Goal: Task Accomplishment & Management: Manage account settings

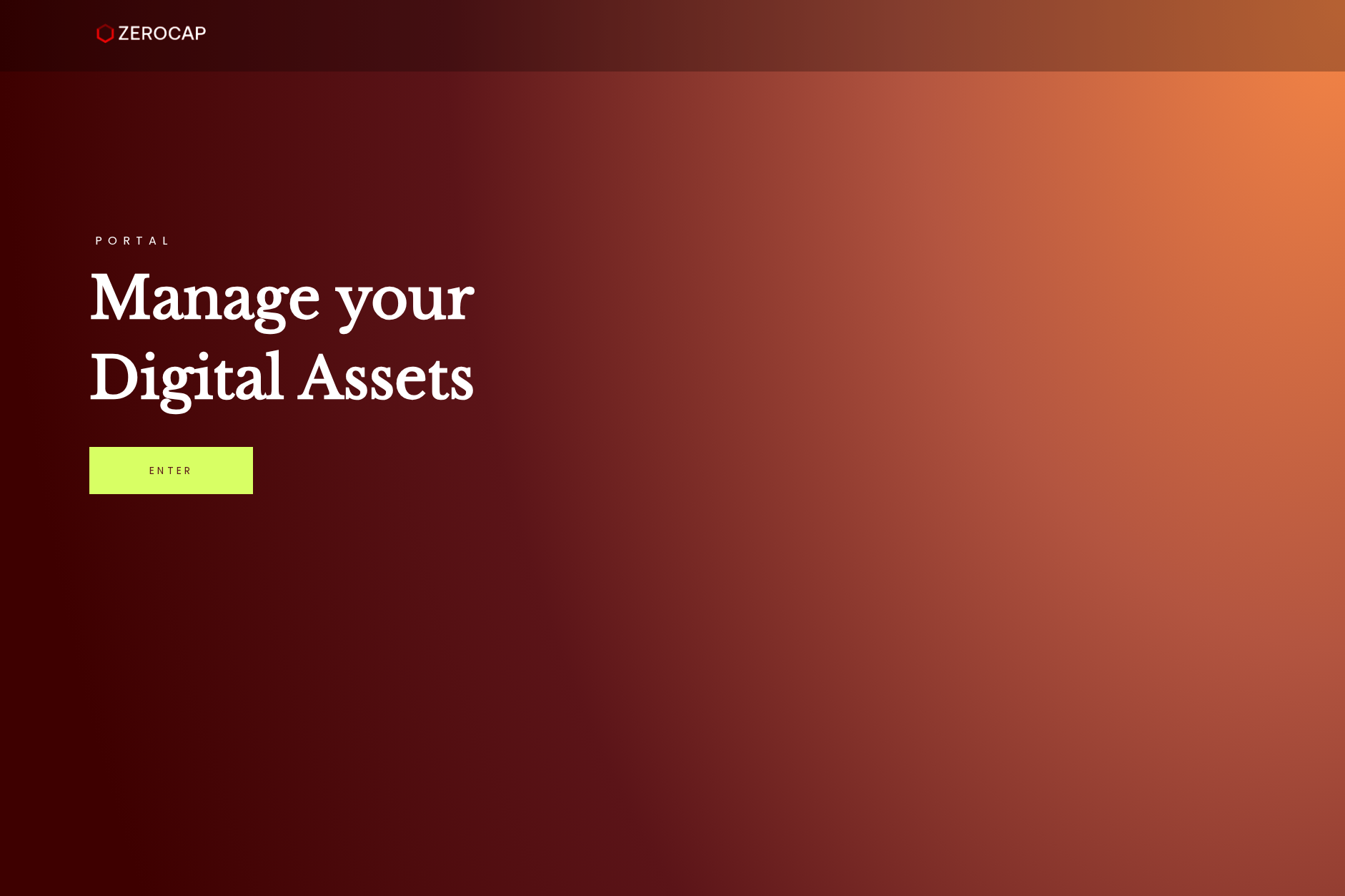
click at [134, 464] on link "Enter" at bounding box center [171, 470] width 164 height 47
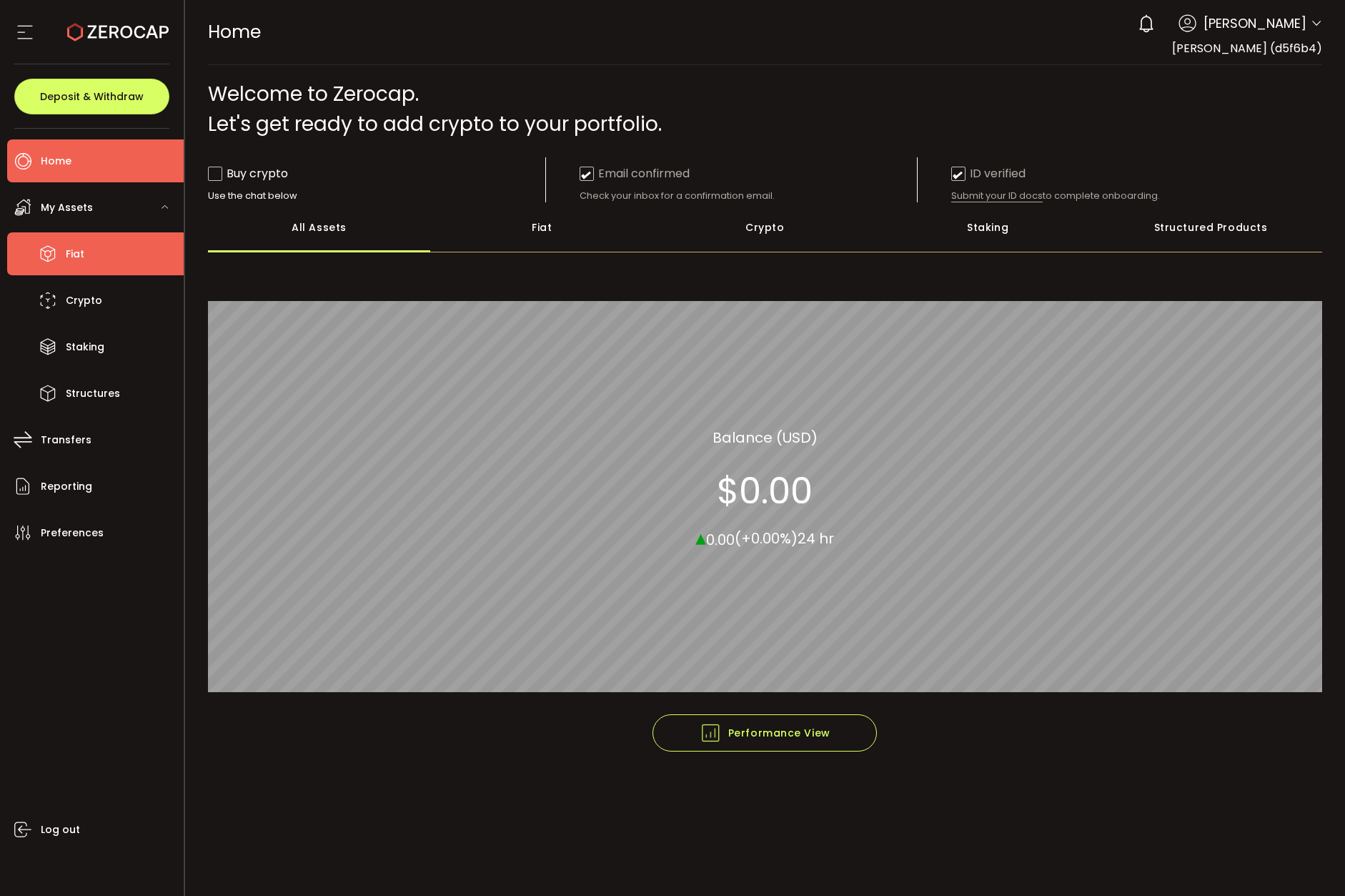
click at [112, 261] on li "Fiat" at bounding box center [95, 253] width 176 height 43
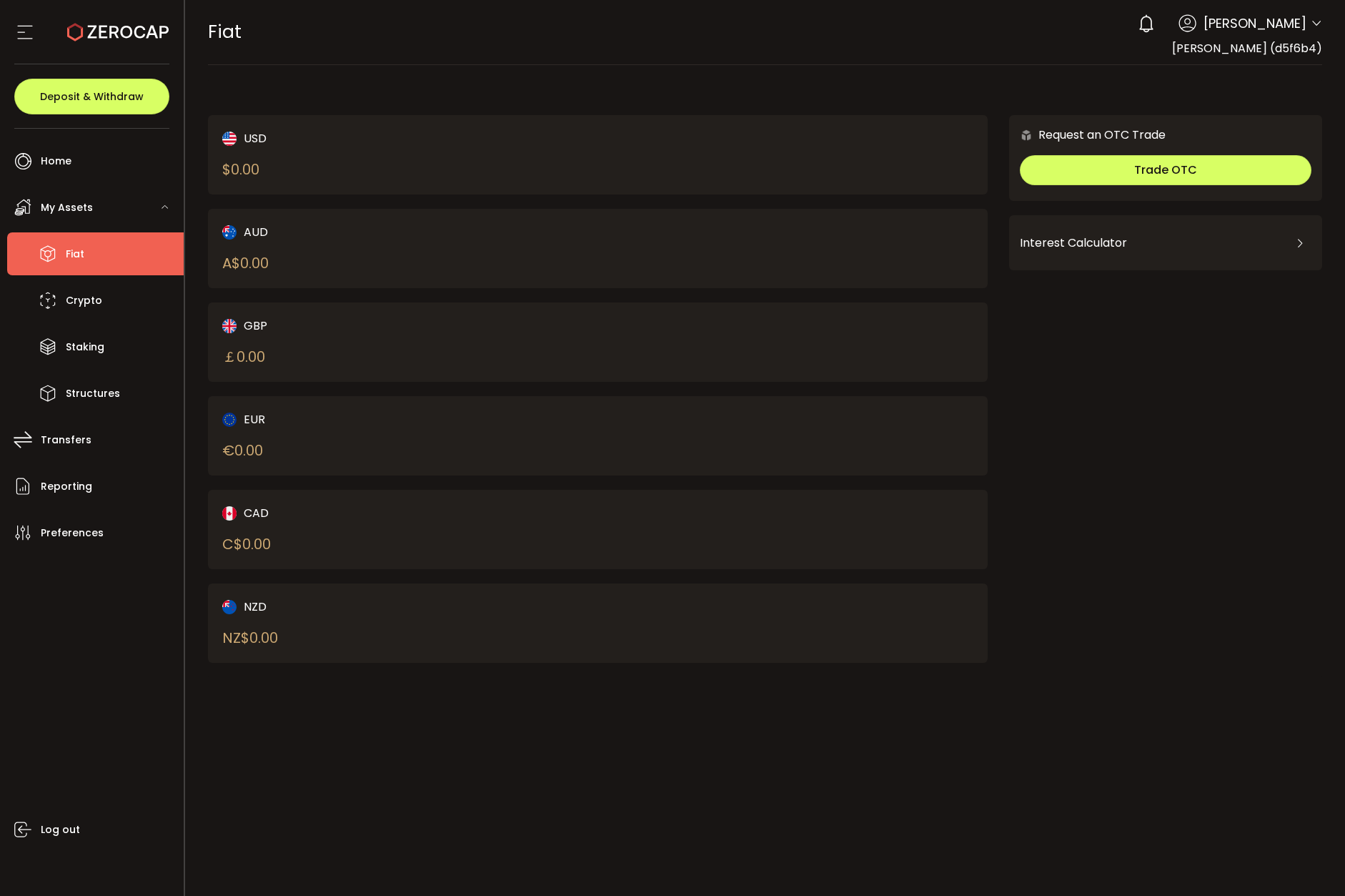
click at [250, 364] on div "￡ 0.00" at bounding box center [243, 356] width 43 height 21
click at [247, 432] on div "EUR € 0.00" at bounding box center [391, 436] width 338 height 51
click at [239, 512] on div "CAD" at bounding box center [391, 512] width 338 height 18
click at [247, 600] on div "NZD" at bounding box center [391, 607] width 338 height 18
click at [250, 609] on div "NZD" at bounding box center [391, 607] width 338 height 18
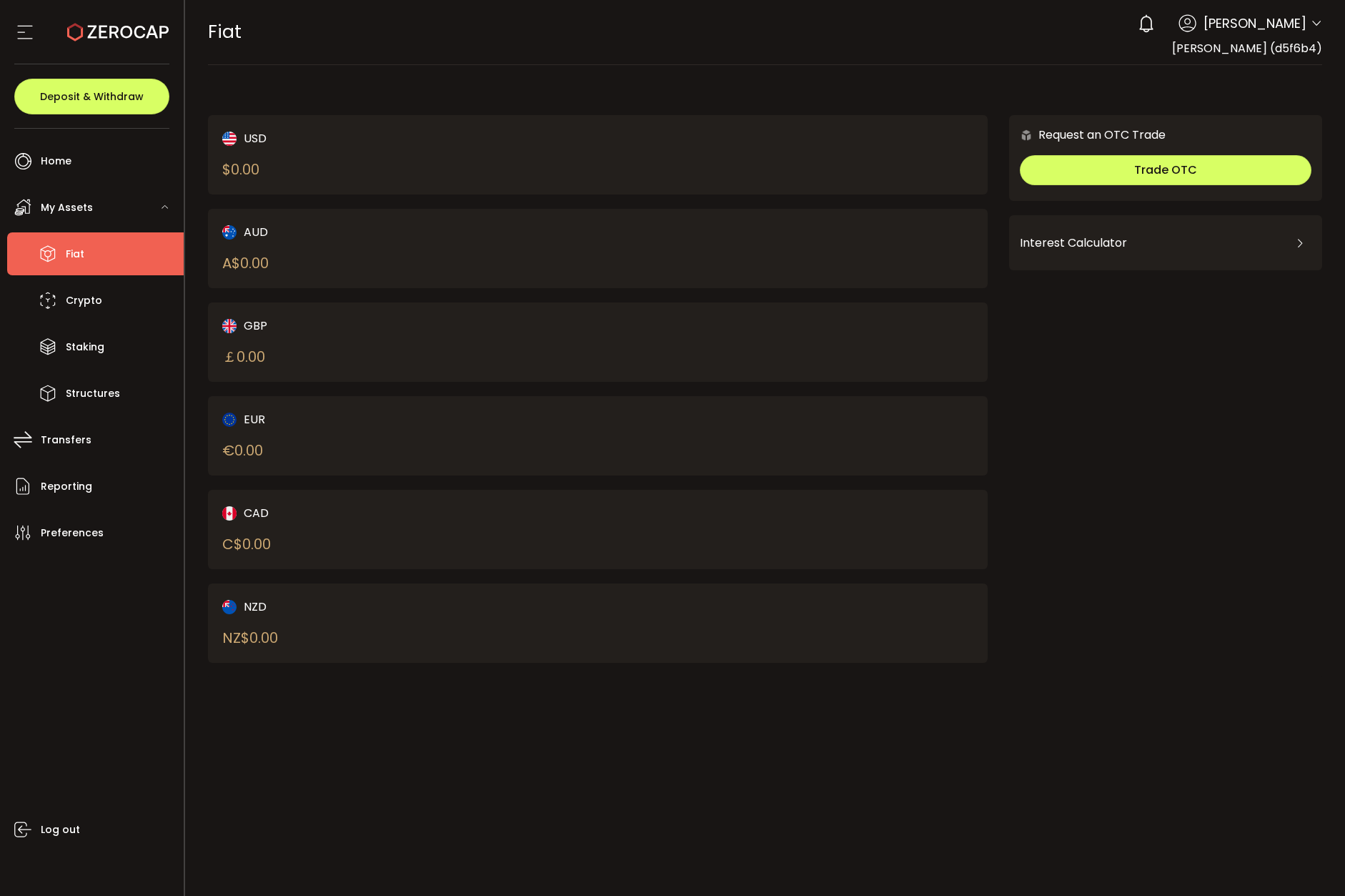
click at [260, 615] on div "NZD NZ$ 0.00" at bounding box center [391, 623] width 338 height 51
click at [481, 308] on div "GBP ￡ 0.00" at bounding box center [598, 342] width 781 height 79
click at [134, 93] on span "Deposit & Withdraw" at bounding box center [92, 96] width 104 height 10
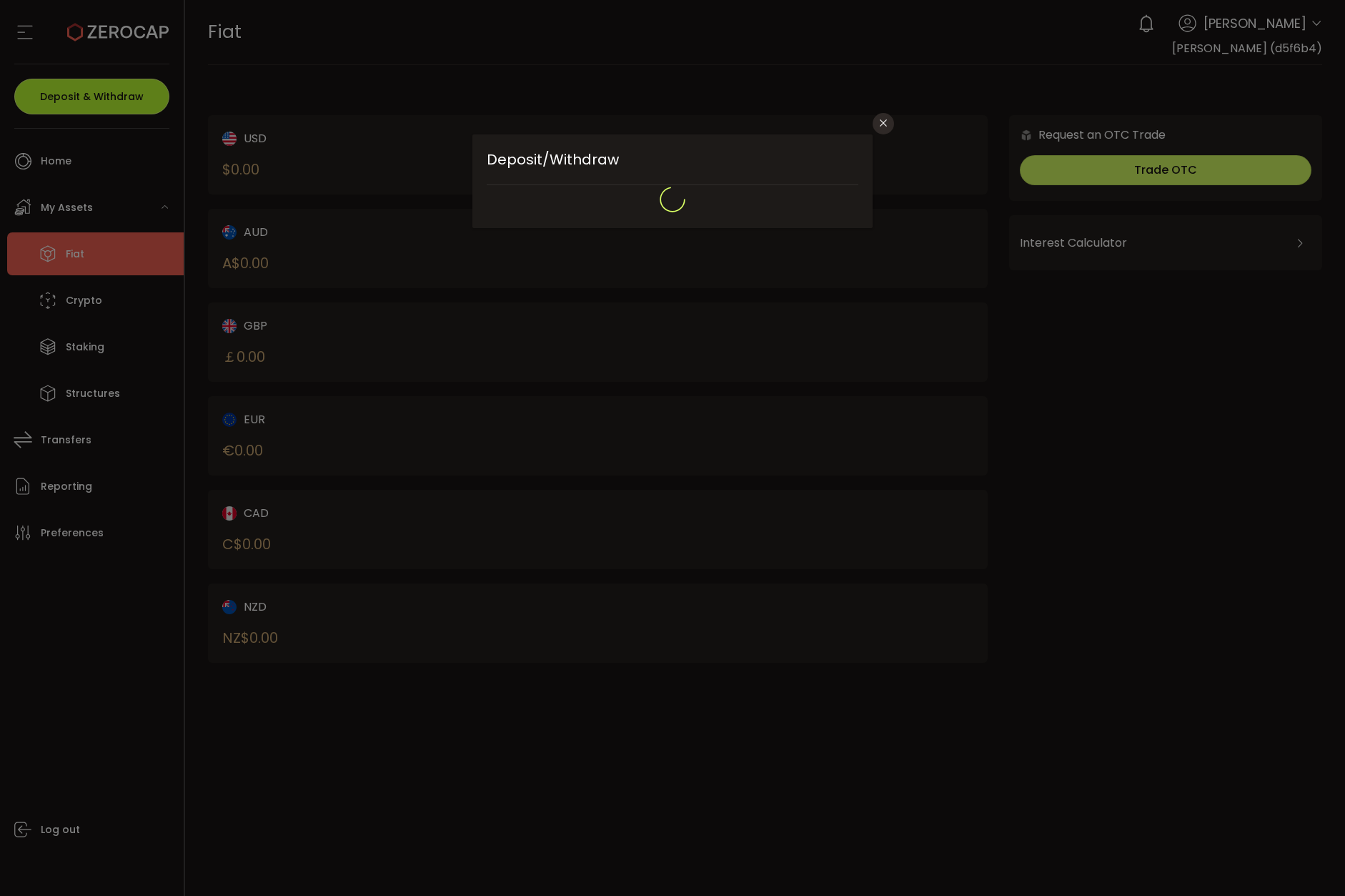
type input "**********"
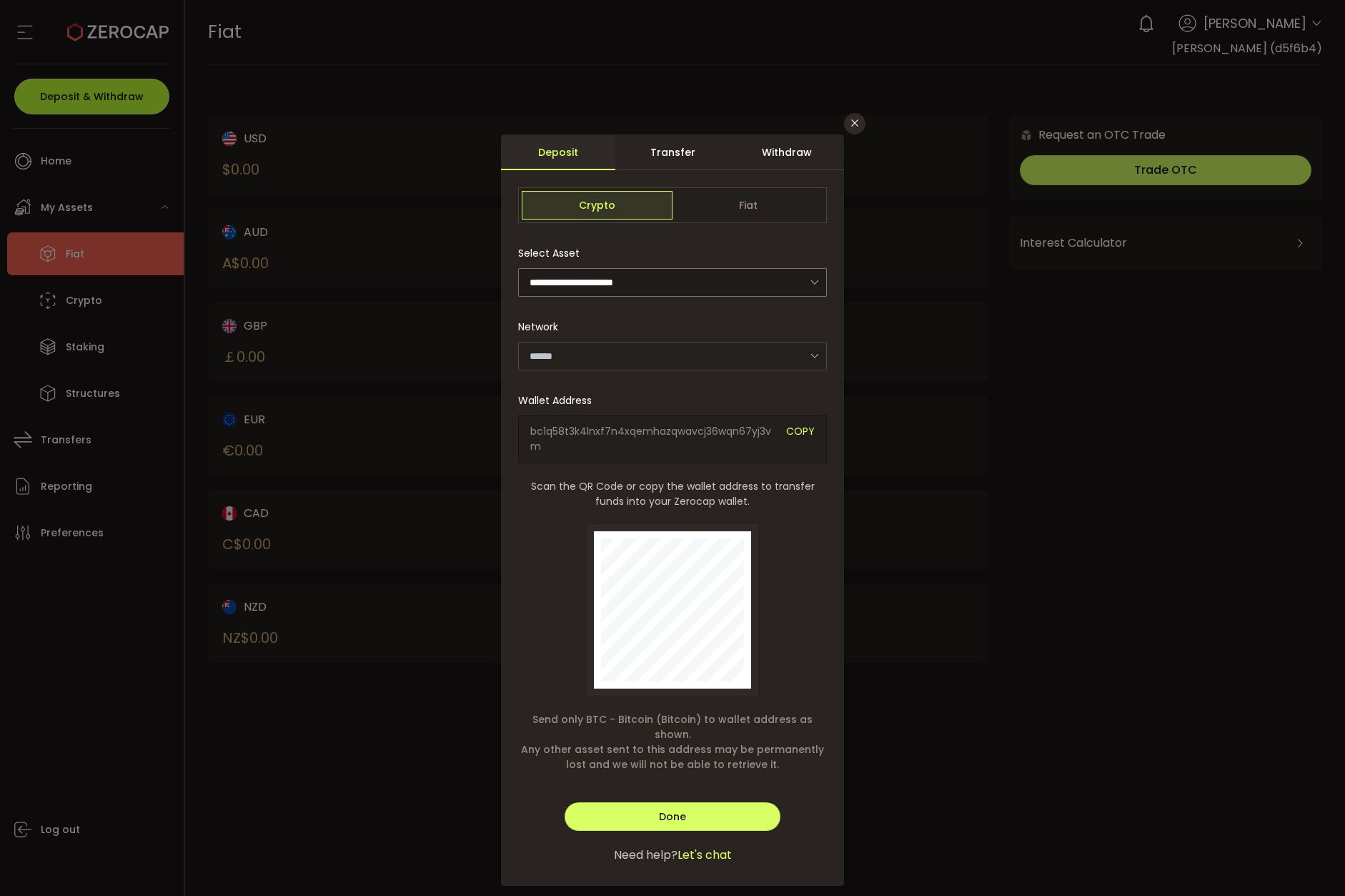
type input "*******"
click at [773, 145] on div "Withdraw" at bounding box center [788, 152] width 115 height 36
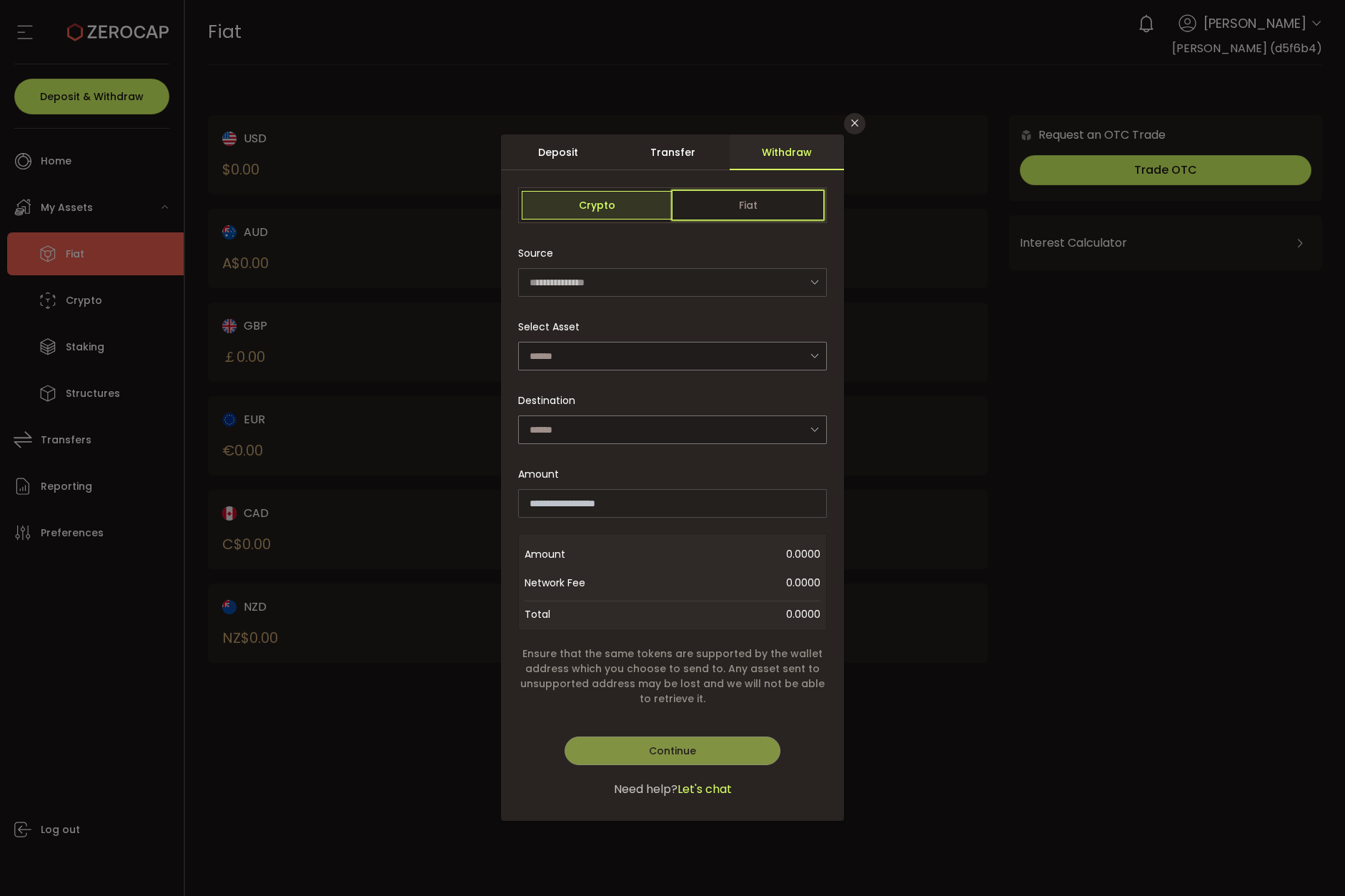
click at [722, 205] on span "Fiat" at bounding box center [748, 205] width 151 height 28
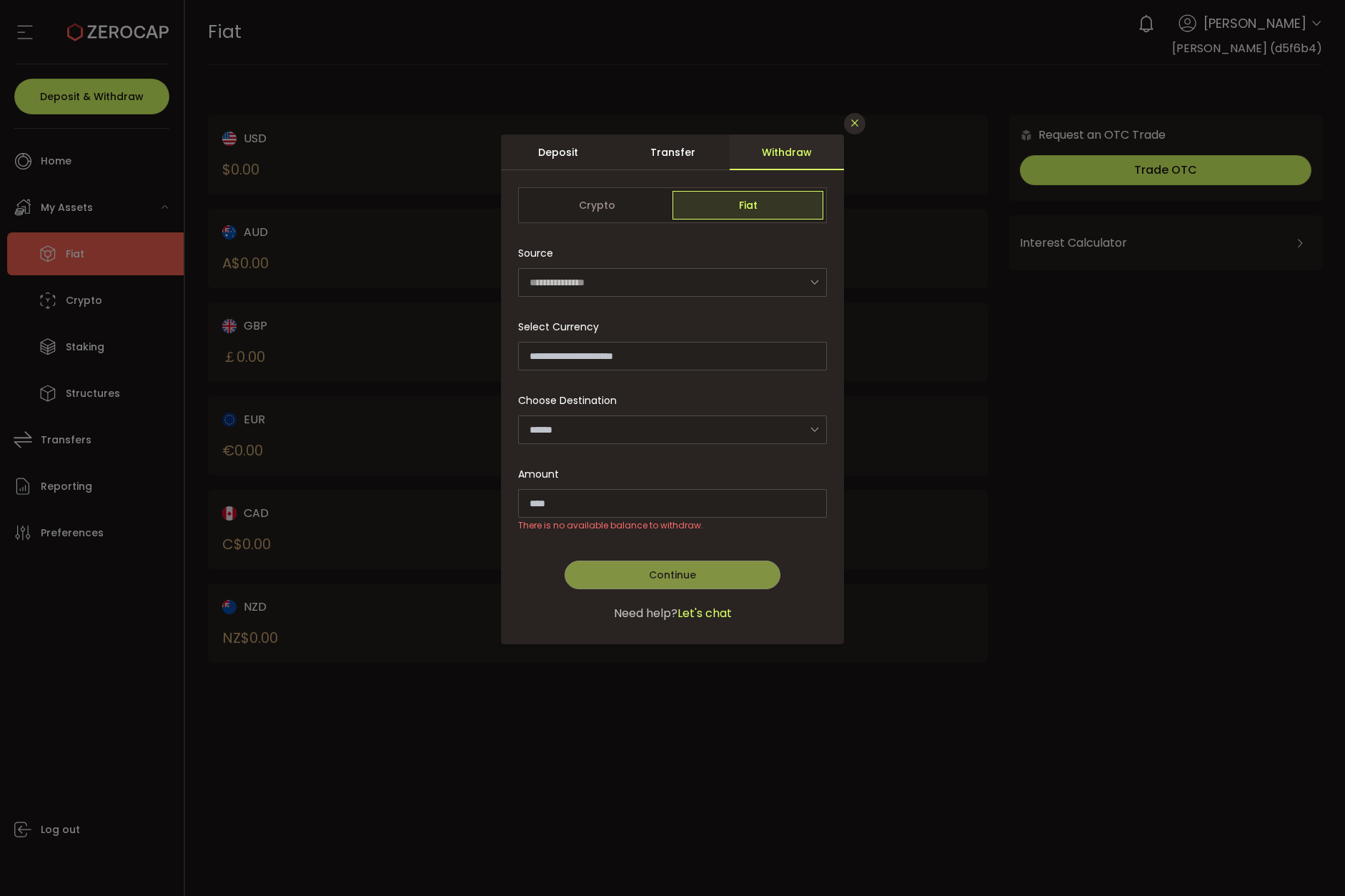
click at [854, 122] on icon "Close" at bounding box center [855, 123] width 11 height 11
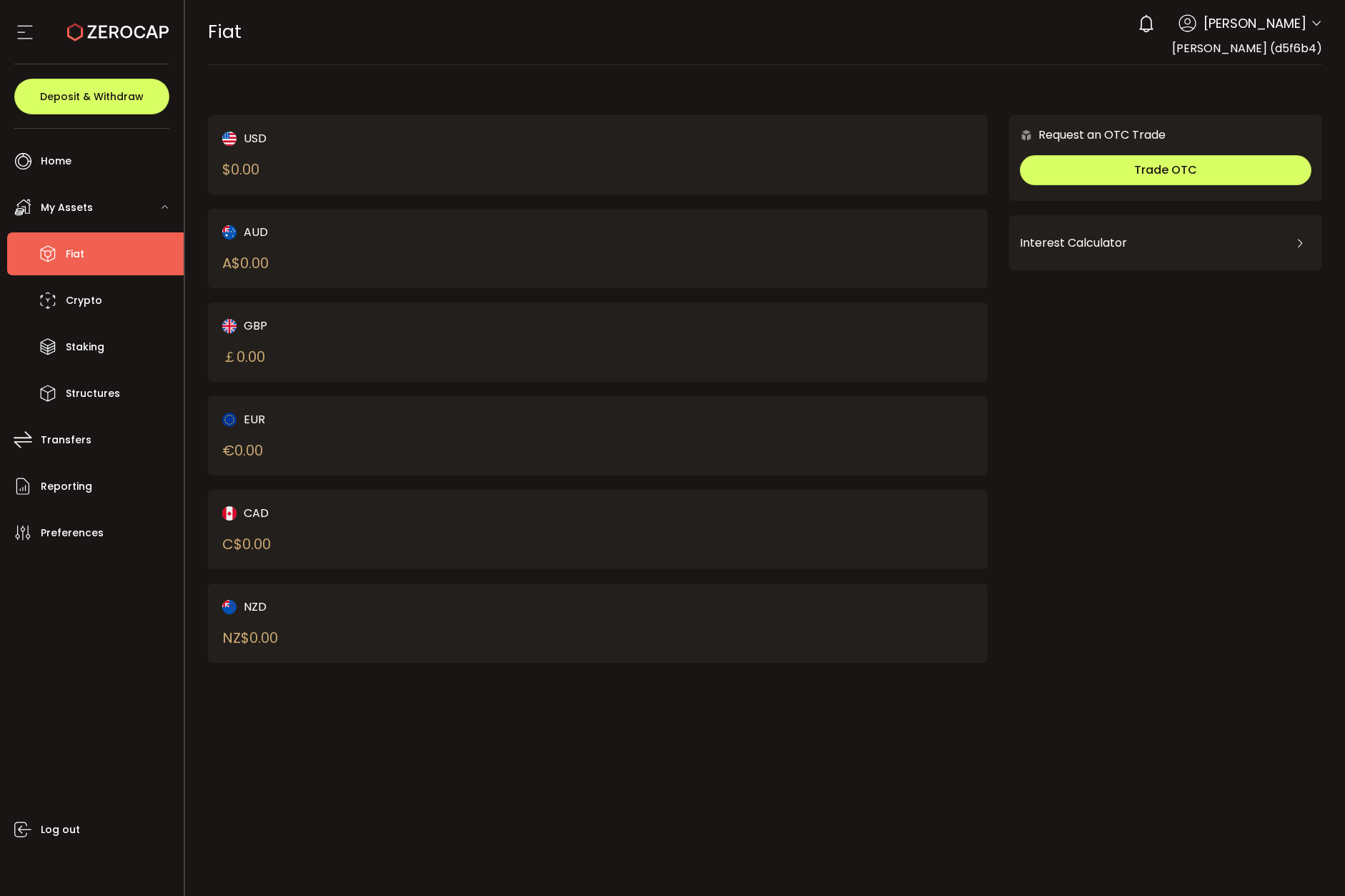
click at [100, 115] on div "Deposit & Withdraw" at bounding box center [92, 96] width 155 height 64
click at [103, 106] on button "Deposit & Withdraw" at bounding box center [92, 96] width 155 height 36
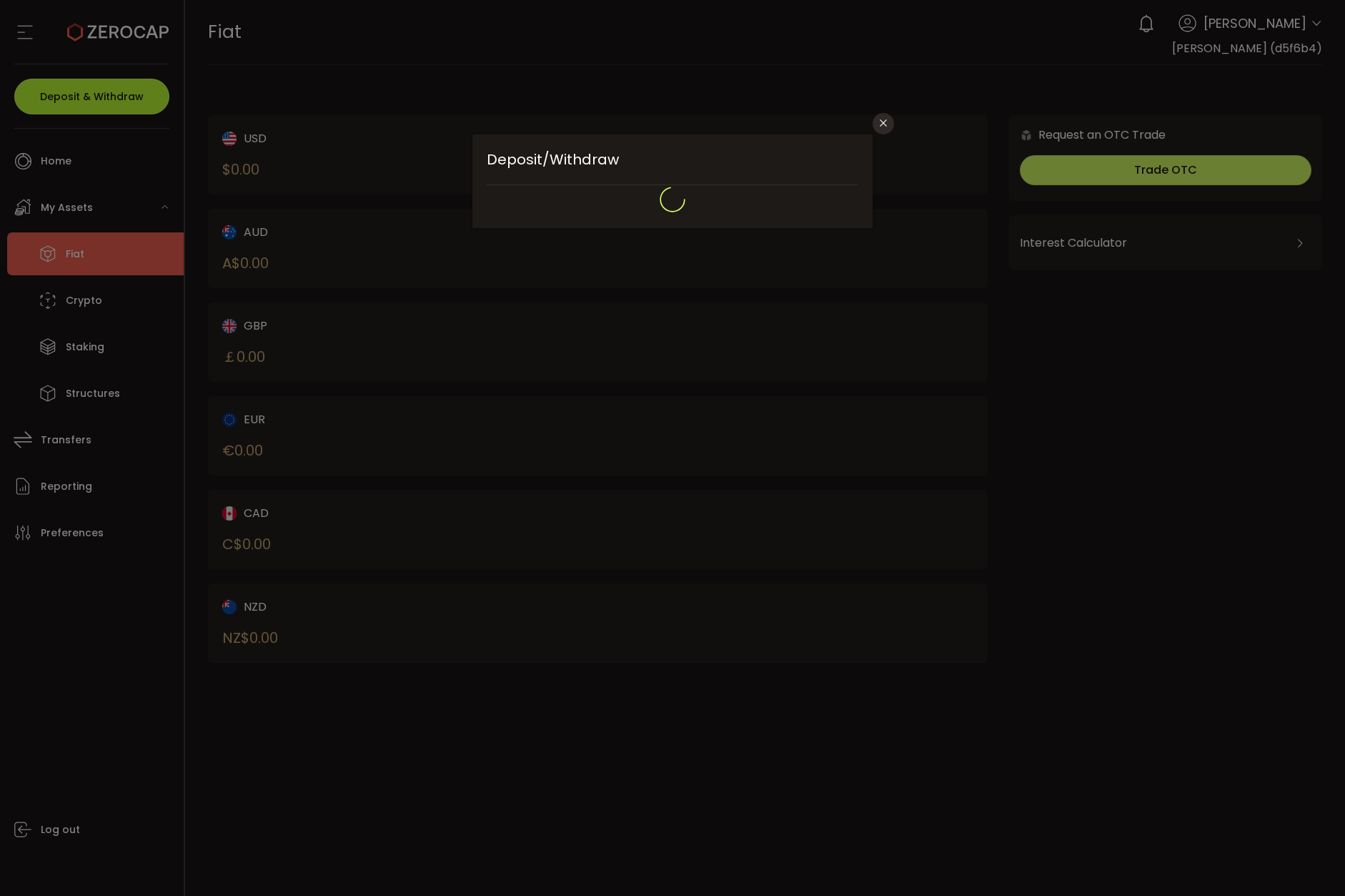
type input "**********"
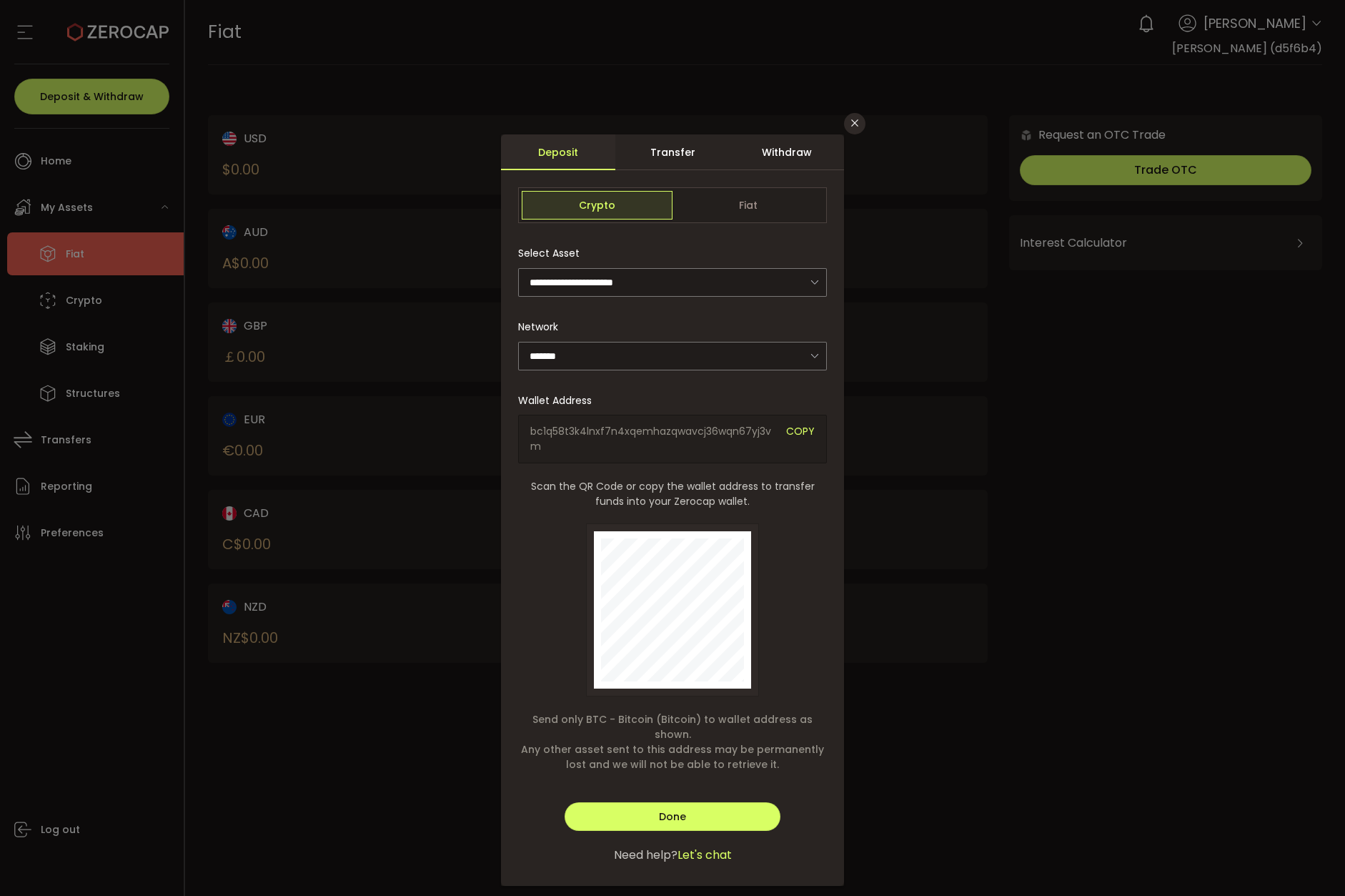
click at [803, 148] on div "Withdraw" at bounding box center [788, 152] width 115 height 36
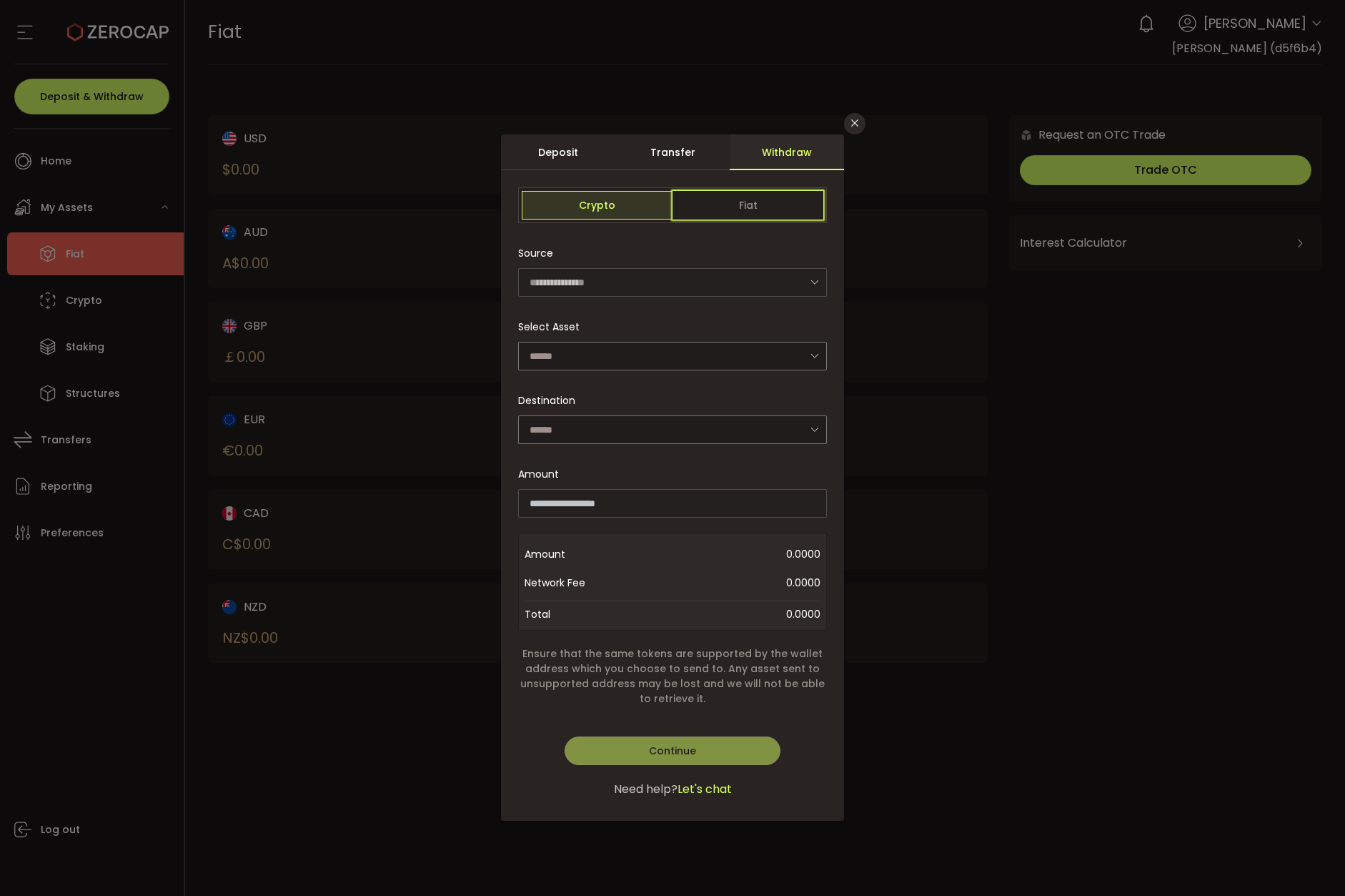
click at [758, 197] on span "Fiat" at bounding box center [748, 205] width 151 height 28
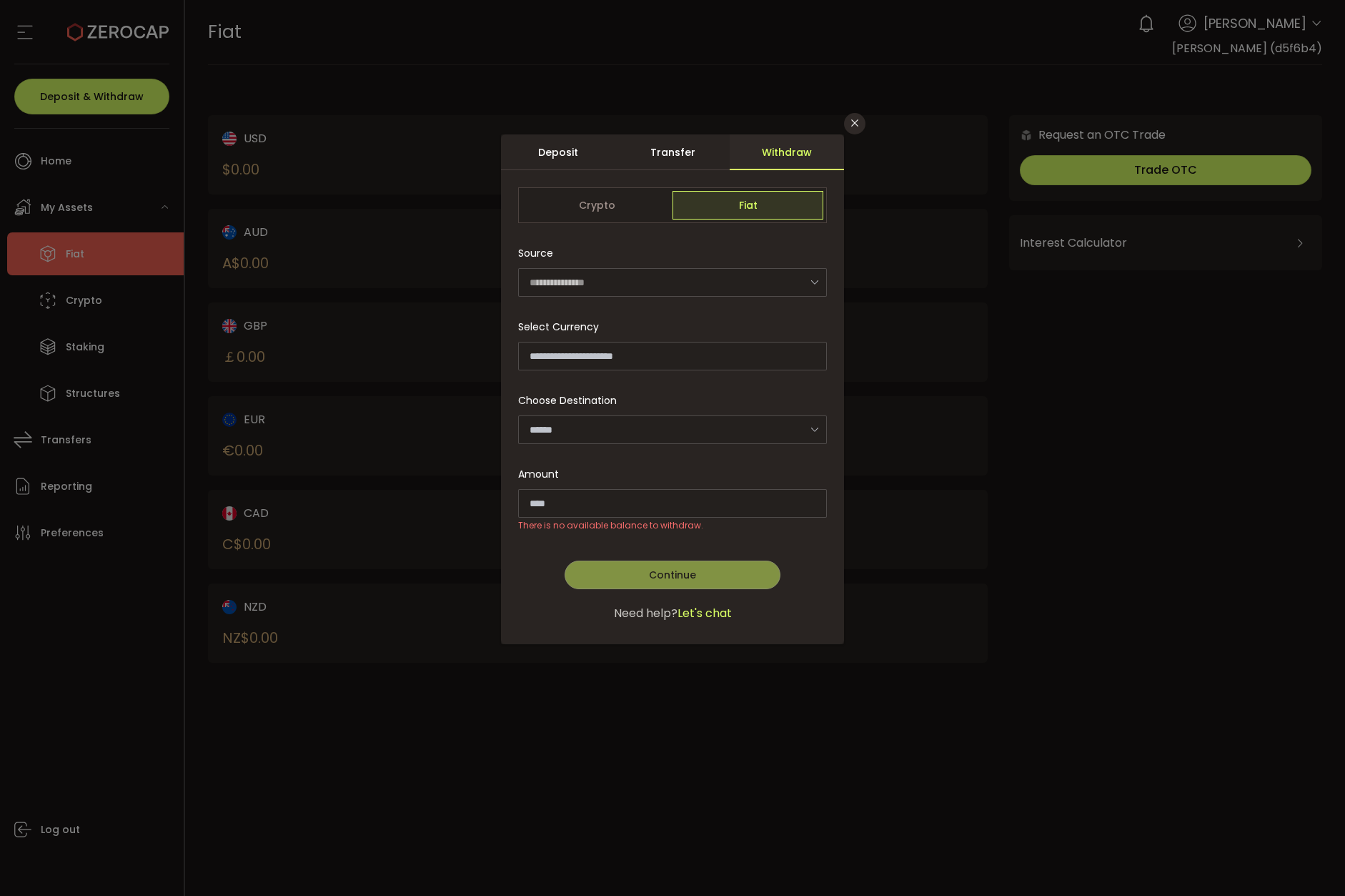
click at [643, 411] on div "Choose Destination Add other account Please select or add your bank account." at bounding box center [673, 415] width 309 height 58
click at [855, 125] on icon "Close" at bounding box center [855, 123] width 11 height 11
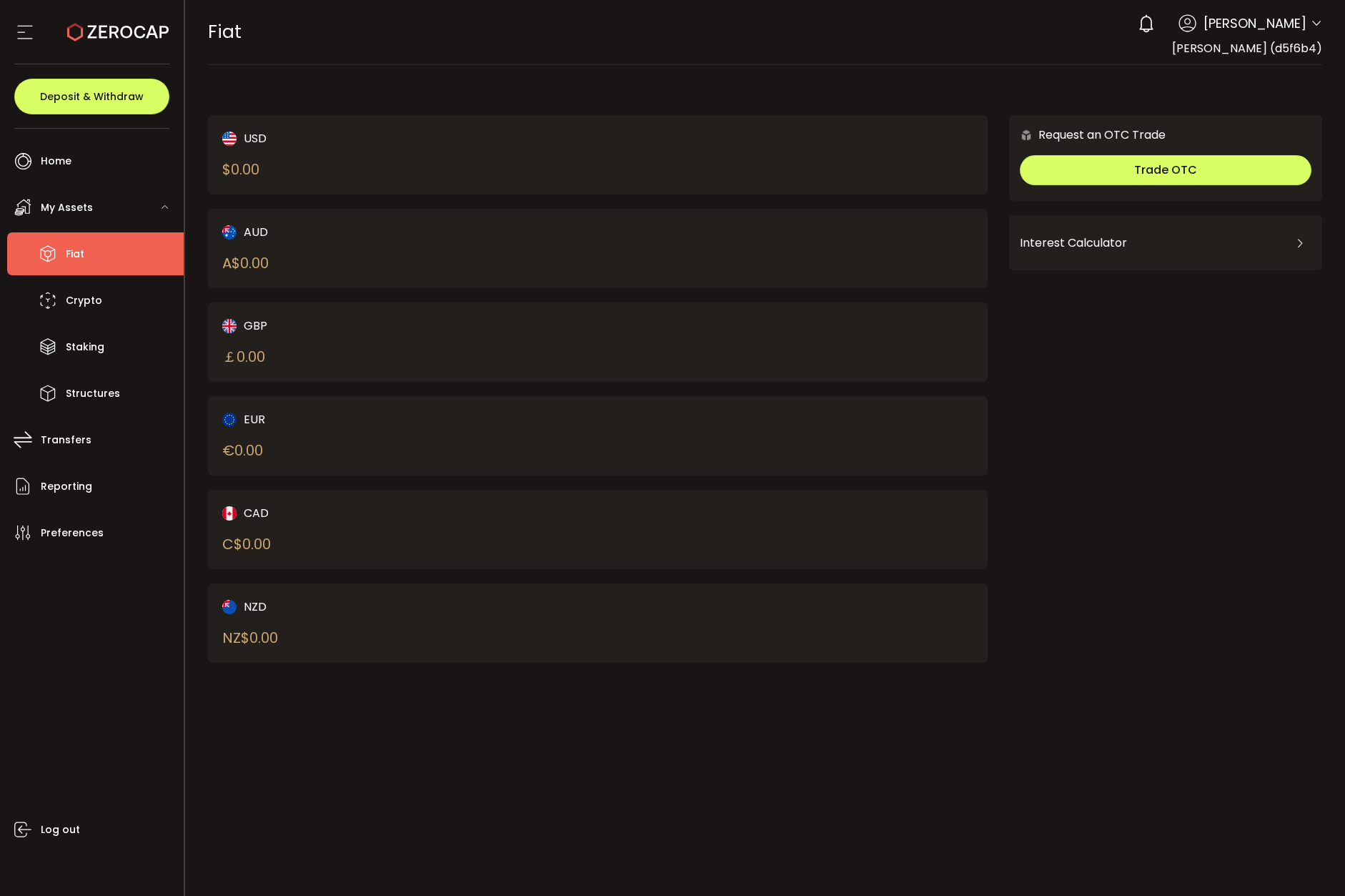
click at [29, 31] on icon at bounding box center [25, 32] width 21 height 21
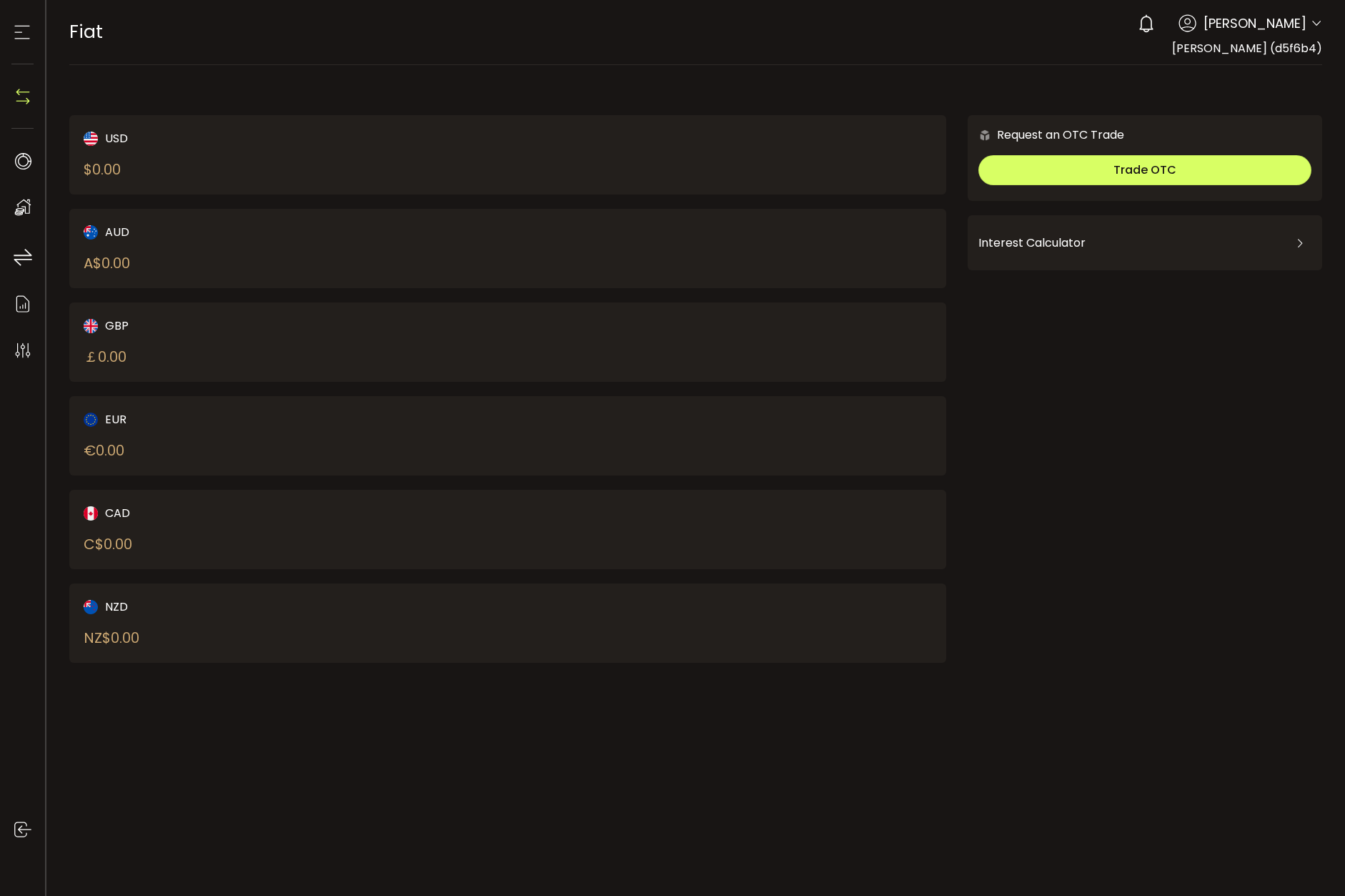
click at [29, 31] on icon at bounding box center [22, 32] width 21 height 21
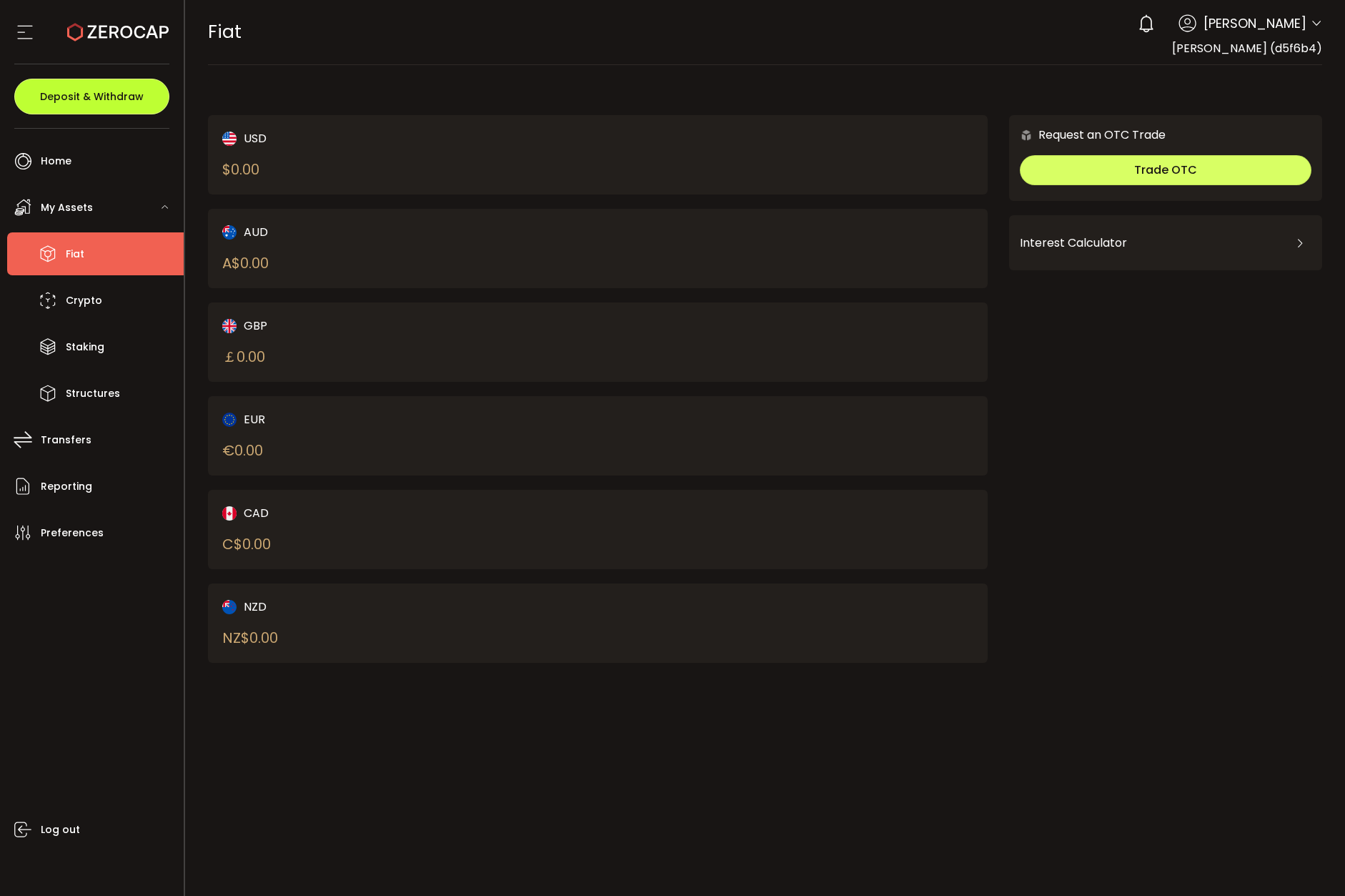
click at [115, 85] on button "Deposit & Withdraw" at bounding box center [92, 96] width 155 height 36
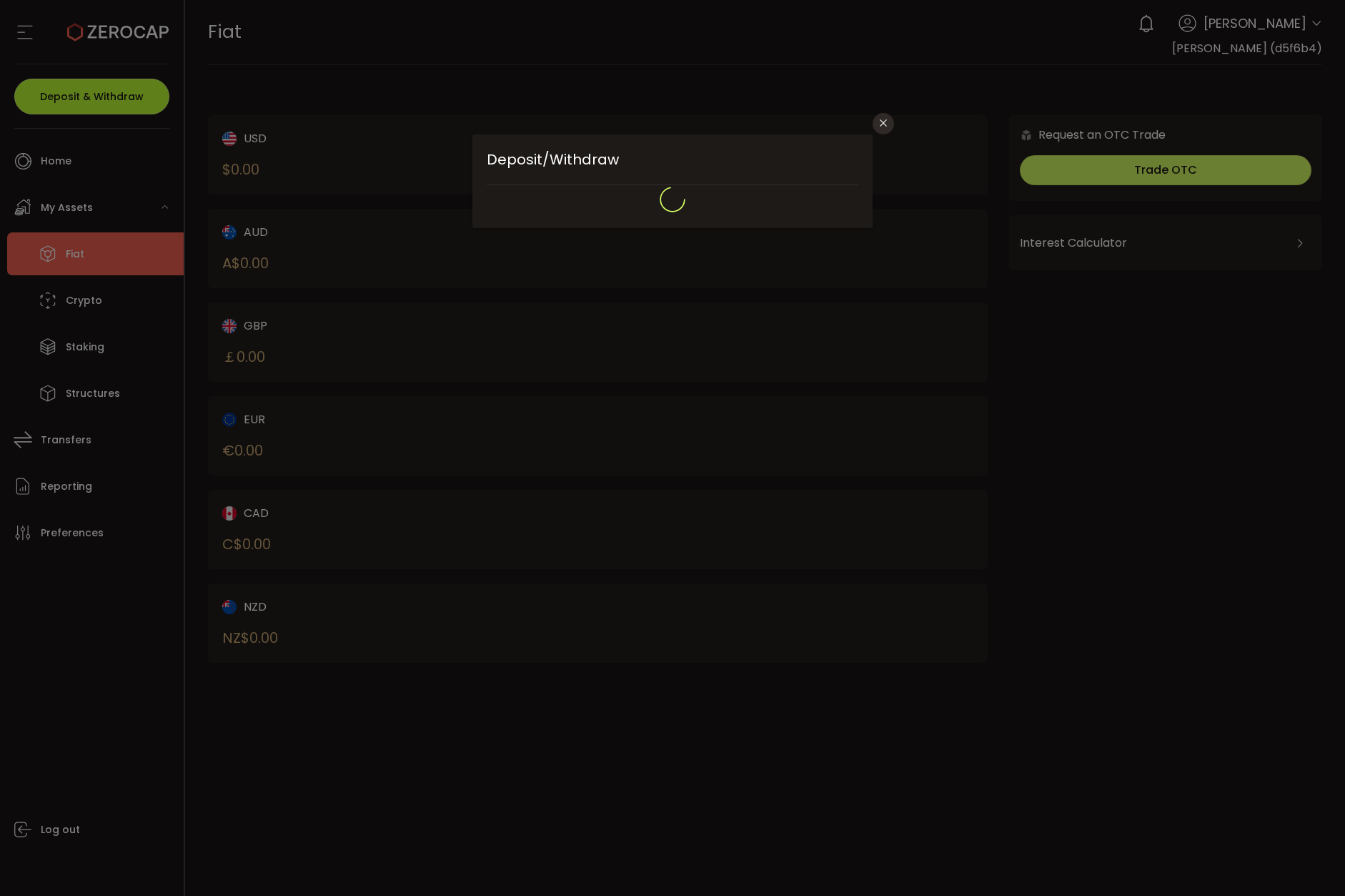
type input "*******"
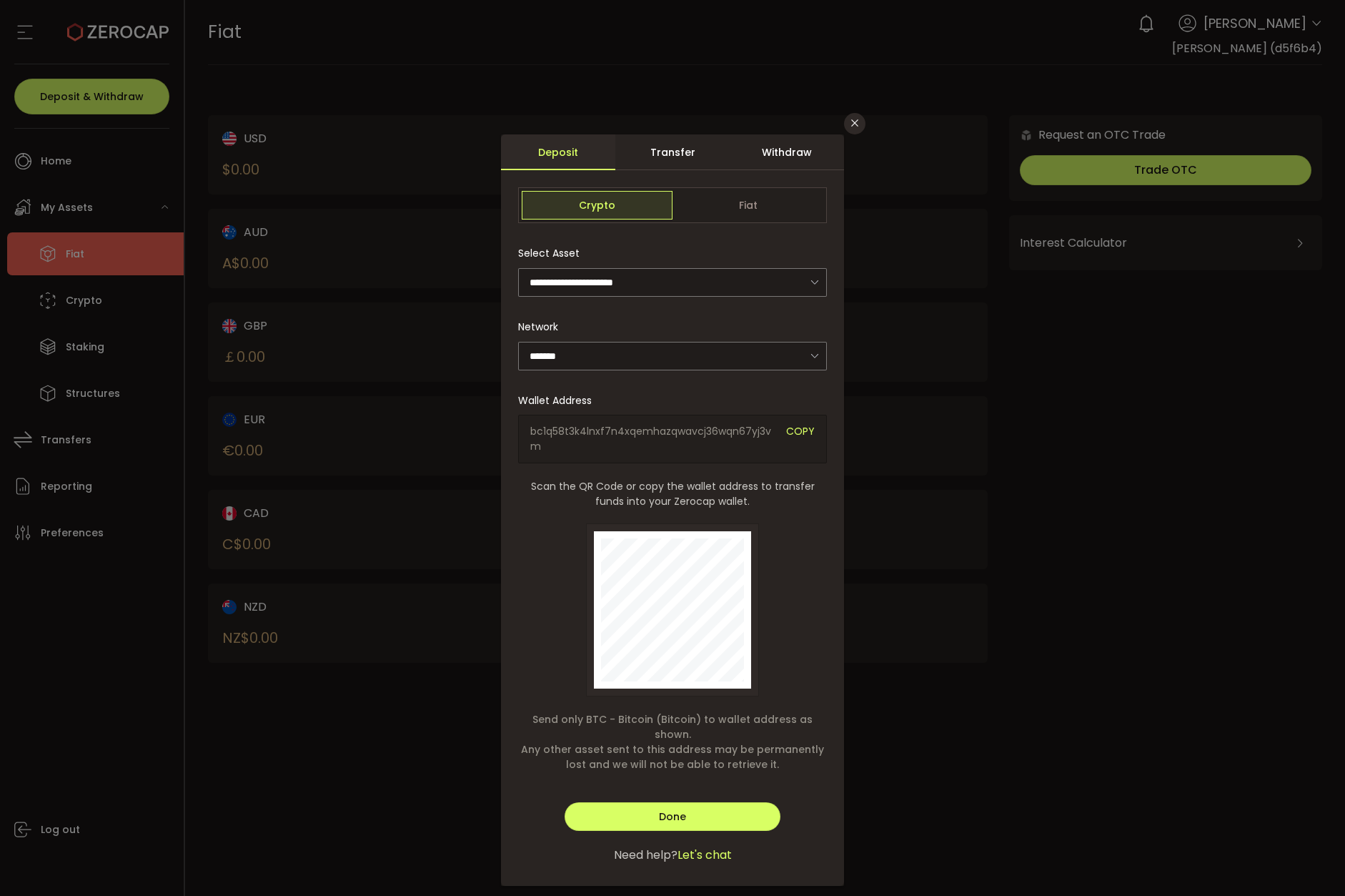
click at [677, 140] on div "Transfer" at bounding box center [673, 152] width 115 height 36
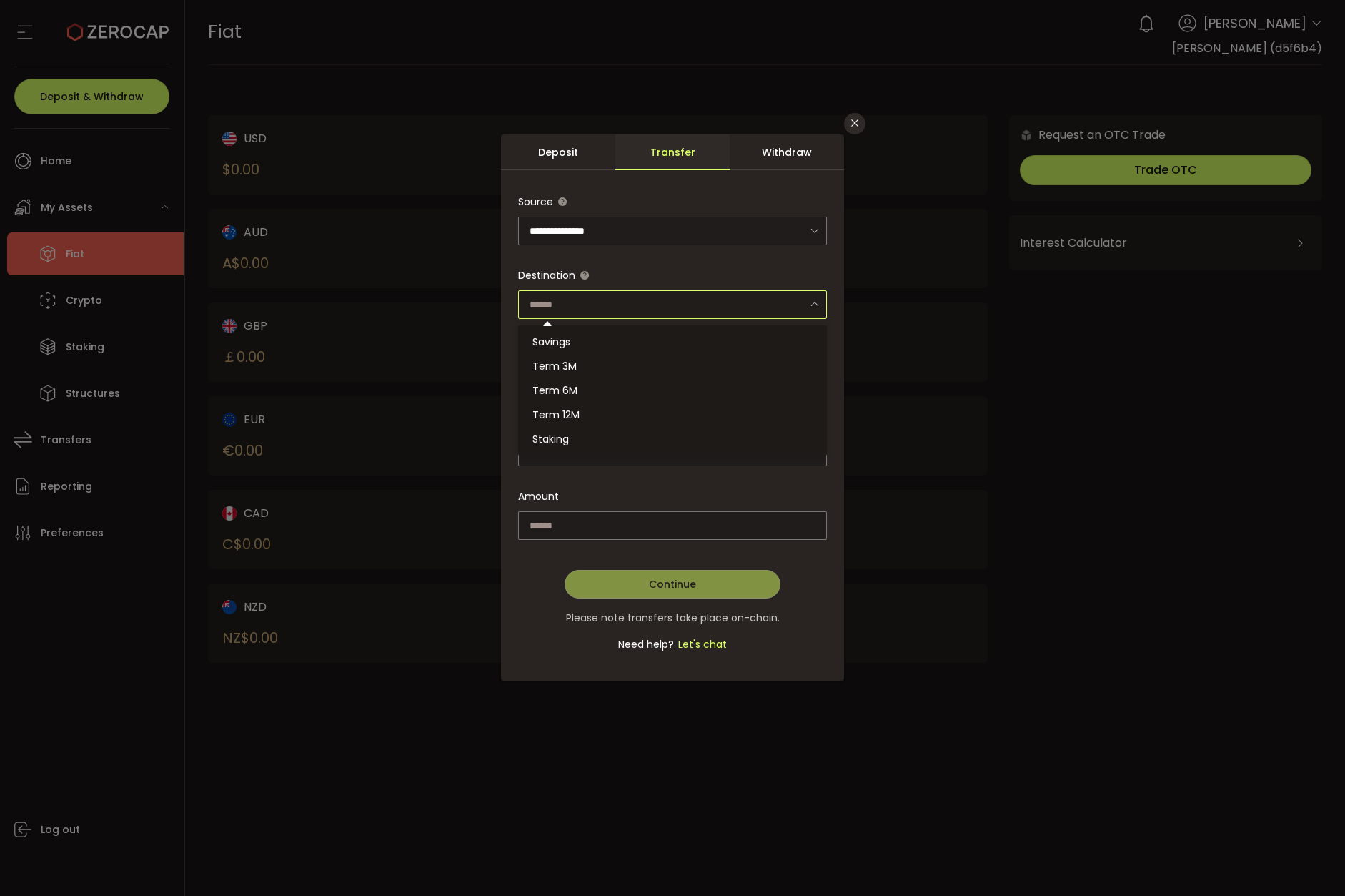
click at [696, 294] on input "dialog" at bounding box center [673, 304] width 309 height 28
click at [696, 298] on input "dialog" at bounding box center [673, 304] width 309 height 28
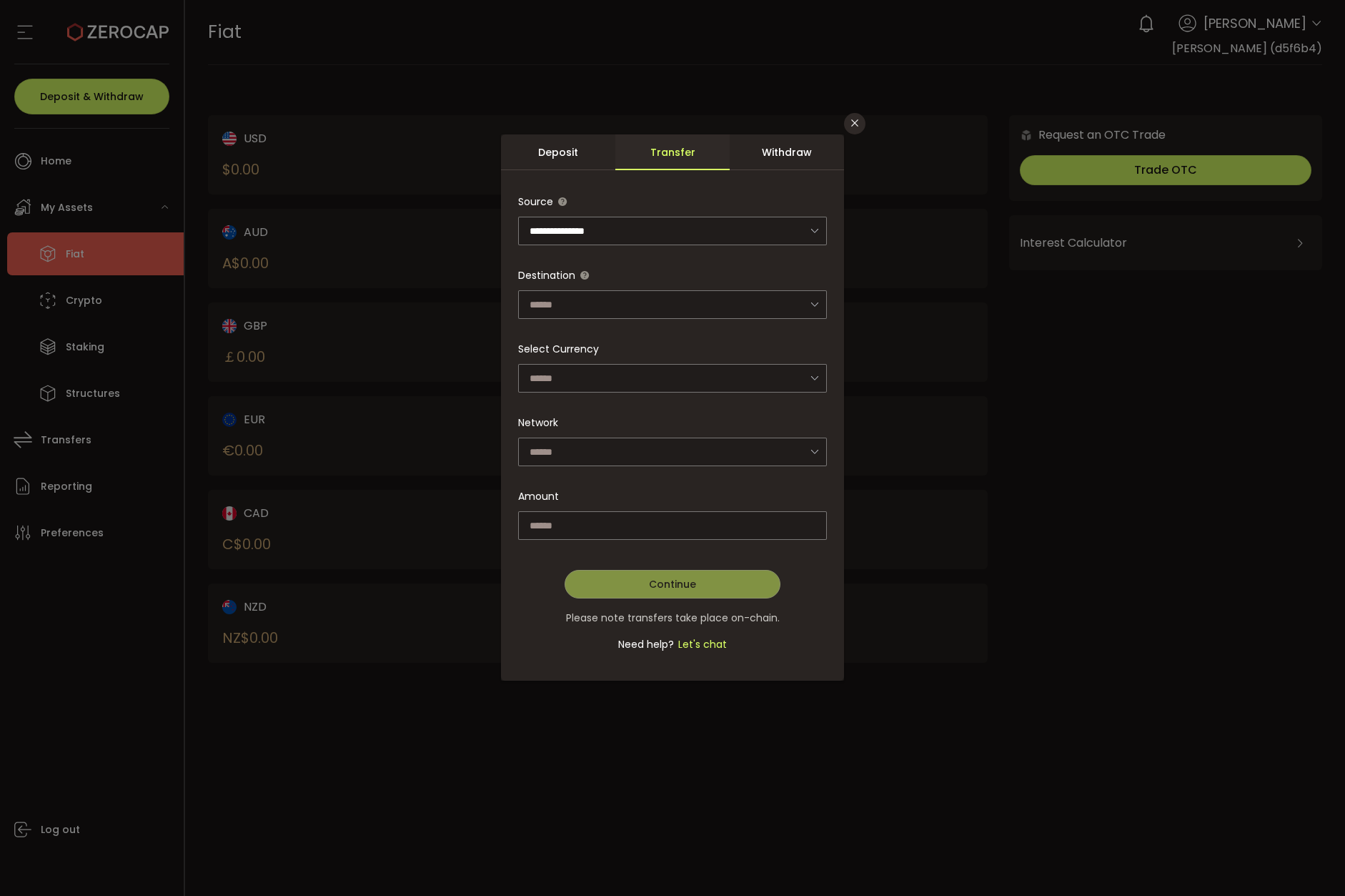
click at [781, 155] on div "Withdraw" at bounding box center [788, 152] width 115 height 36
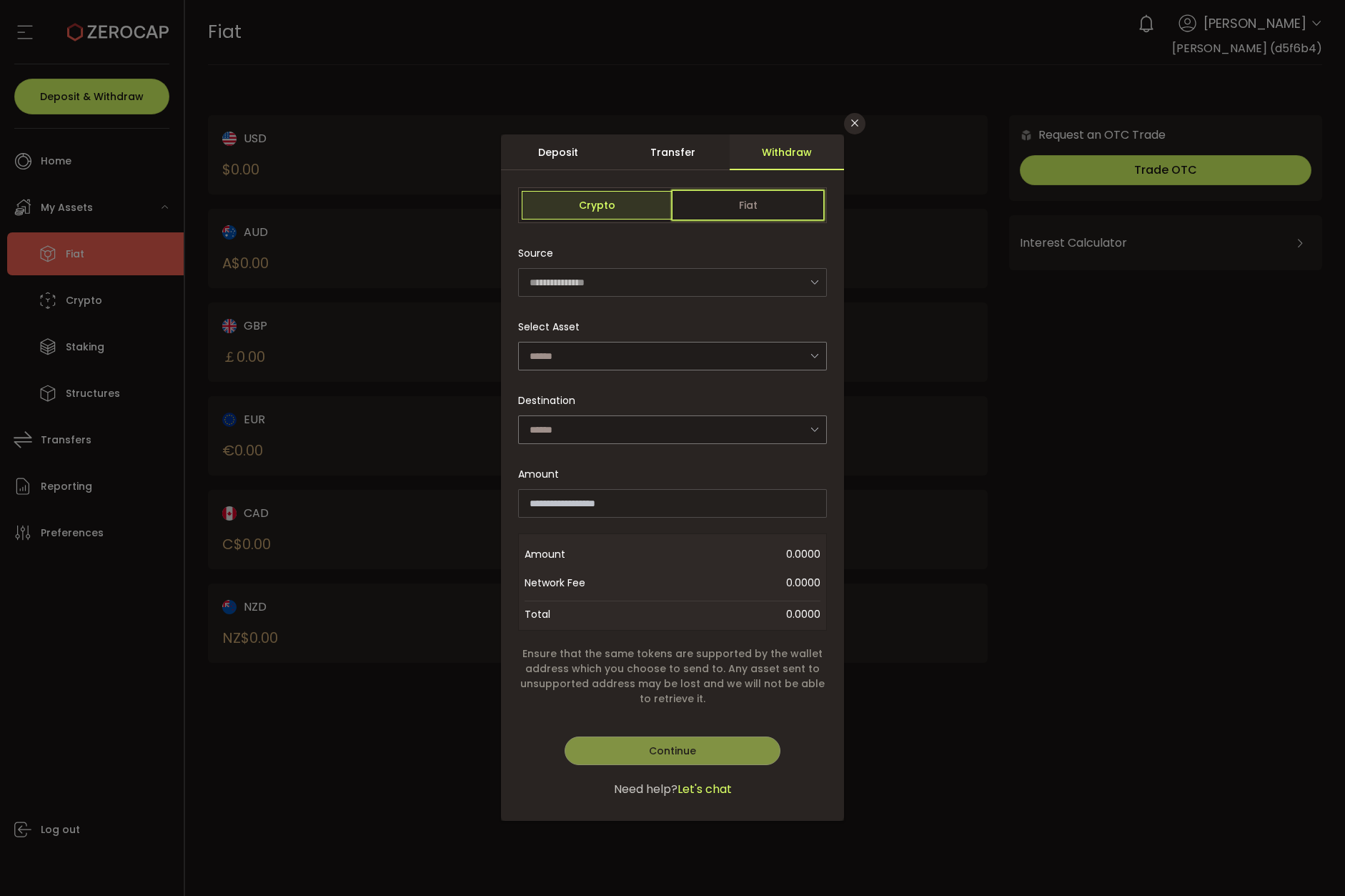
click at [730, 207] on span "Fiat" at bounding box center [748, 205] width 151 height 28
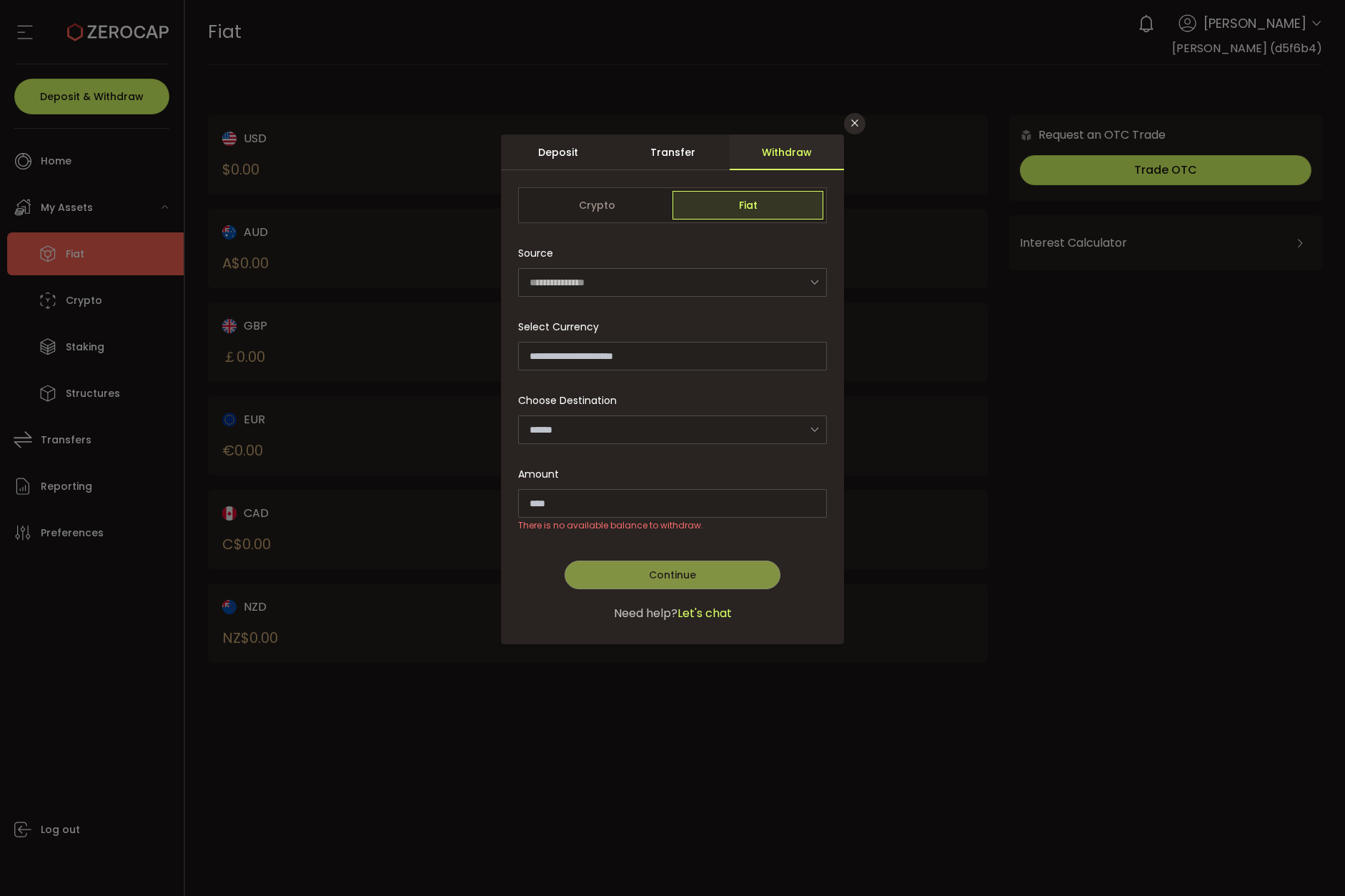
click at [811, 281] on icon "dialog" at bounding box center [814, 281] width 18 height 29
click at [851, 130] on button "Close" at bounding box center [855, 123] width 21 height 21
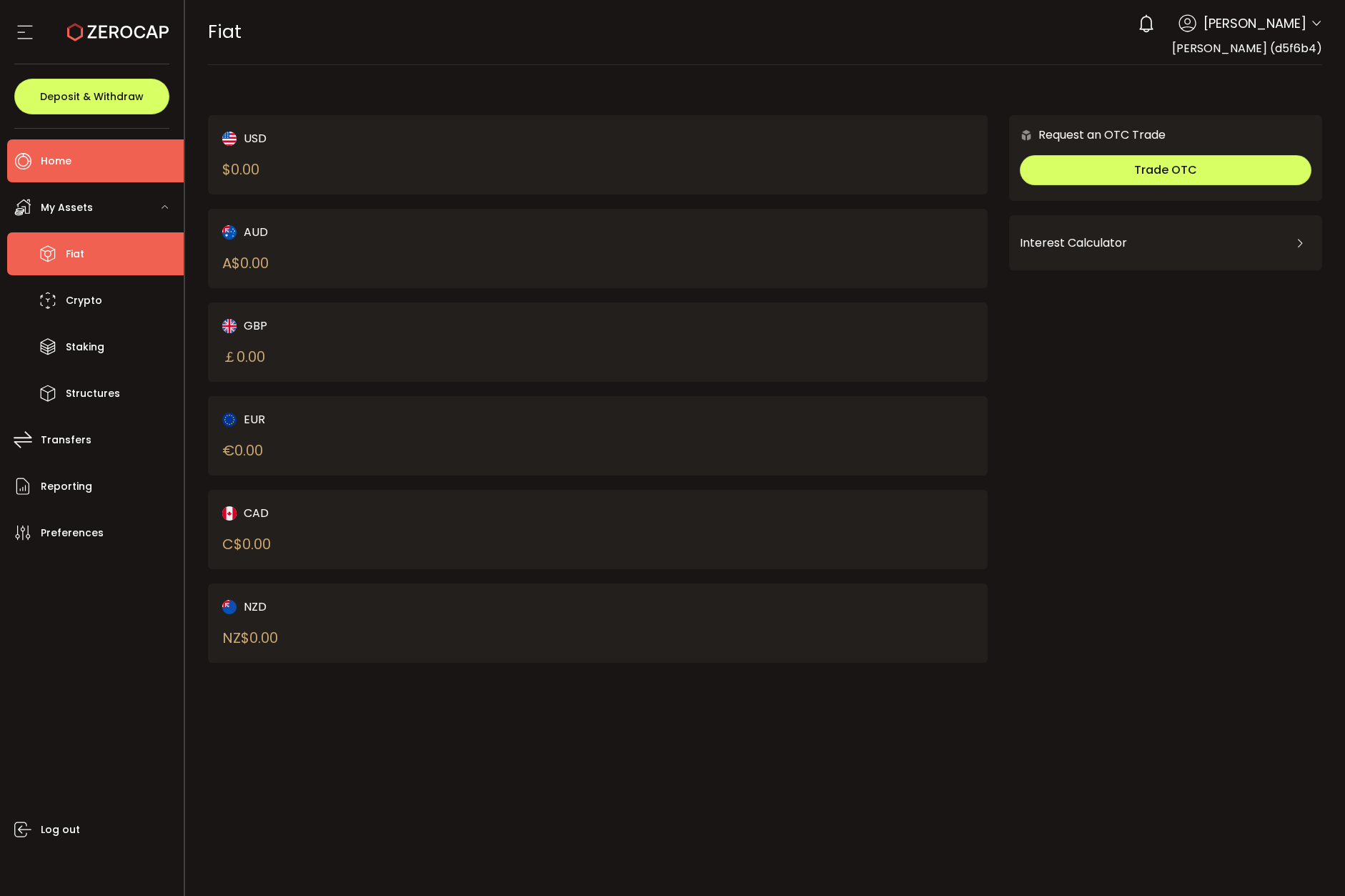
click at [136, 153] on li "Home" at bounding box center [95, 161] width 176 height 43
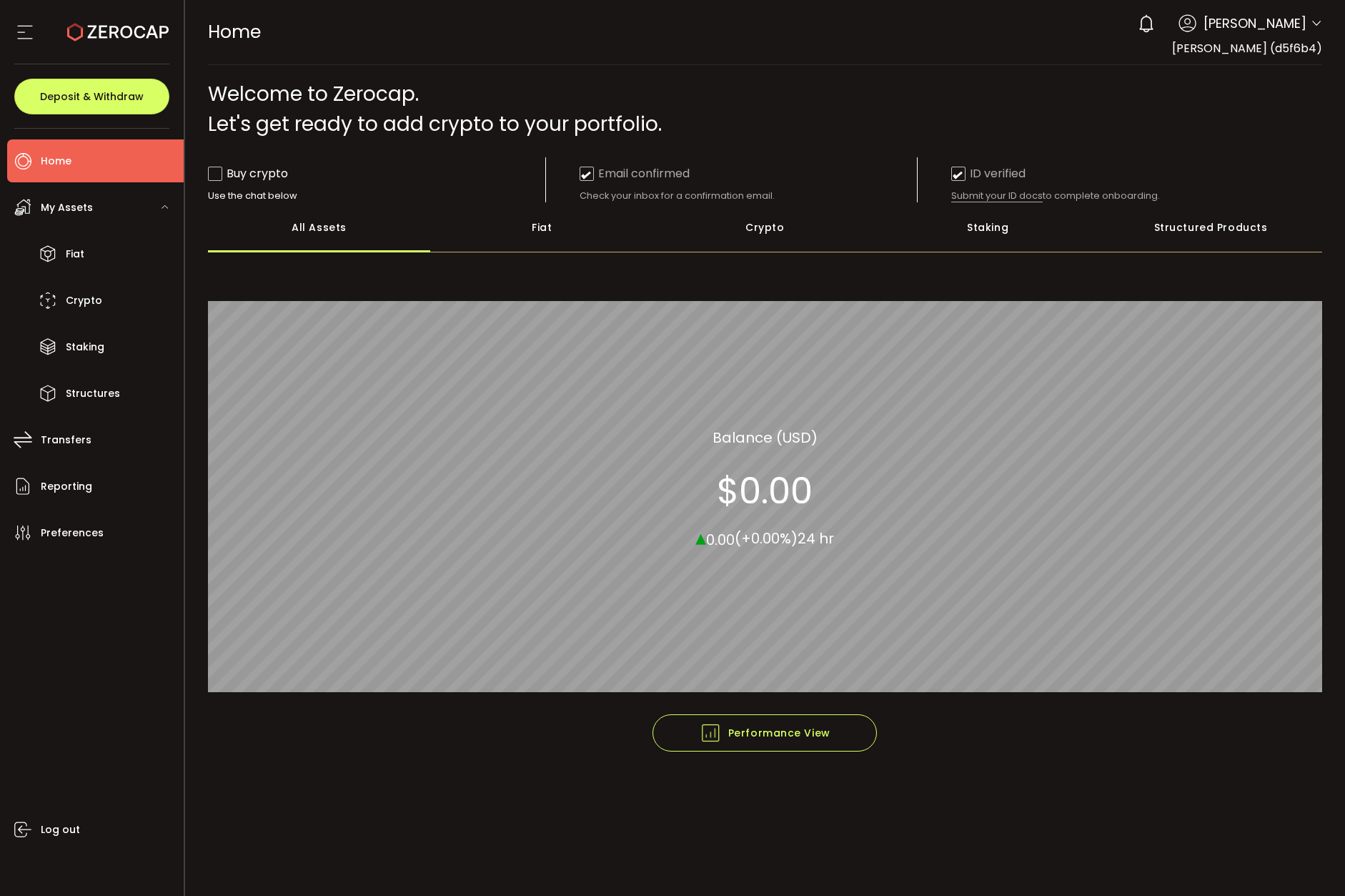
click at [22, 28] on icon at bounding box center [25, 32] width 21 height 21
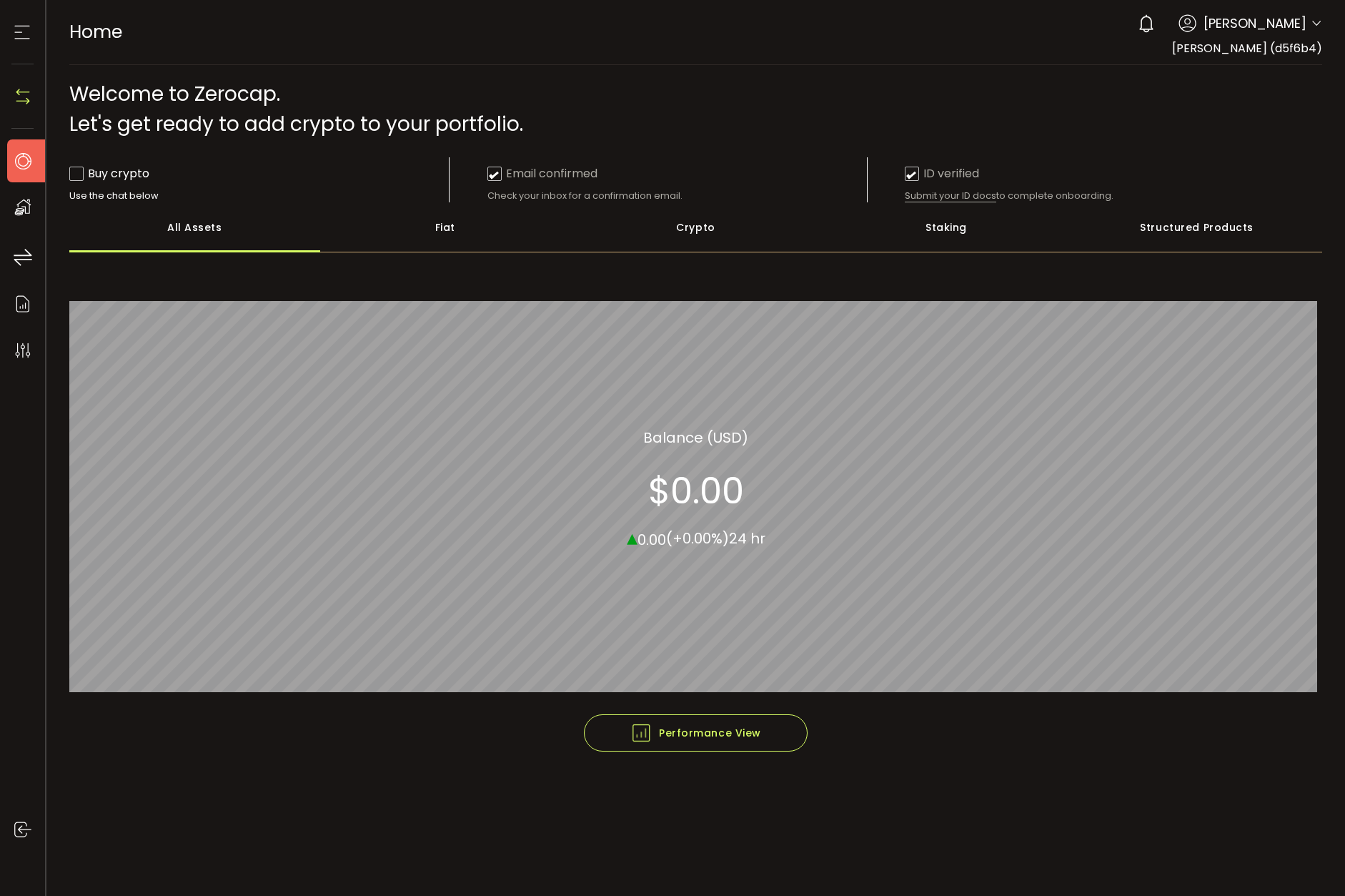
click at [22, 28] on icon at bounding box center [22, 32] width 21 height 21
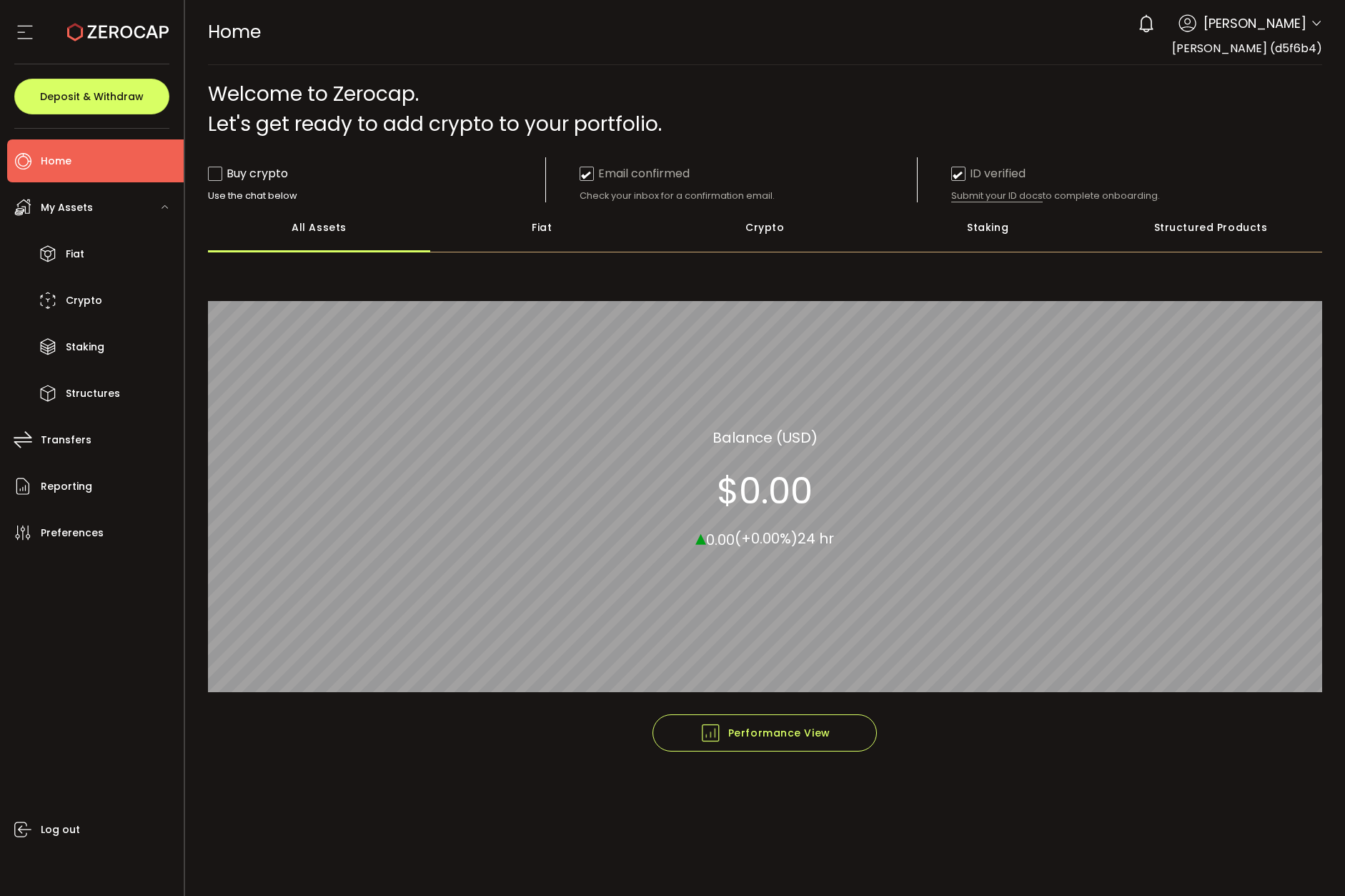
click at [531, 233] on div "Fiat" at bounding box center [542, 227] width 223 height 50
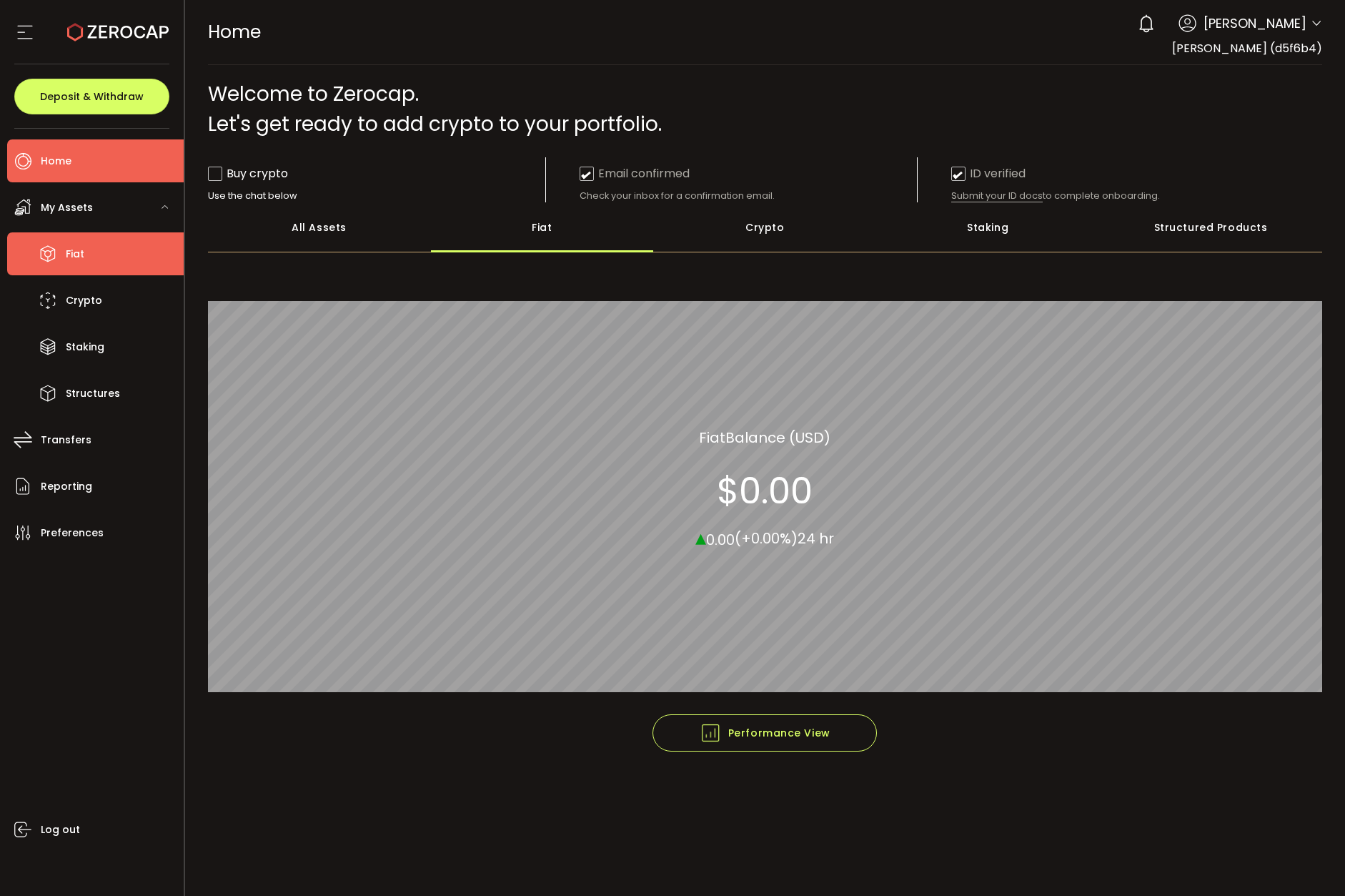
click at [80, 265] on li "Fiat" at bounding box center [95, 253] width 176 height 43
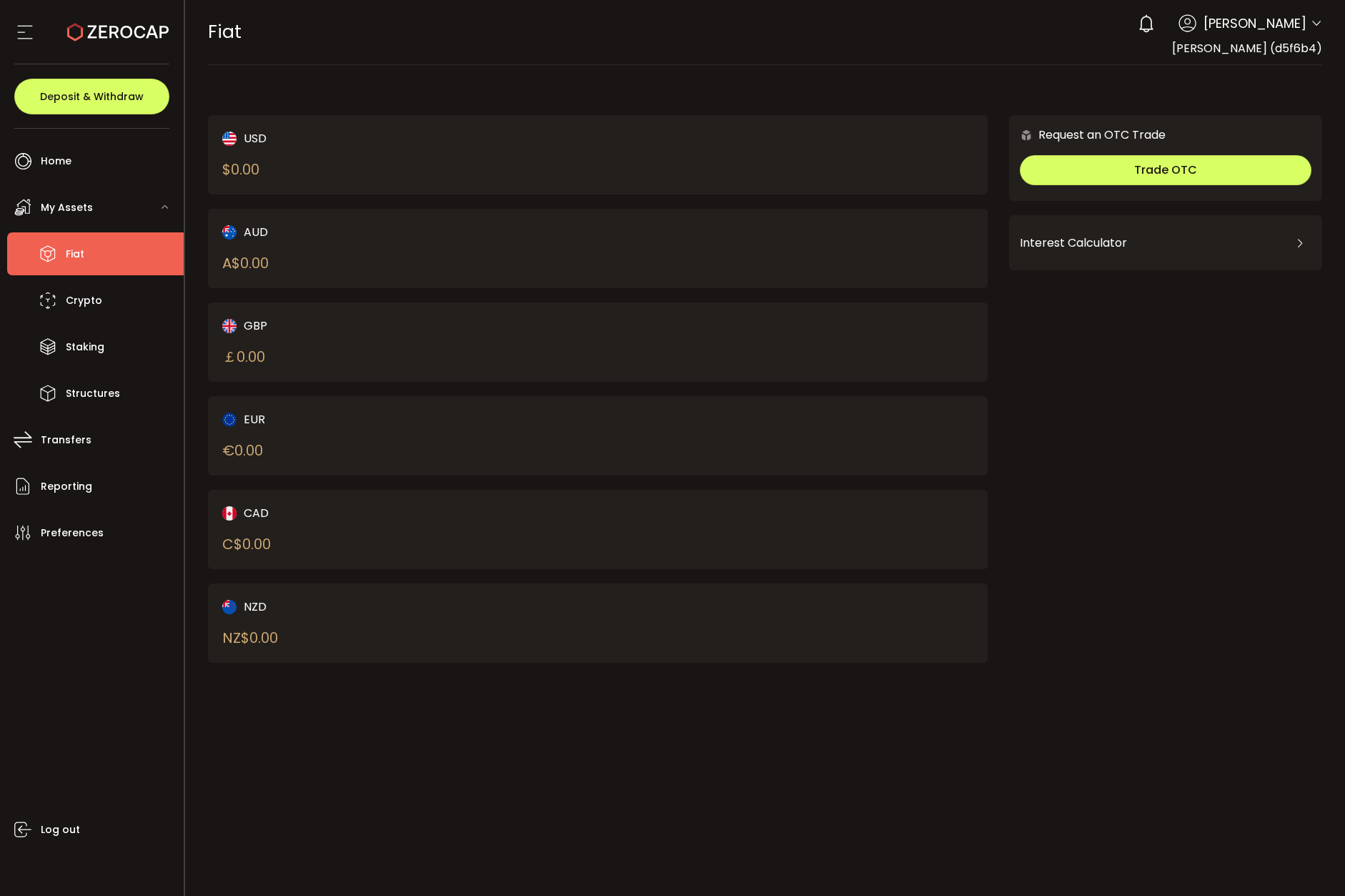
click at [258, 265] on div "A$ 0.00" at bounding box center [245, 263] width 47 height 21
click at [258, 260] on div "A$ 0.00" at bounding box center [245, 263] width 47 height 21
click at [104, 300] on li "Crypto" at bounding box center [95, 300] width 176 height 43
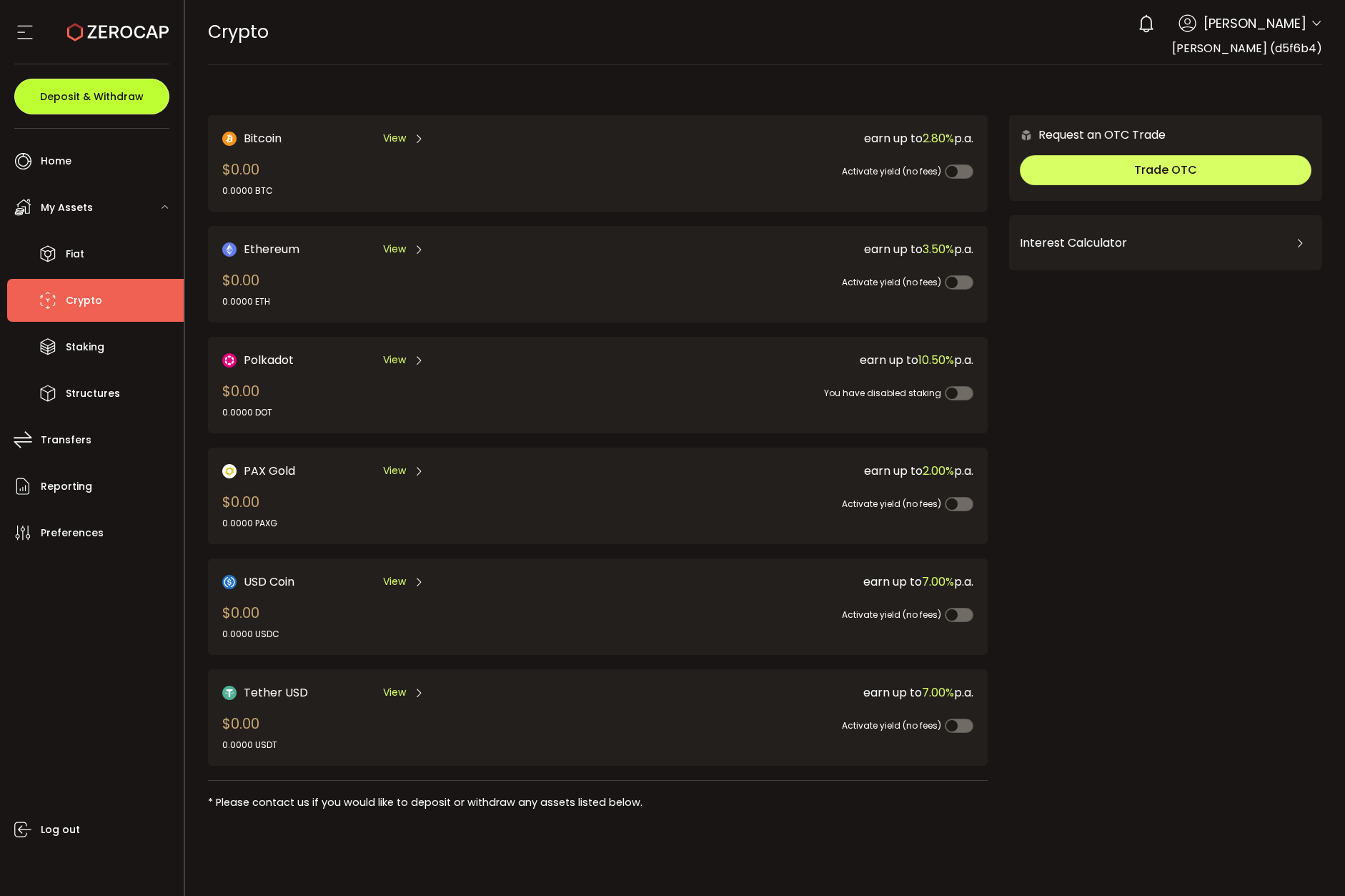
click at [121, 101] on span "Deposit & Withdraw" at bounding box center [92, 96] width 104 height 10
type input "**********"
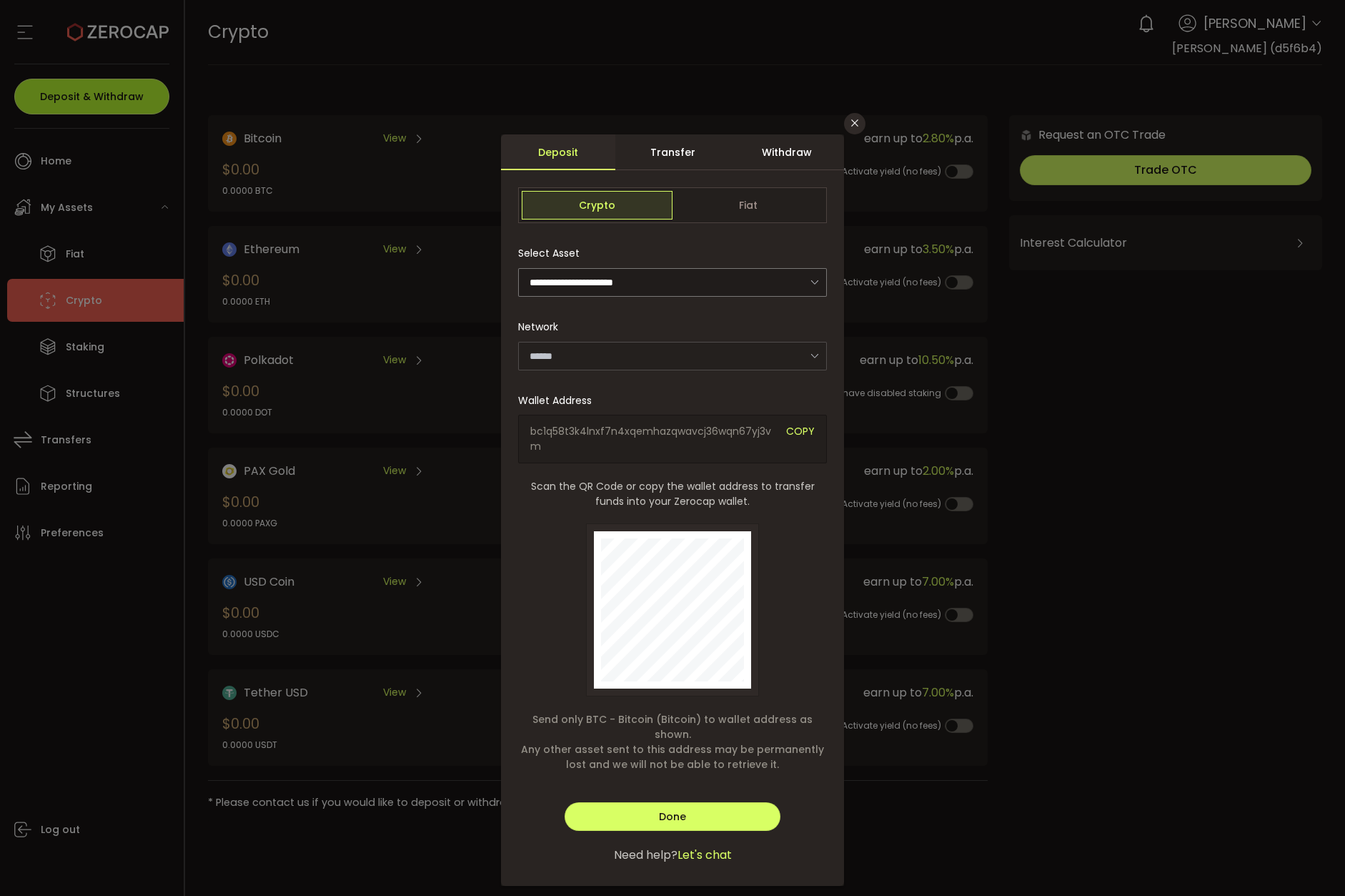
type input "*******"
click at [774, 149] on div "Withdraw" at bounding box center [788, 152] width 115 height 36
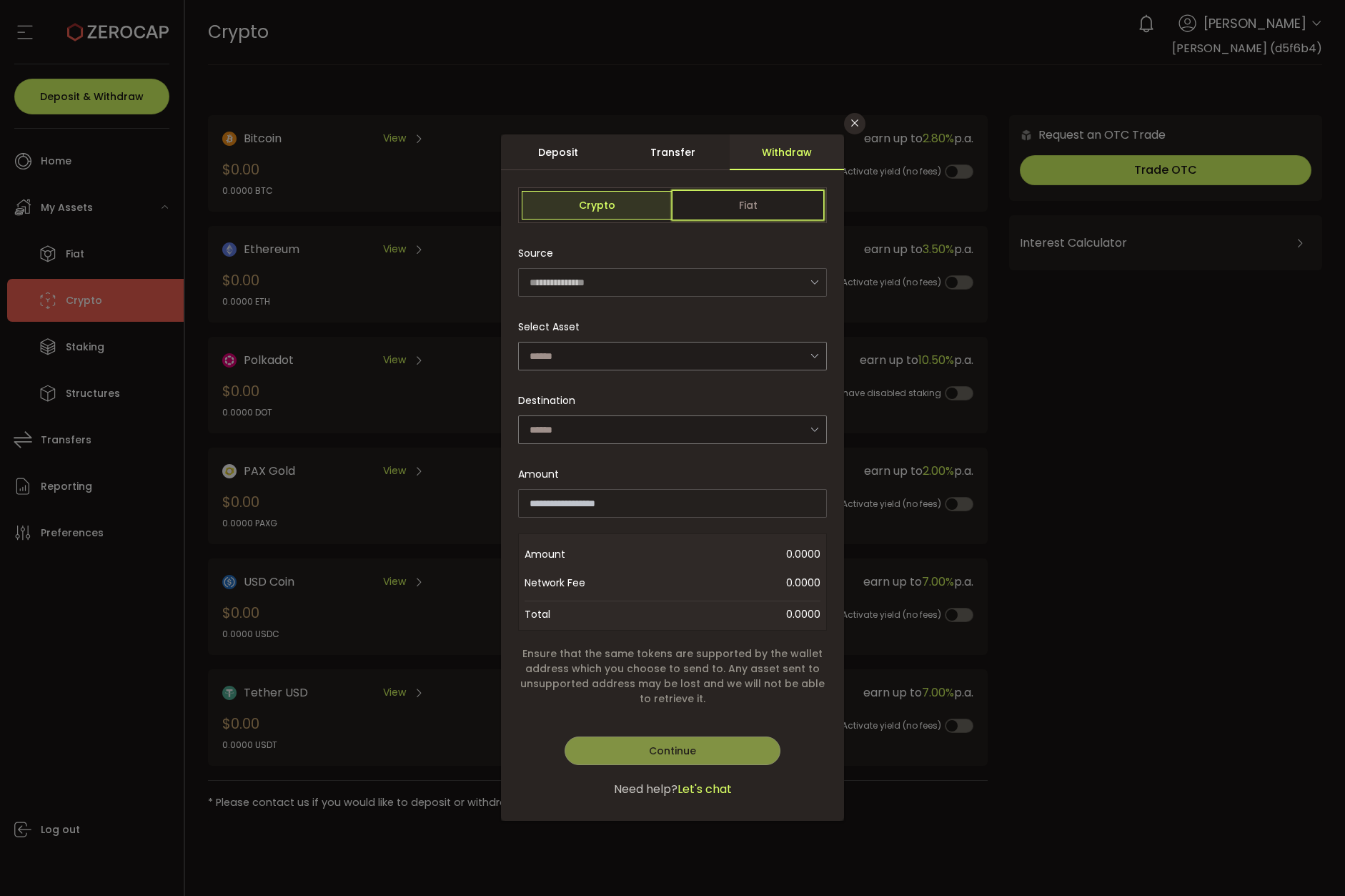
drag, startPoint x: 753, startPoint y: 201, endPoint x: 739, endPoint y: 215, distance: 19.8
click at [753, 201] on span "Fiat" at bounding box center [748, 205] width 151 height 28
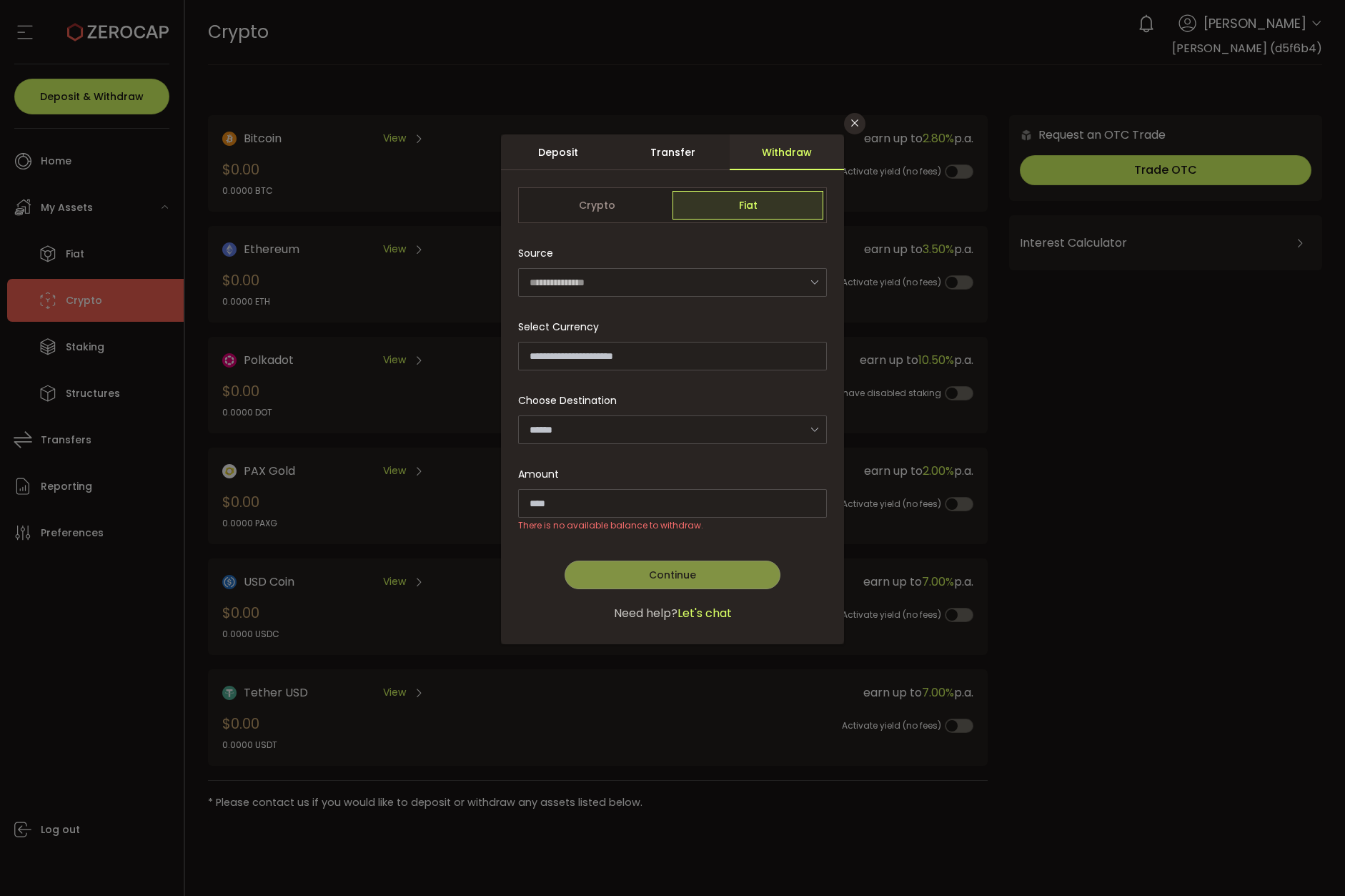
click at [818, 282] on icon "dialog" at bounding box center [814, 281] width 18 height 29
click at [815, 279] on icon "dialog" at bounding box center [814, 281] width 18 height 29
click at [861, 129] on button "Close" at bounding box center [855, 123] width 21 height 21
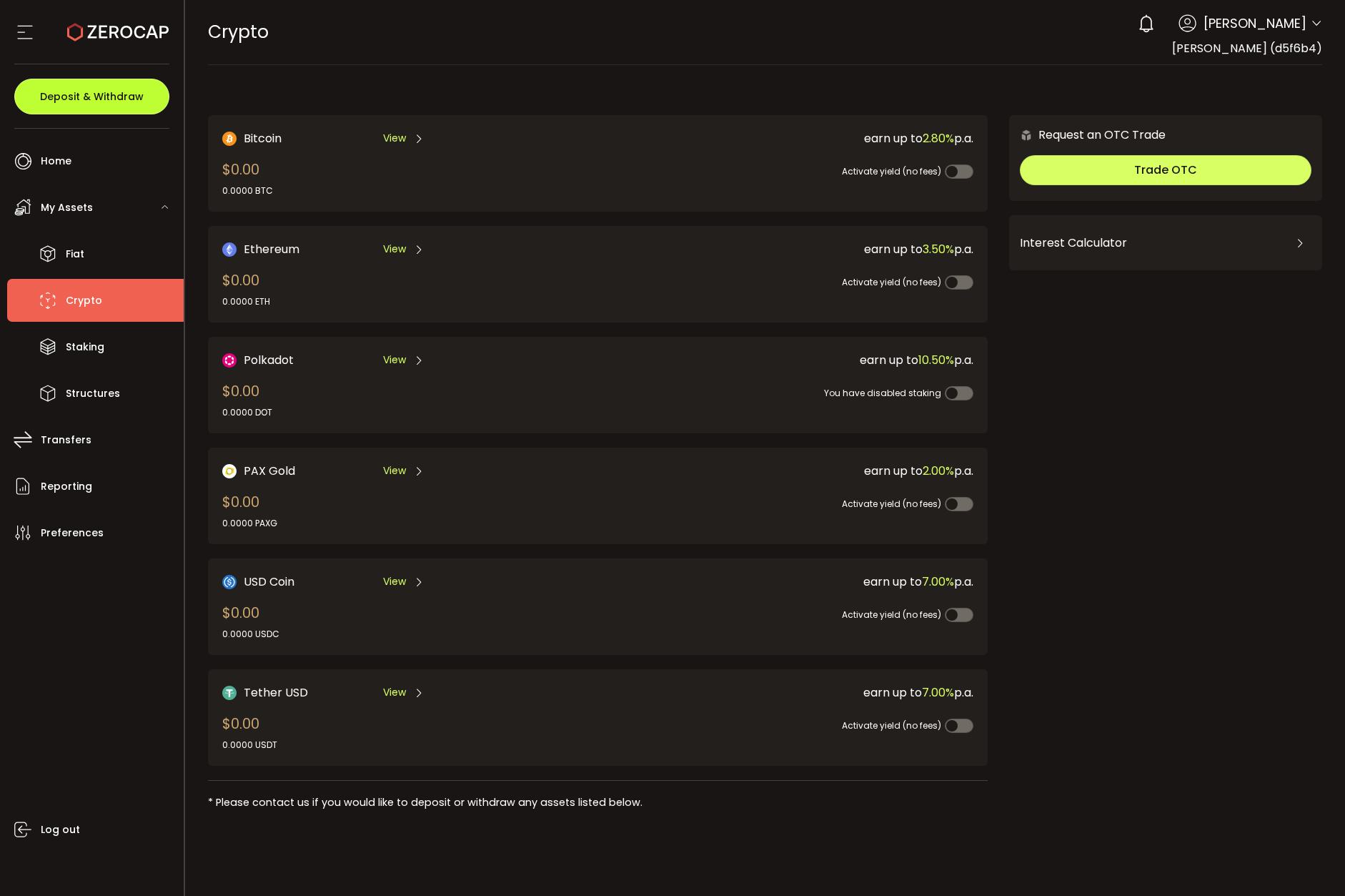
click at [108, 108] on button "Deposit & Withdraw" at bounding box center [92, 96] width 155 height 36
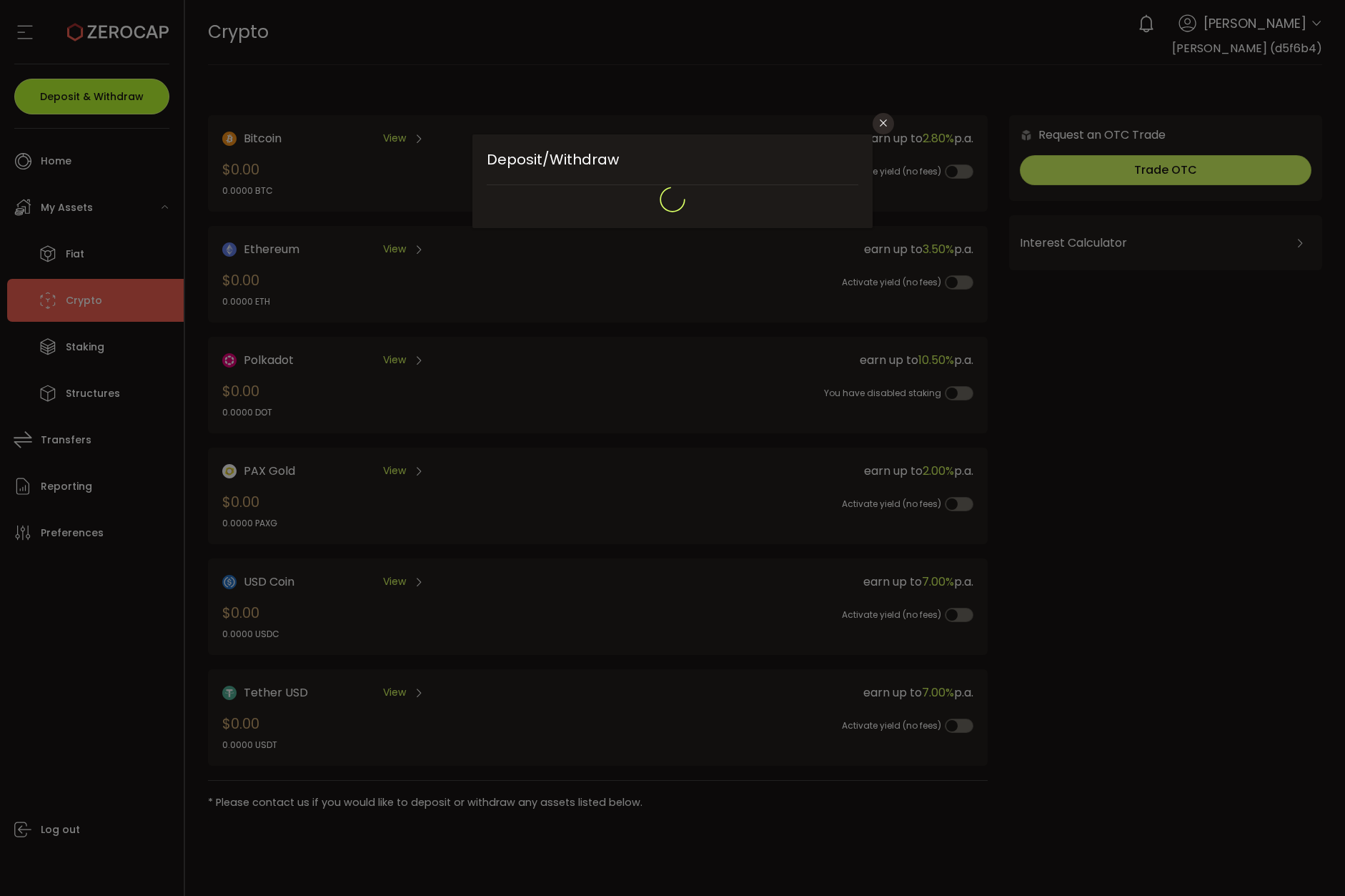
type input "**********"
type input "*******"
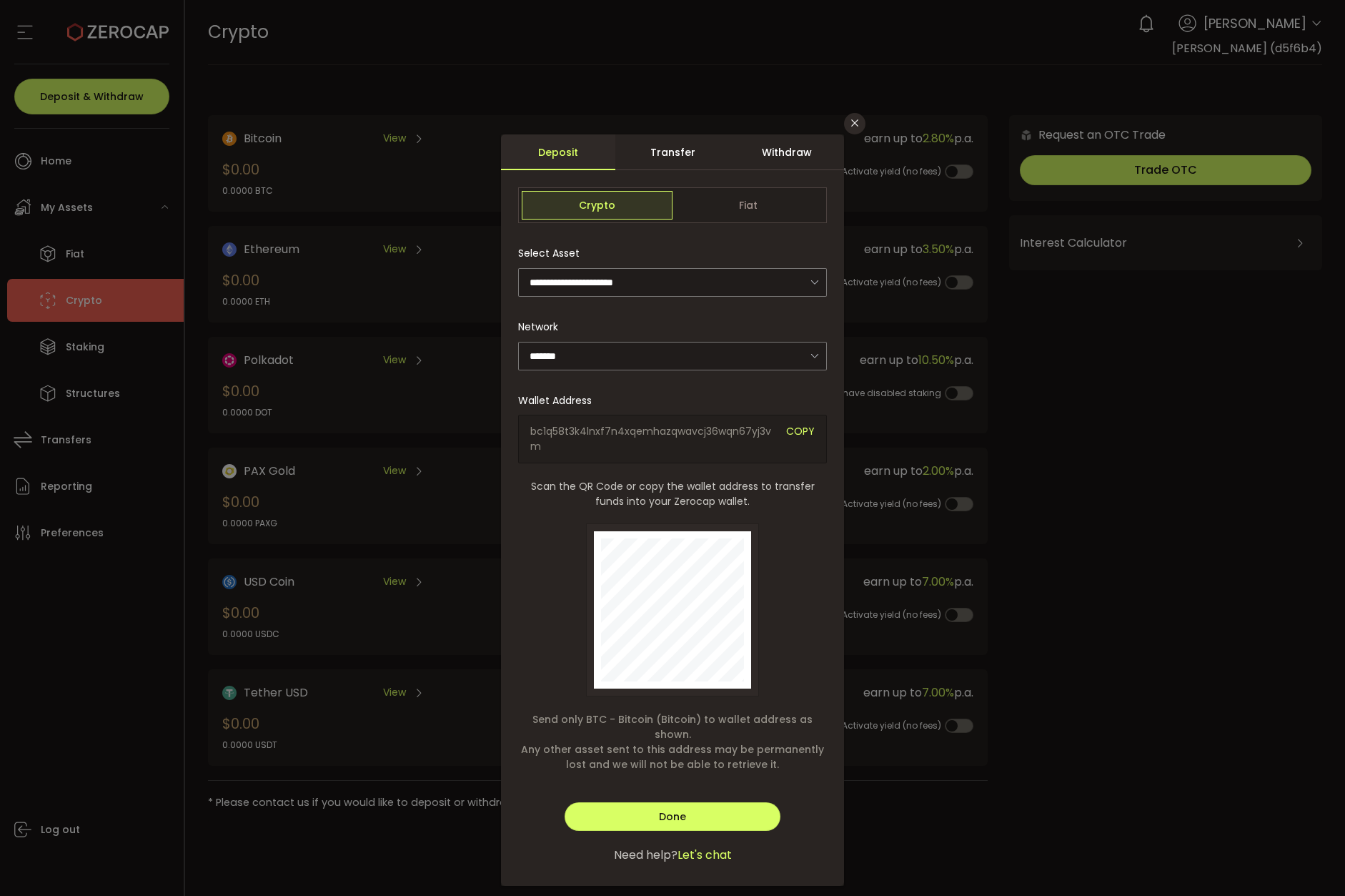
click at [748, 164] on div "Withdraw" at bounding box center [788, 152] width 115 height 36
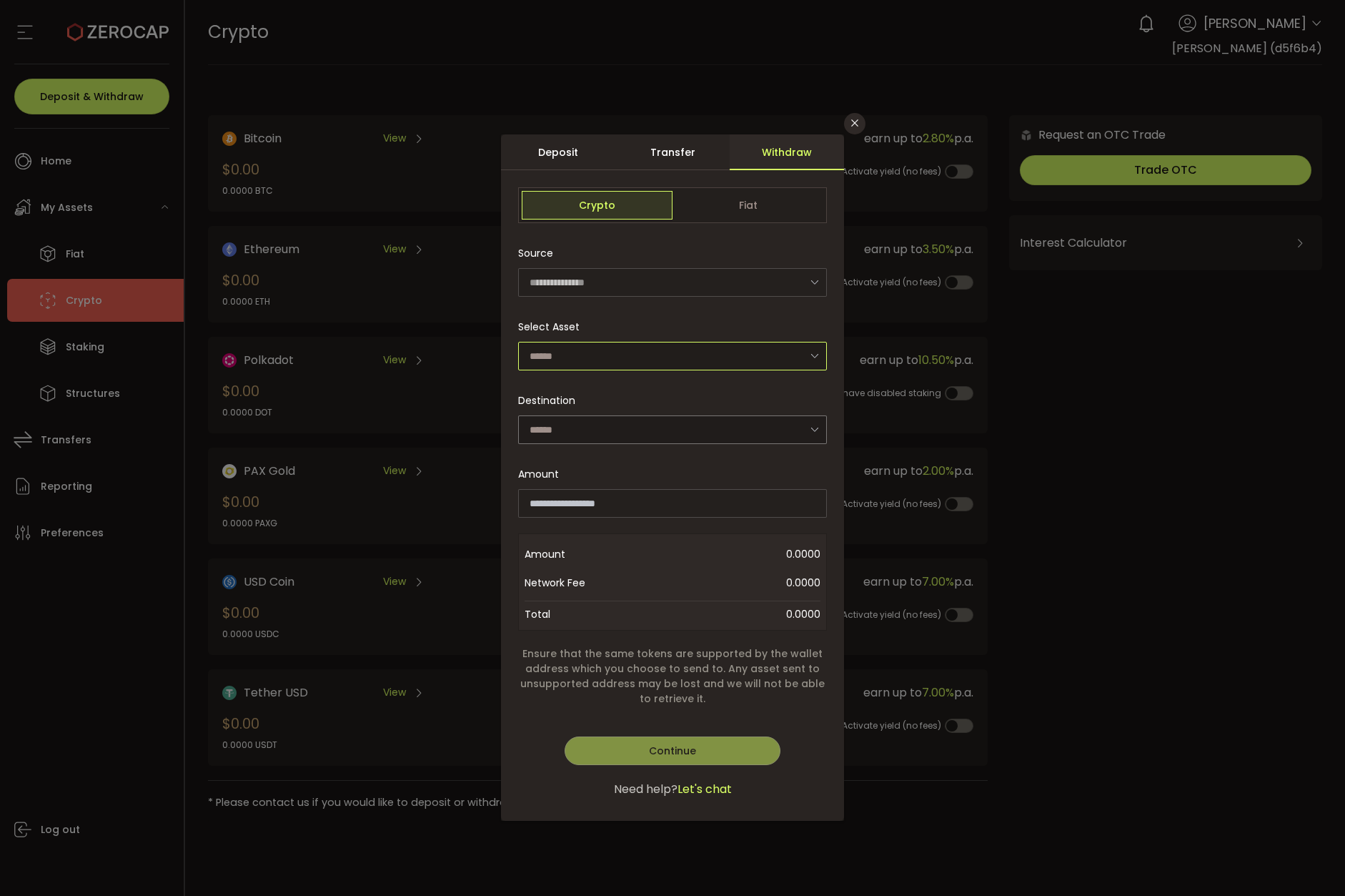
click at [621, 348] on input "dialog" at bounding box center [673, 355] width 309 height 28
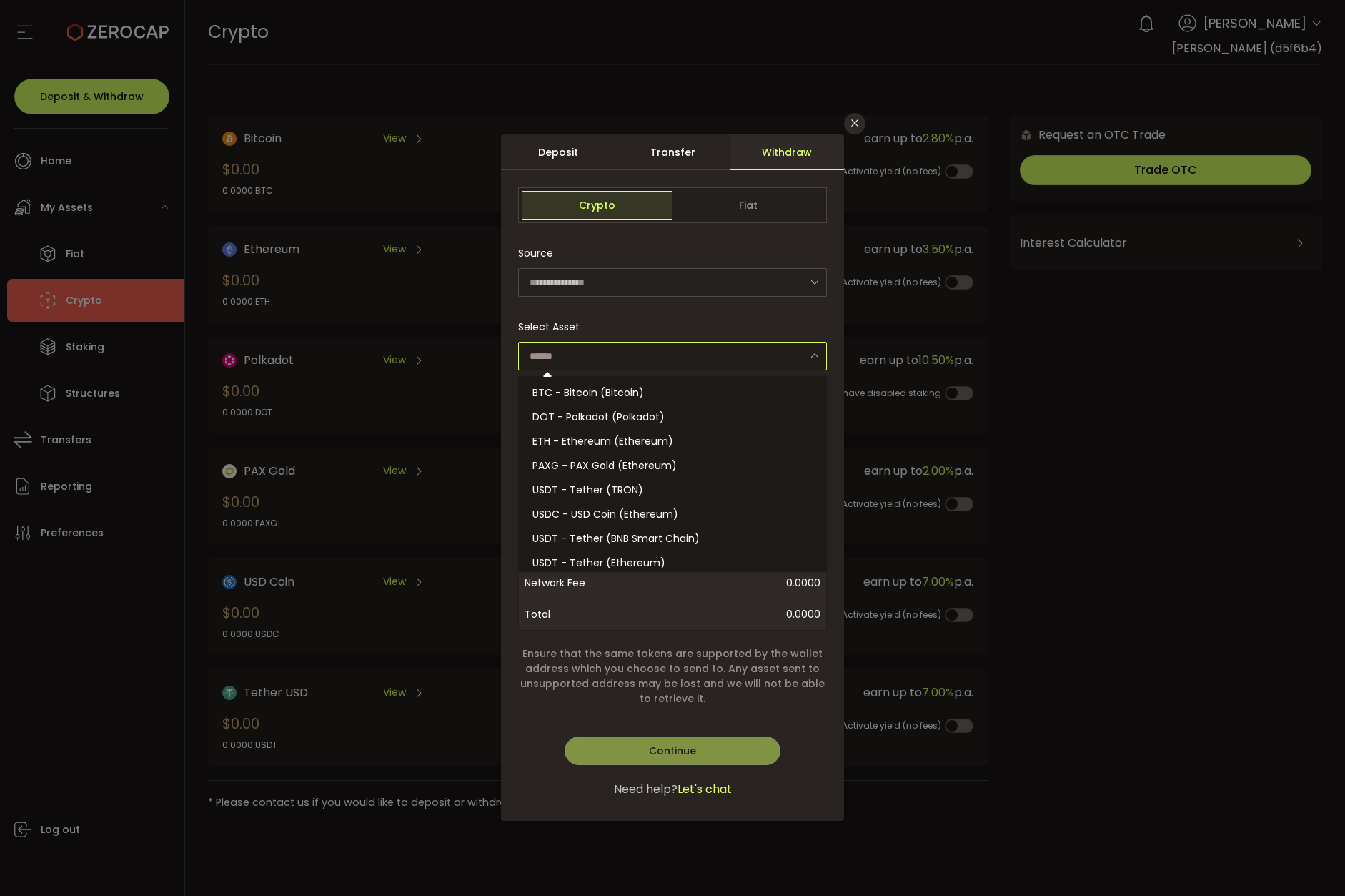
click at [621, 348] on input "dialog" at bounding box center [673, 355] width 309 height 28
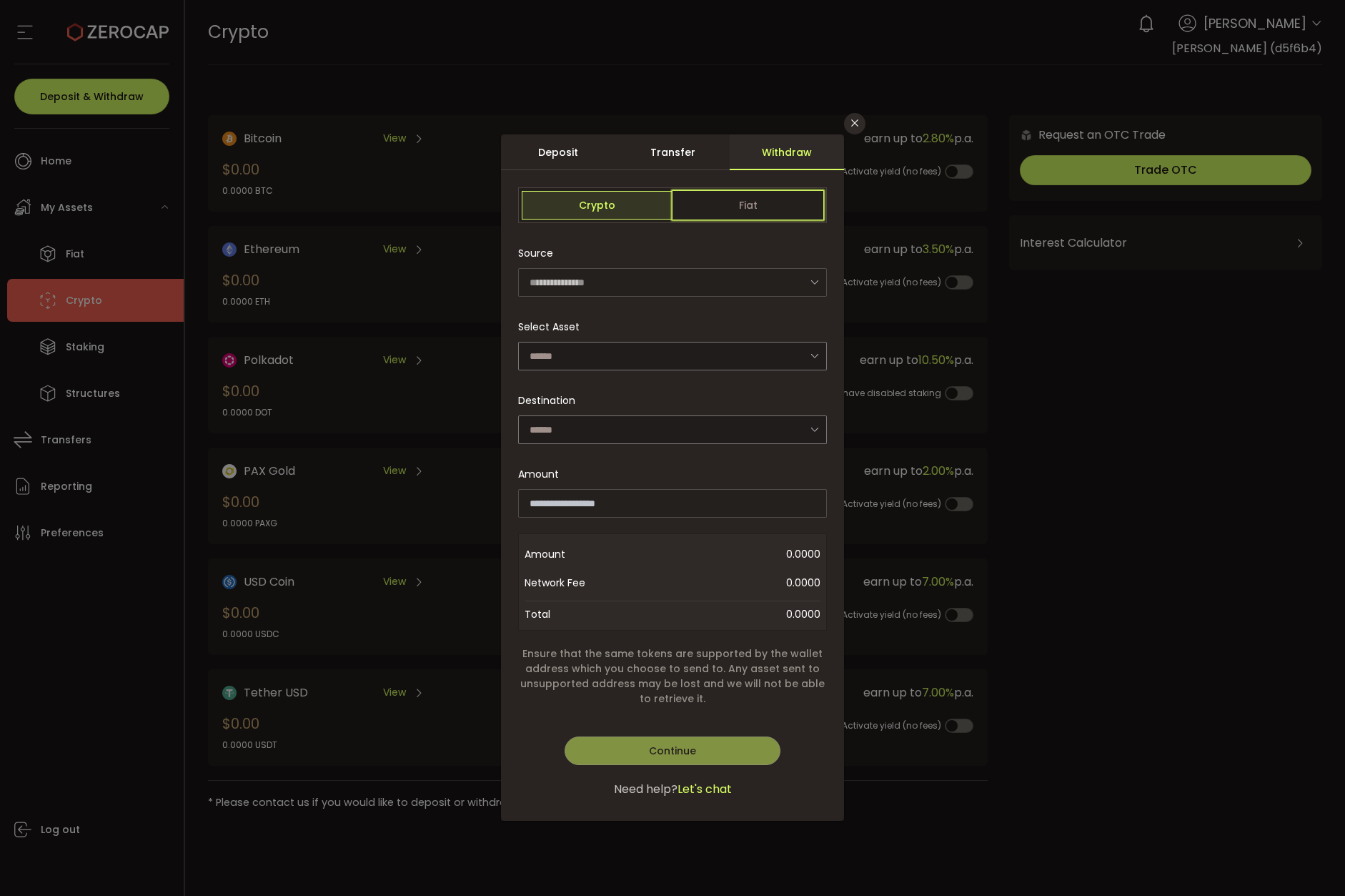
click at [731, 199] on span "Fiat" at bounding box center [748, 205] width 151 height 28
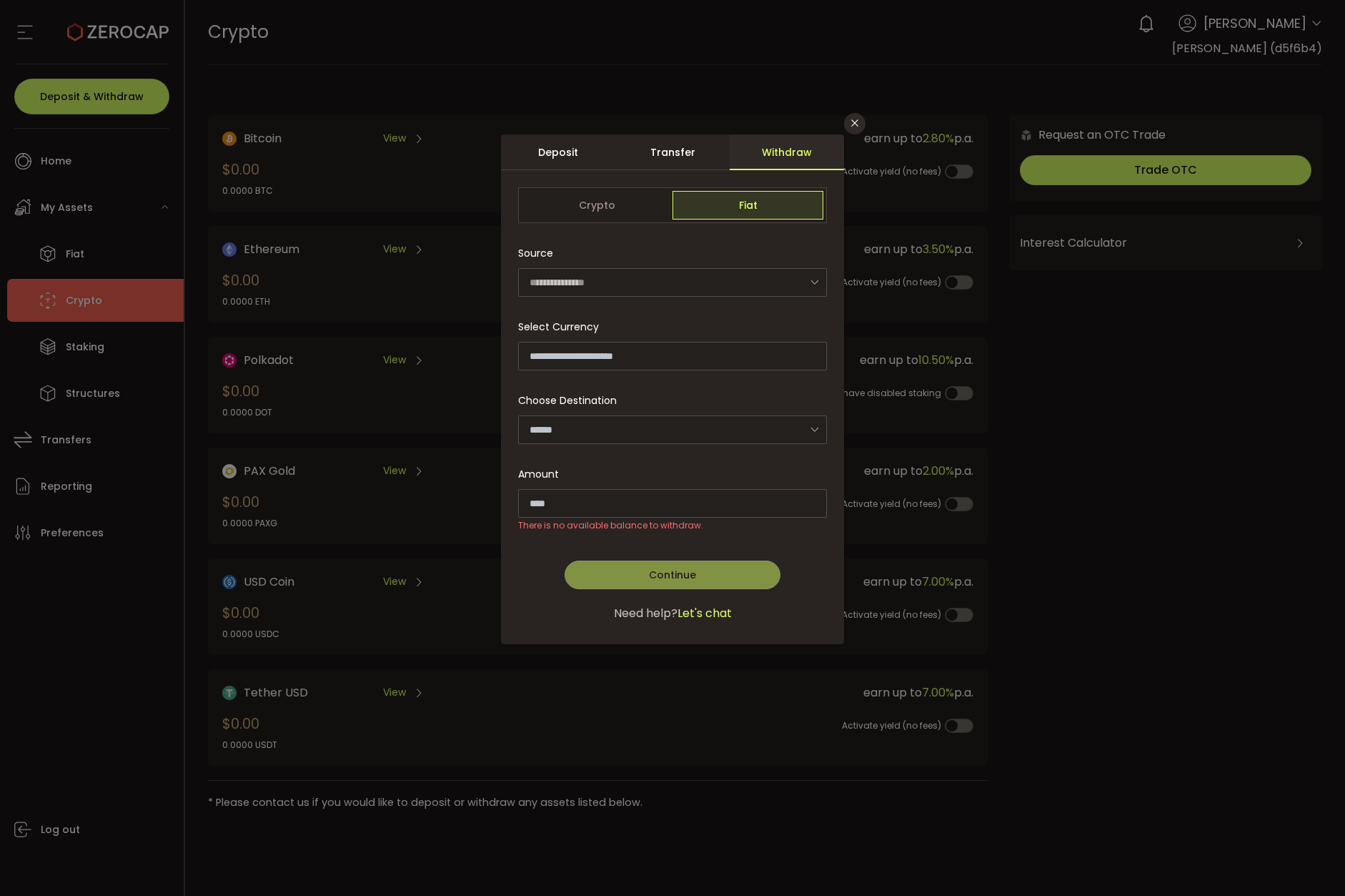
click at [813, 427] on icon "dialog" at bounding box center [814, 429] width 18 height 29
drag, startPoint x: 813, startPoint y: 428, endPoint x: 757, endPoint y: 456, distance: 62.6
click at [813, 428] on icon "dialog" at bounding box center [814, 429] width 18 height 29
click at [856, 127] on icon "Close" at bounding box center [855, 123] width 11 height 11
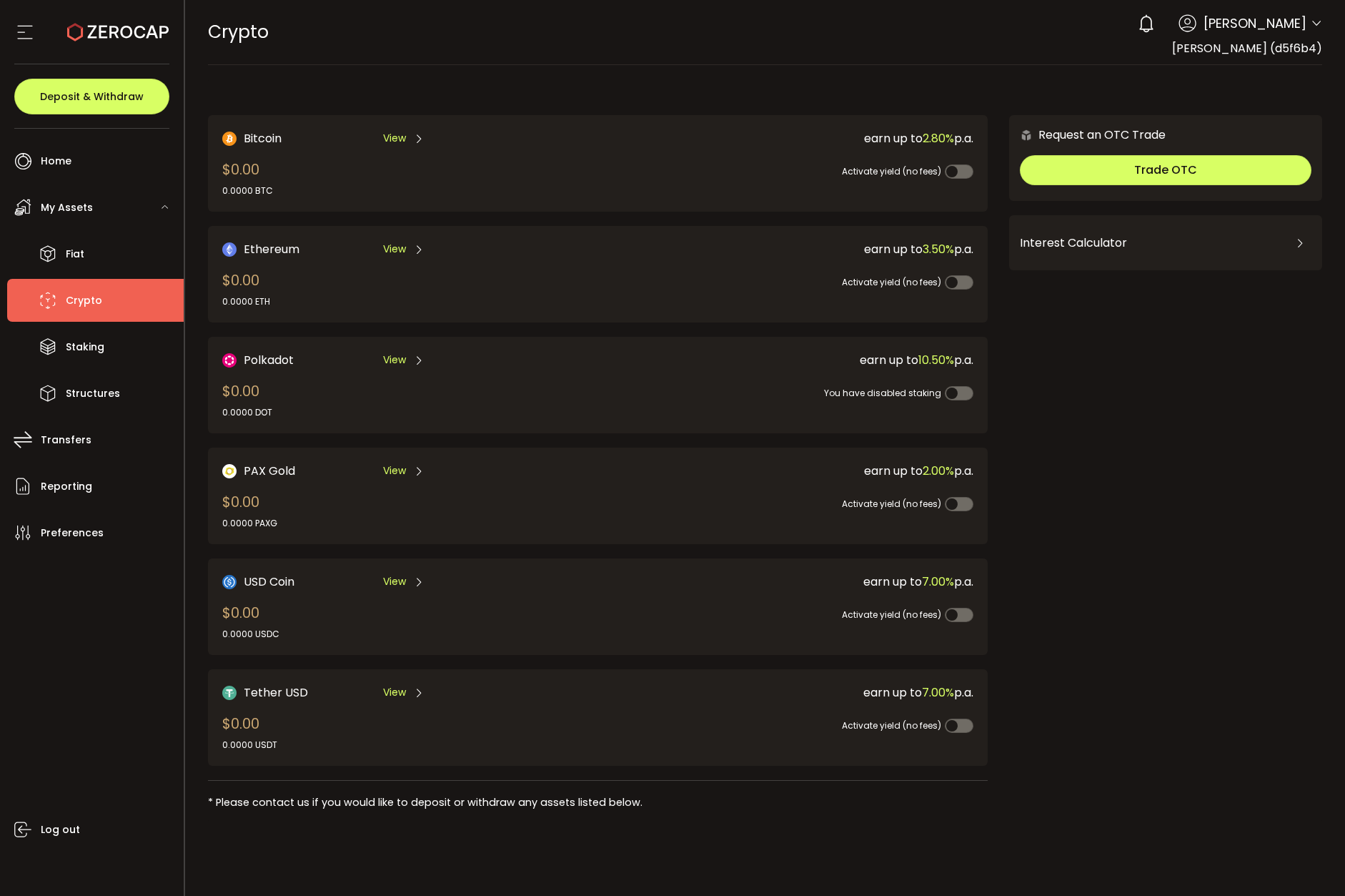
click at [20, 32] on icon at bounding box center [25, 32] width 21 height 21
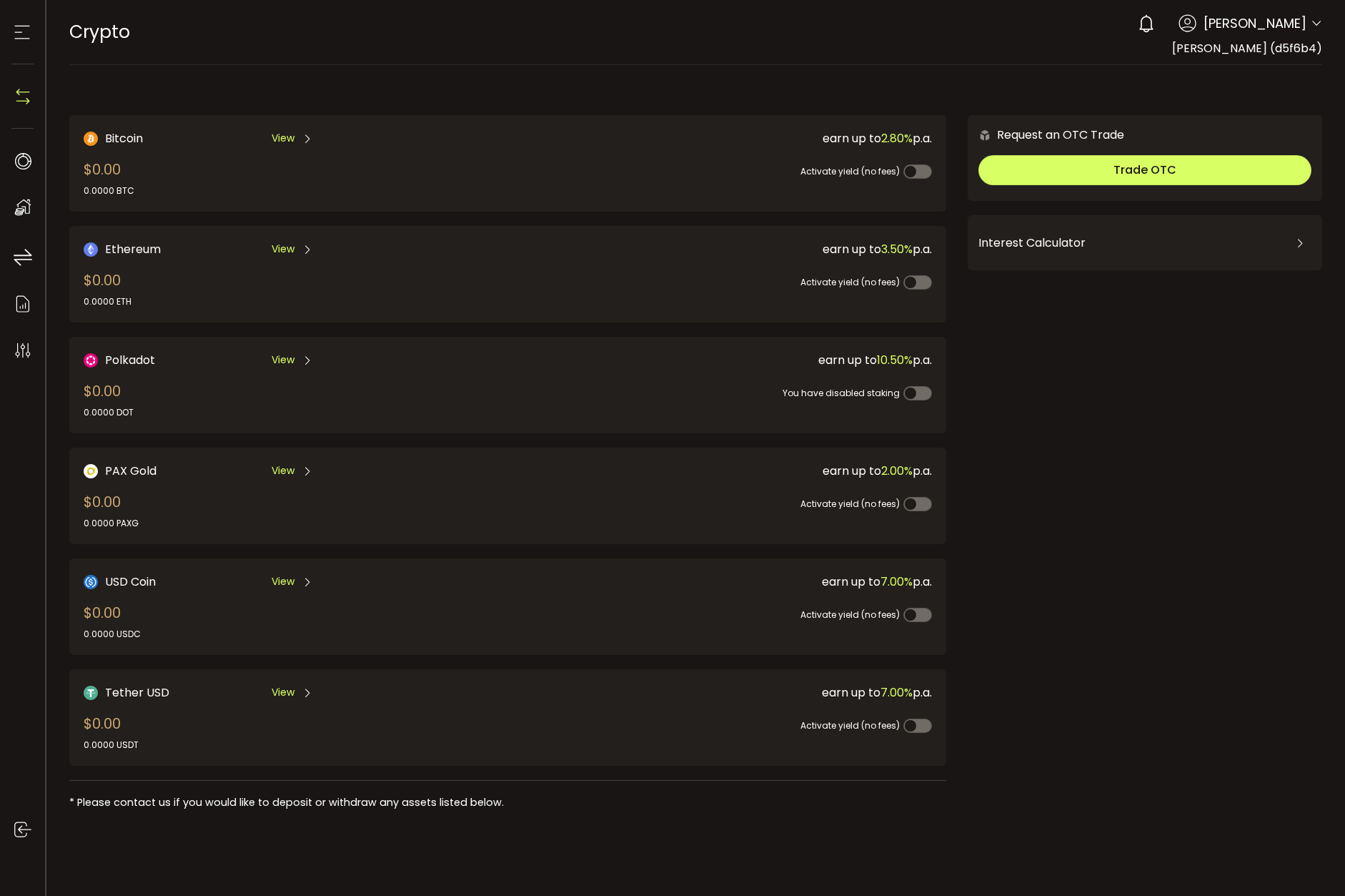
click at [20, 34] on icon at bounding box center [22, 32] width 21 height 21
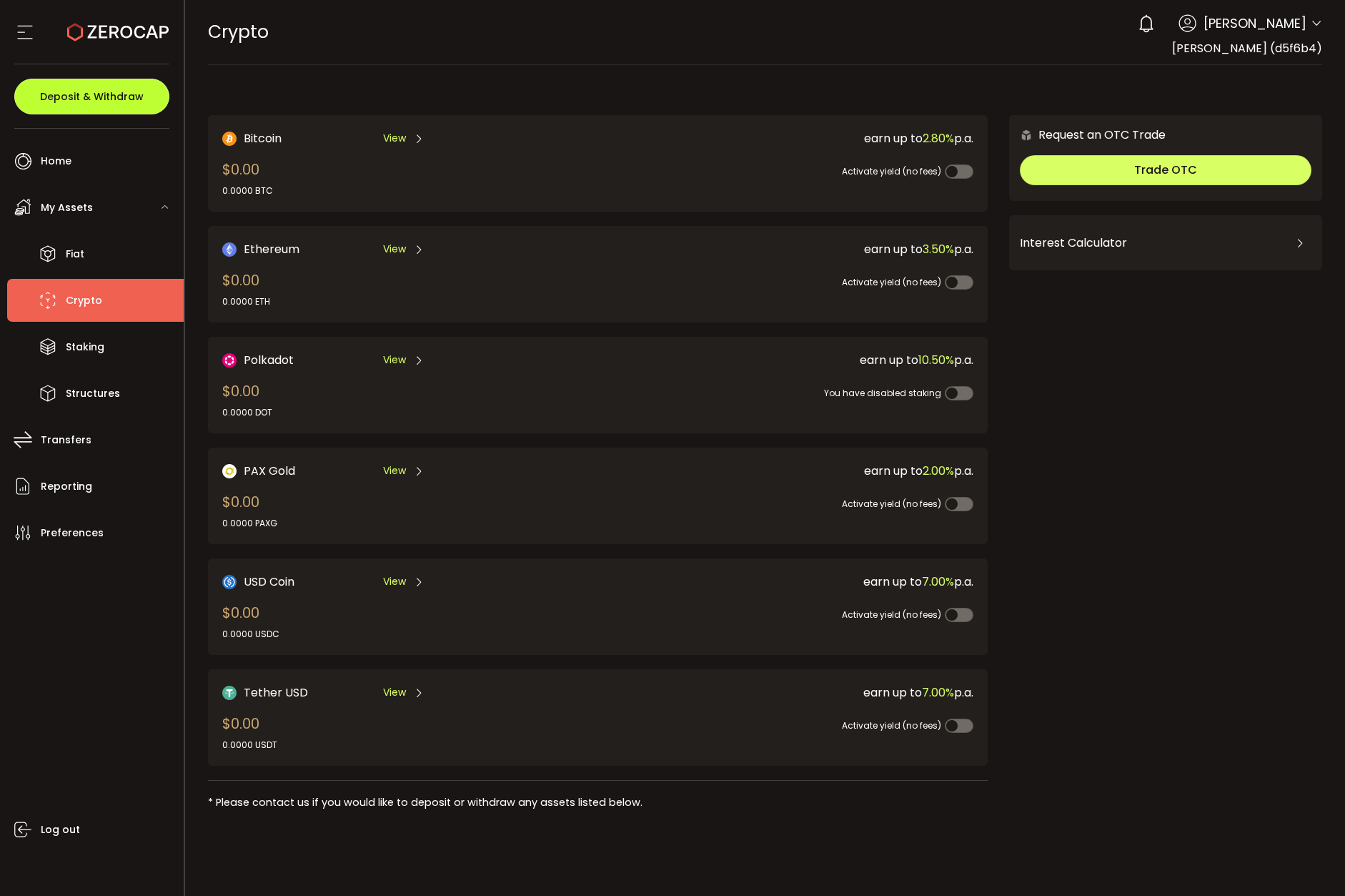
click at [108, 95] on span "Deposit & Withdraw" at bounding box center [92, 96] width 104 height 10
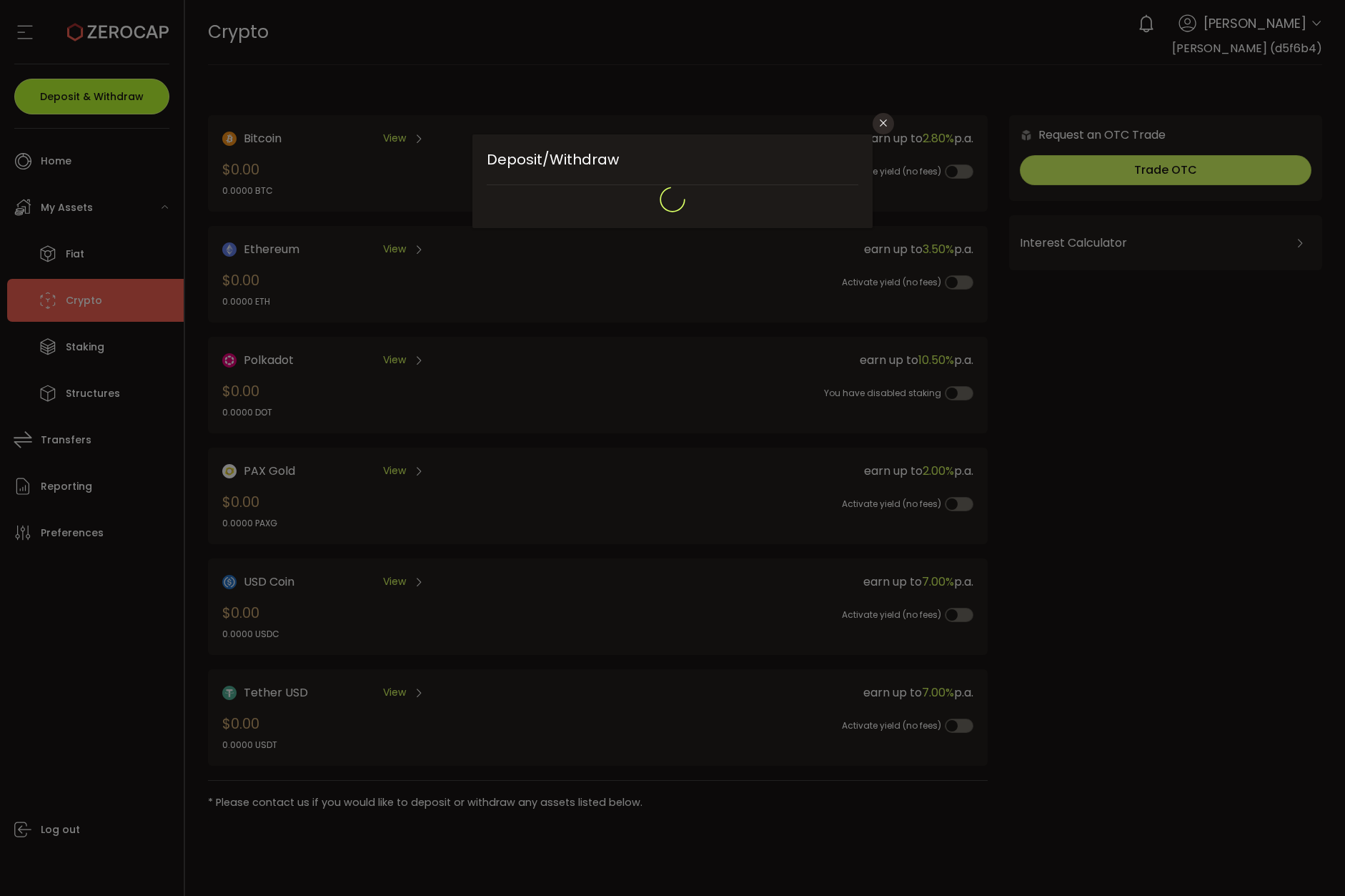
type input "**********"
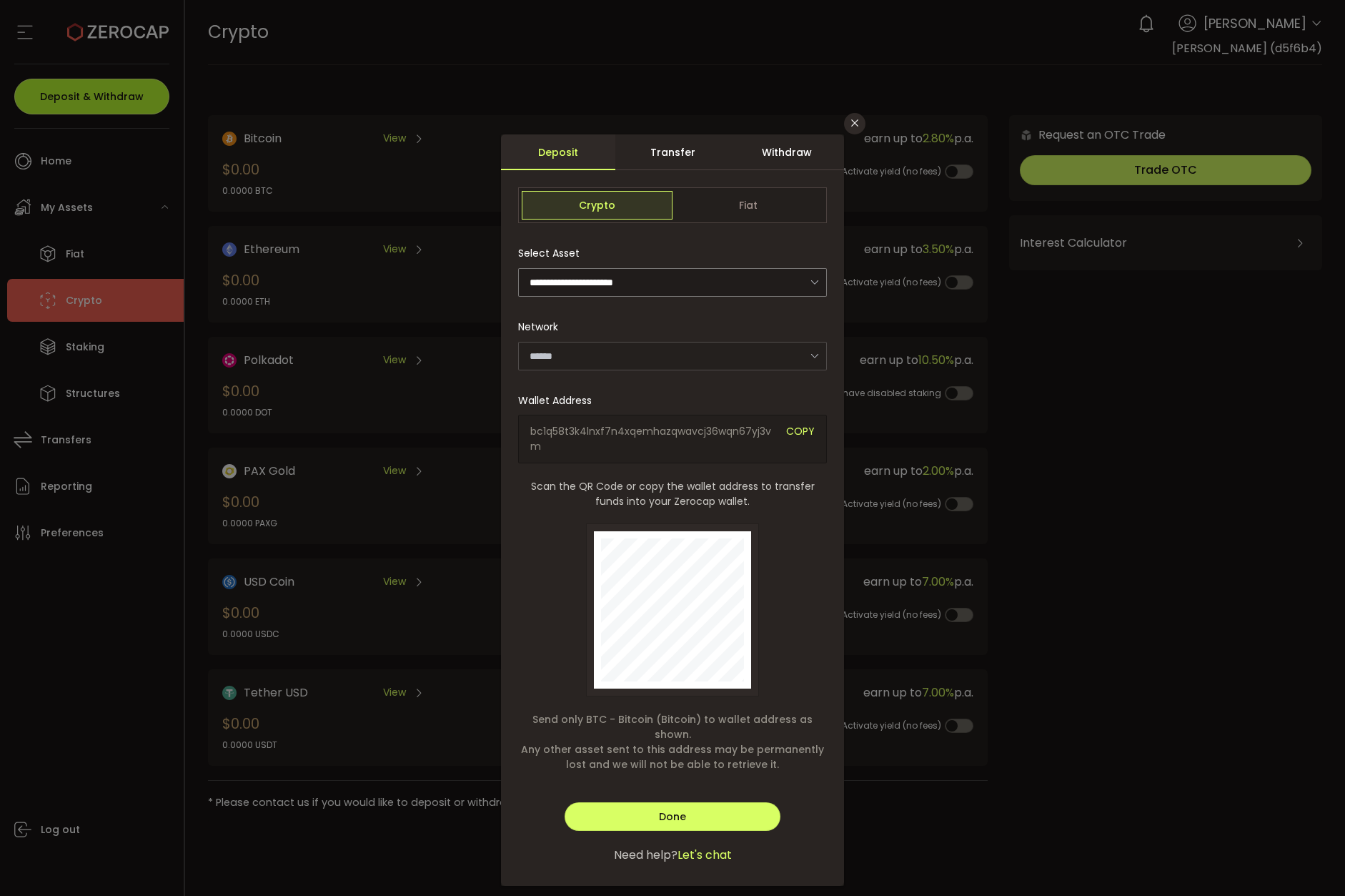
type input "*******"
click at [790, 158] on div "Withdraw" at bounding box center [788, 152] width 115 height 36
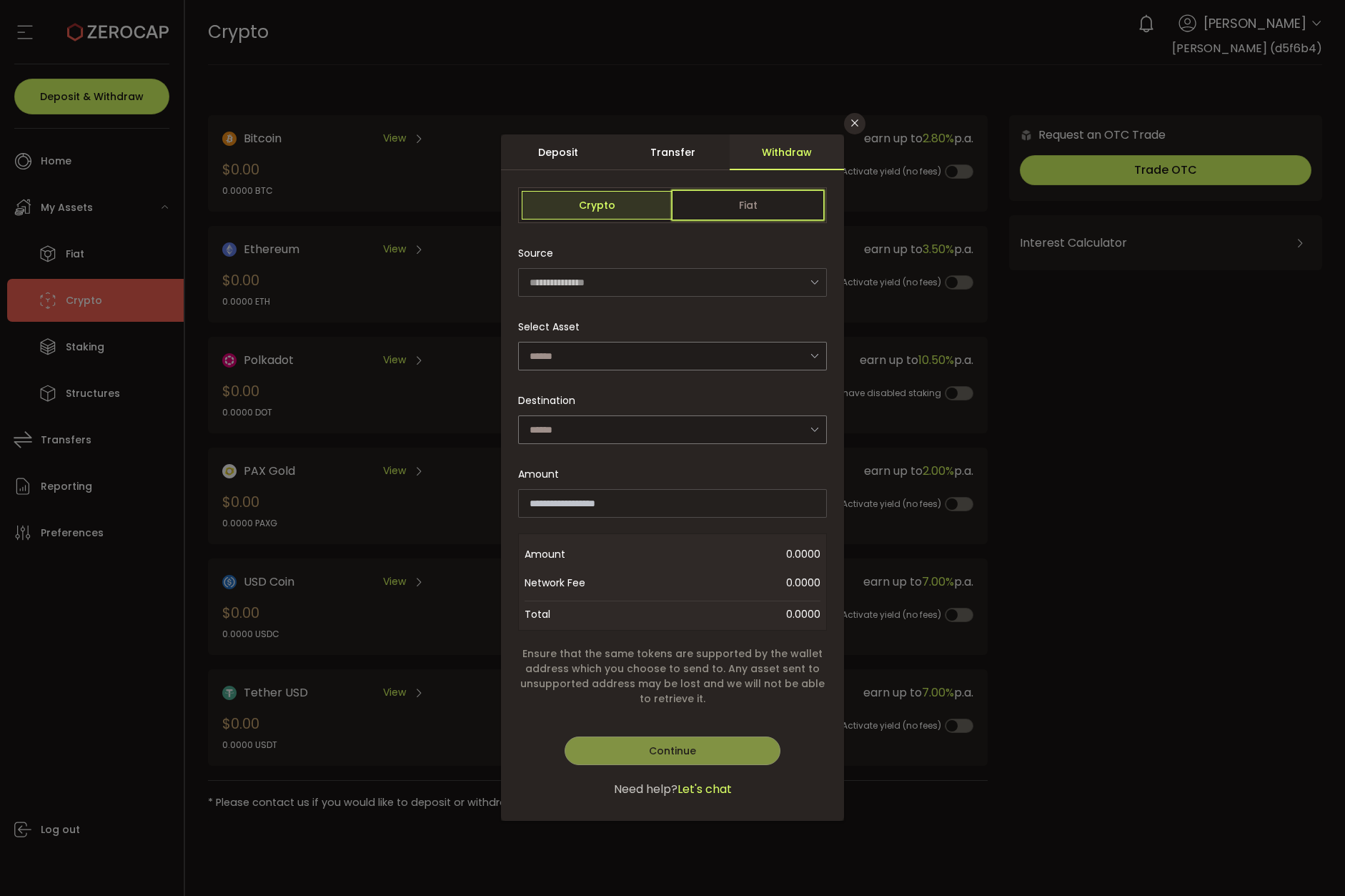
click at [760, 203] on span "Fiat" at bounding box center [748, 205] width 151 height 28
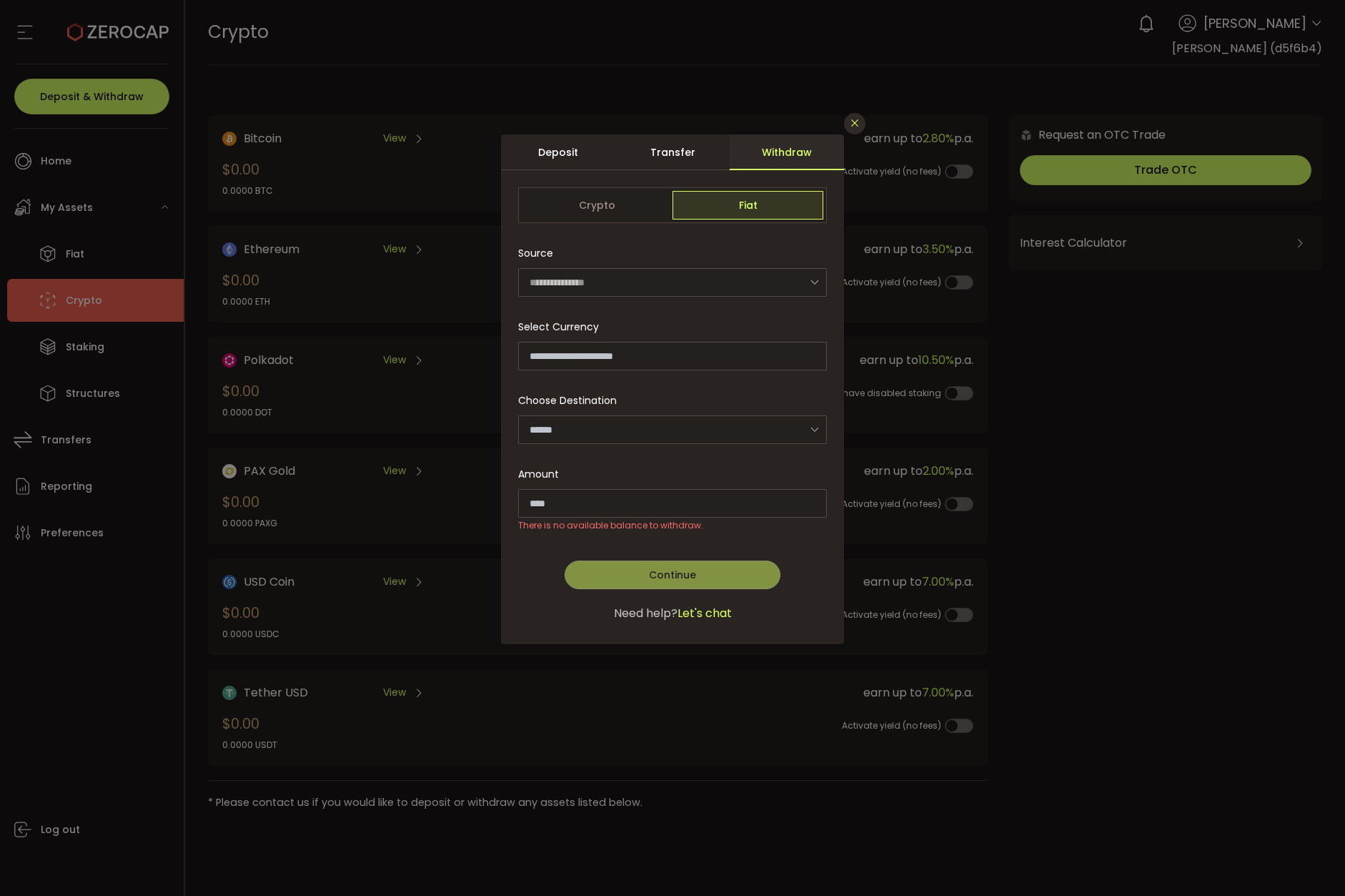
click at [852, 123] on icon "Close" at bounding box center [855, 123] width 11 height 11
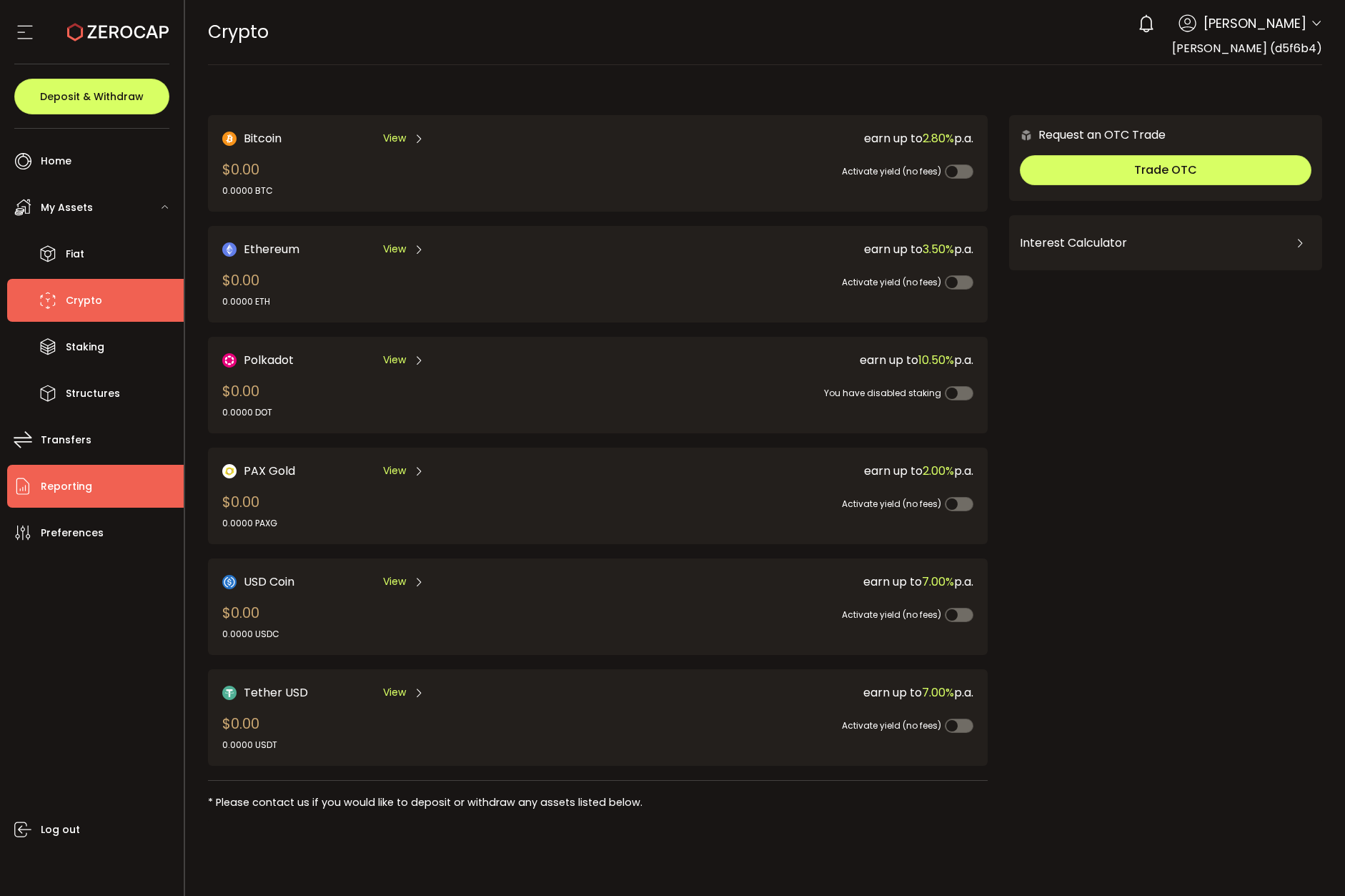
click at [93, 492] on li "Reporting" at bounding box center [95, 486] width 176 height 43
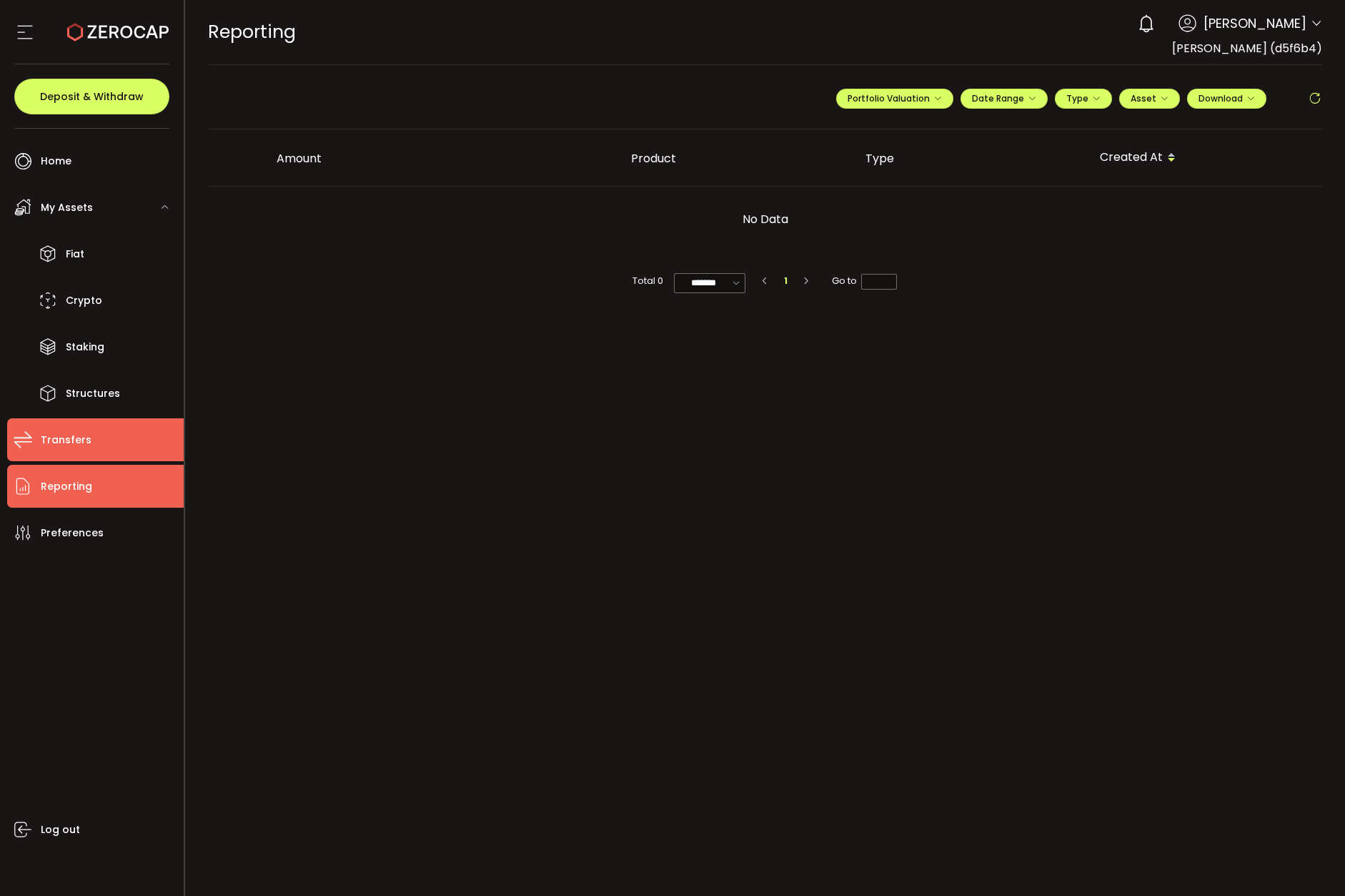
click at [70, 447] on span "Transfers" at bounding box center [66, 440] width 51 height 21
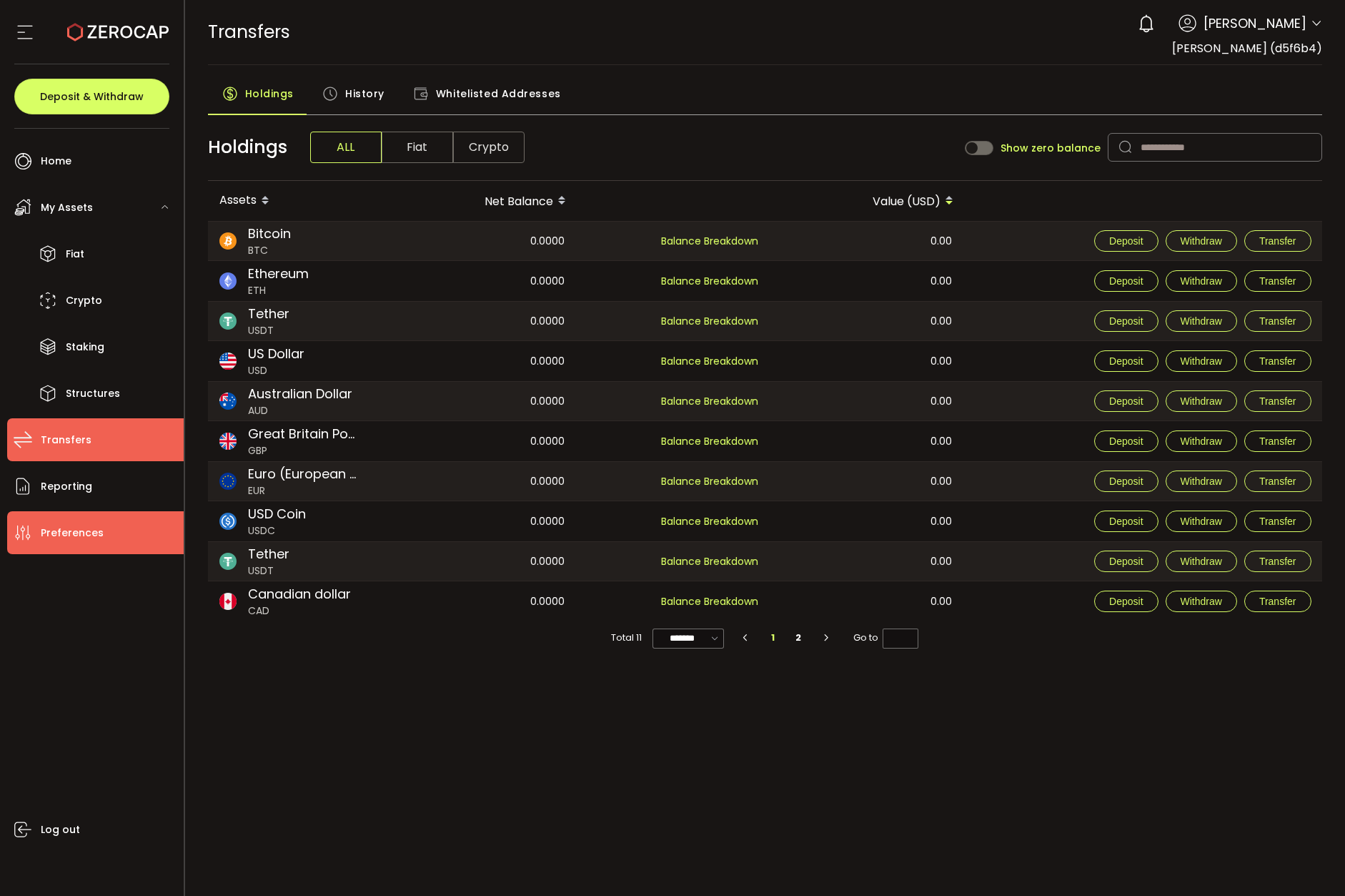
click at [97, 522] on span "Preferences" at bounding box center [71, 533] width 63 height 21
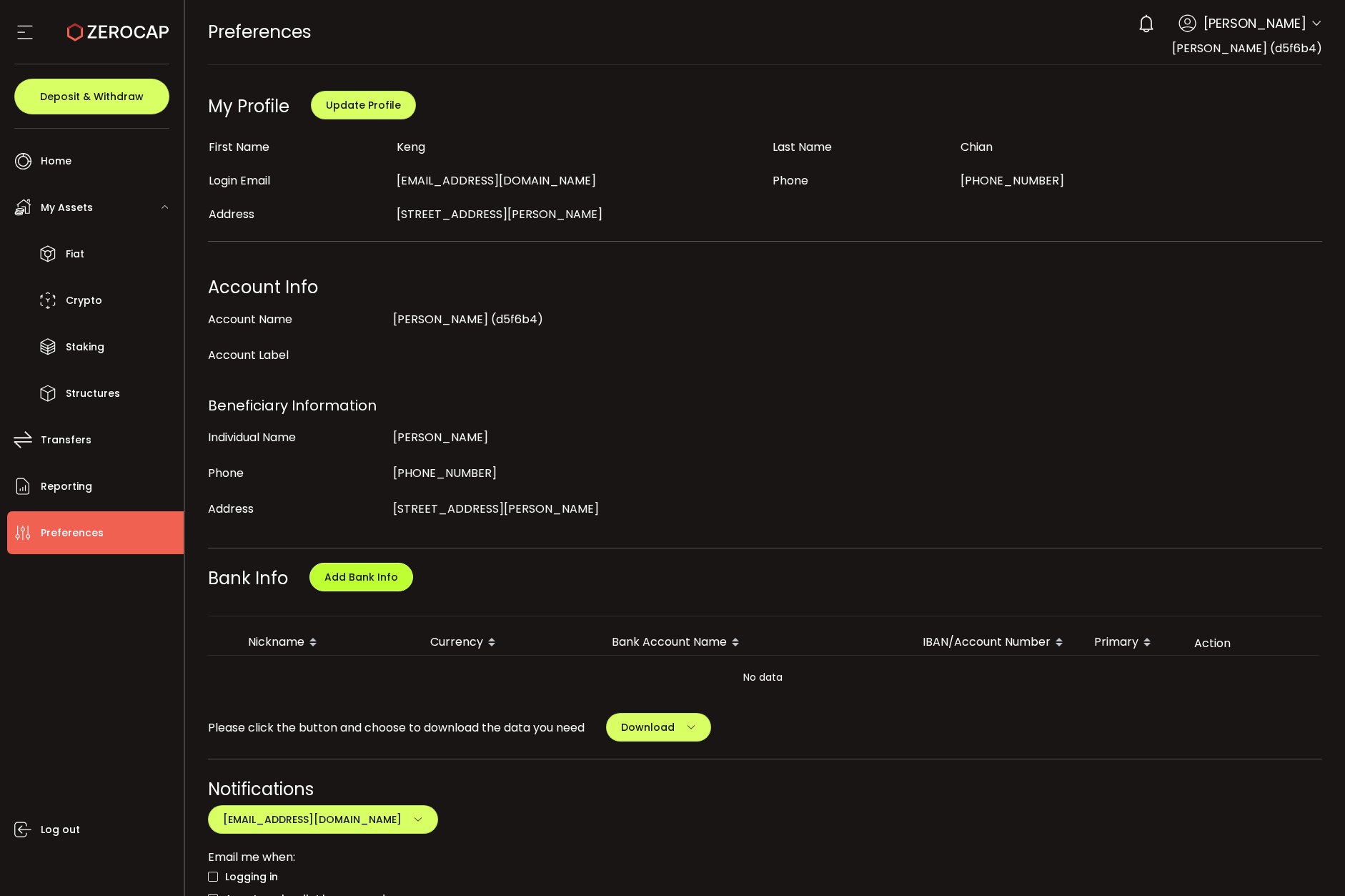
click at [359, 575] on span "Add Bank Info" at bounding box center [361, 577] width 73 height 14
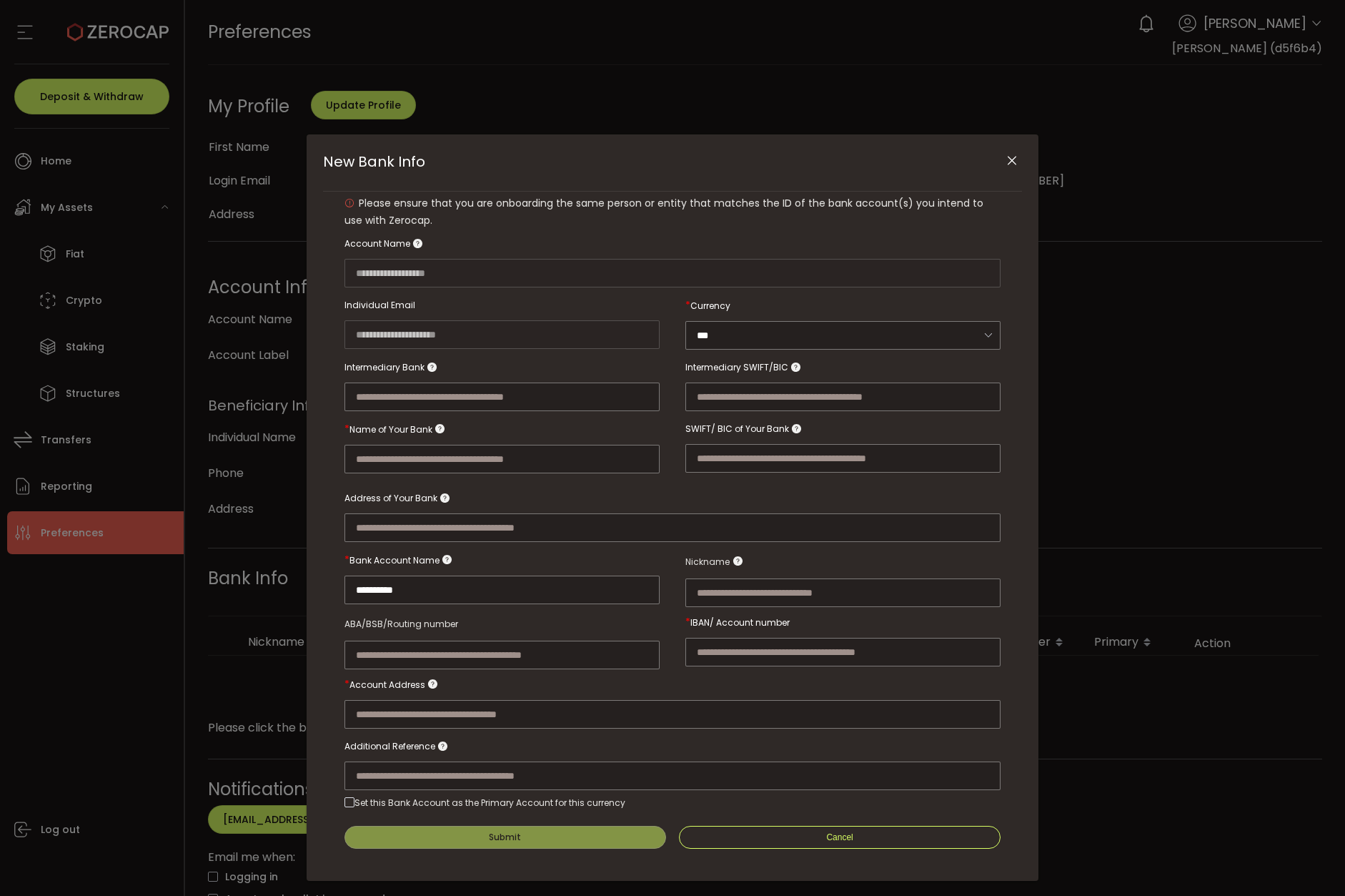
click at [1001, 161] on button "Close" at bounding box center [1012, 161] width 25 height 25
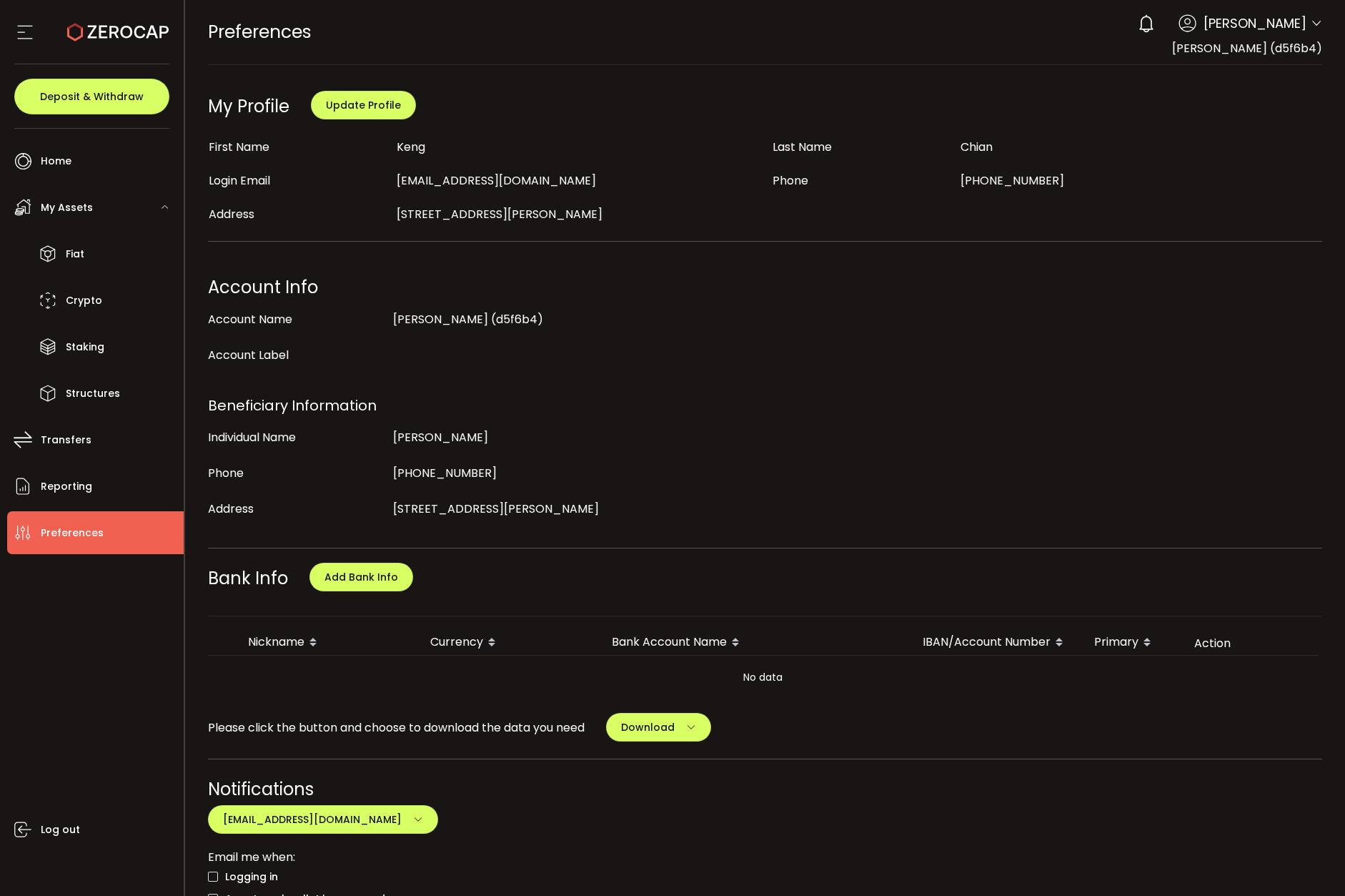
click at [108, 633] on div "Log out" at bounding box center [95, 719] width 176 height 331
click at [111, 526] on li "Preferences" at bounding box center [95, 533] width 176 height 43
click at [362, 583] on button "Add Bank Info" at bounding box center [362, 577] width 104 height 28
type input "**********"
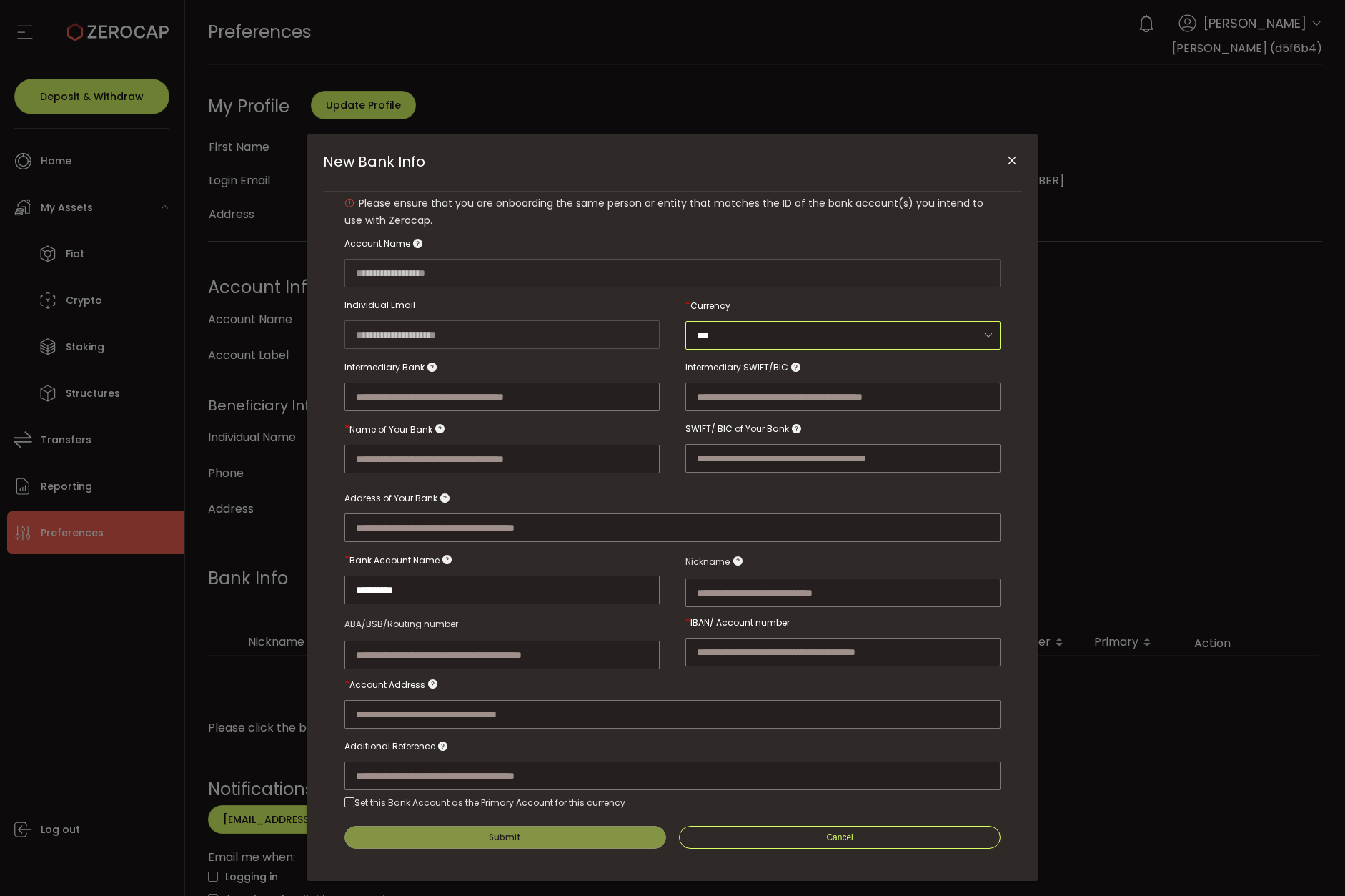
click at [776, 332] on input "***" at bounding box center [842, 335] width 315 height 28
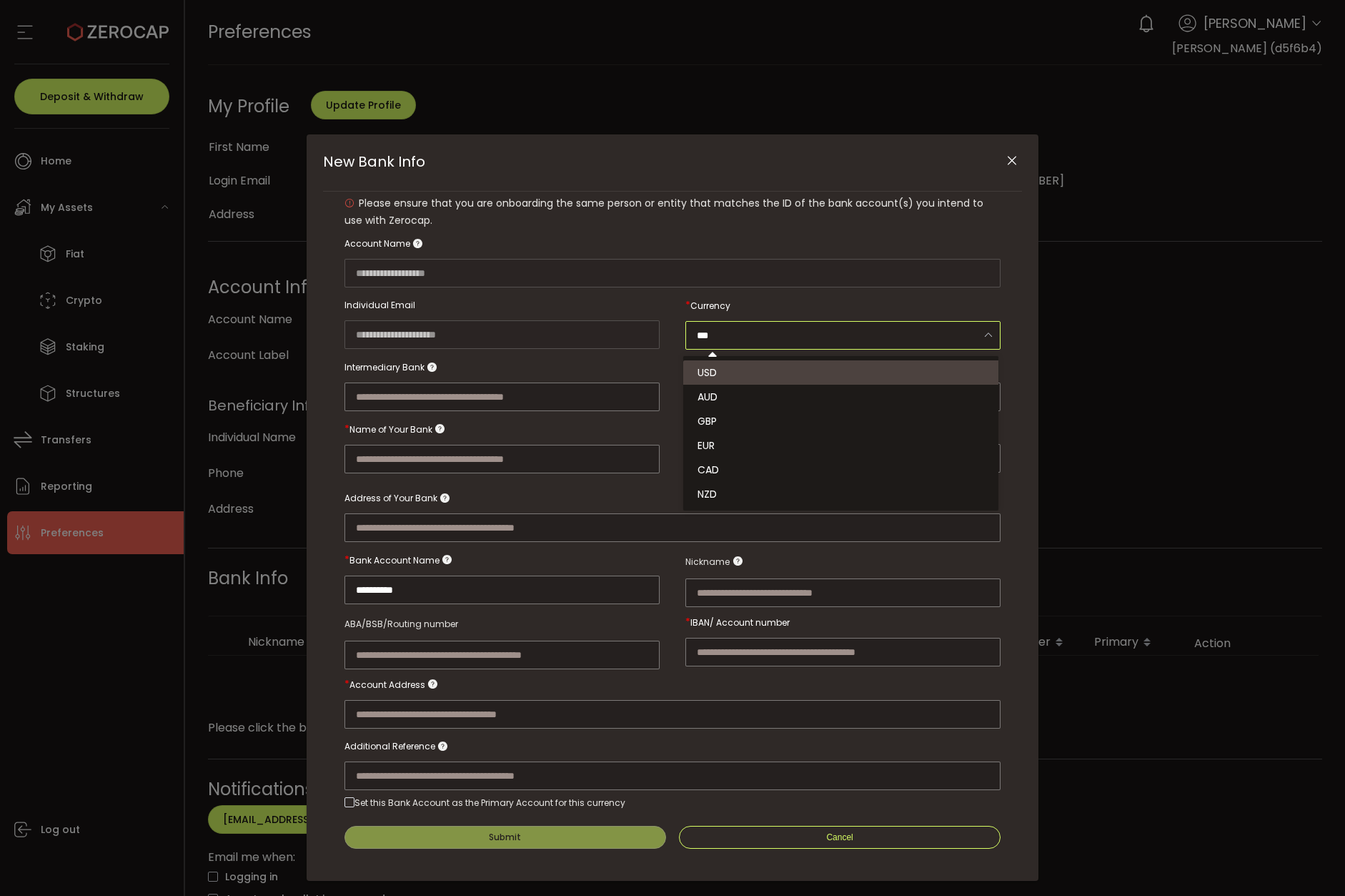
click at [647, 367] on div "New Bank Info" at bounding box center [502, 382] width 315 height 58
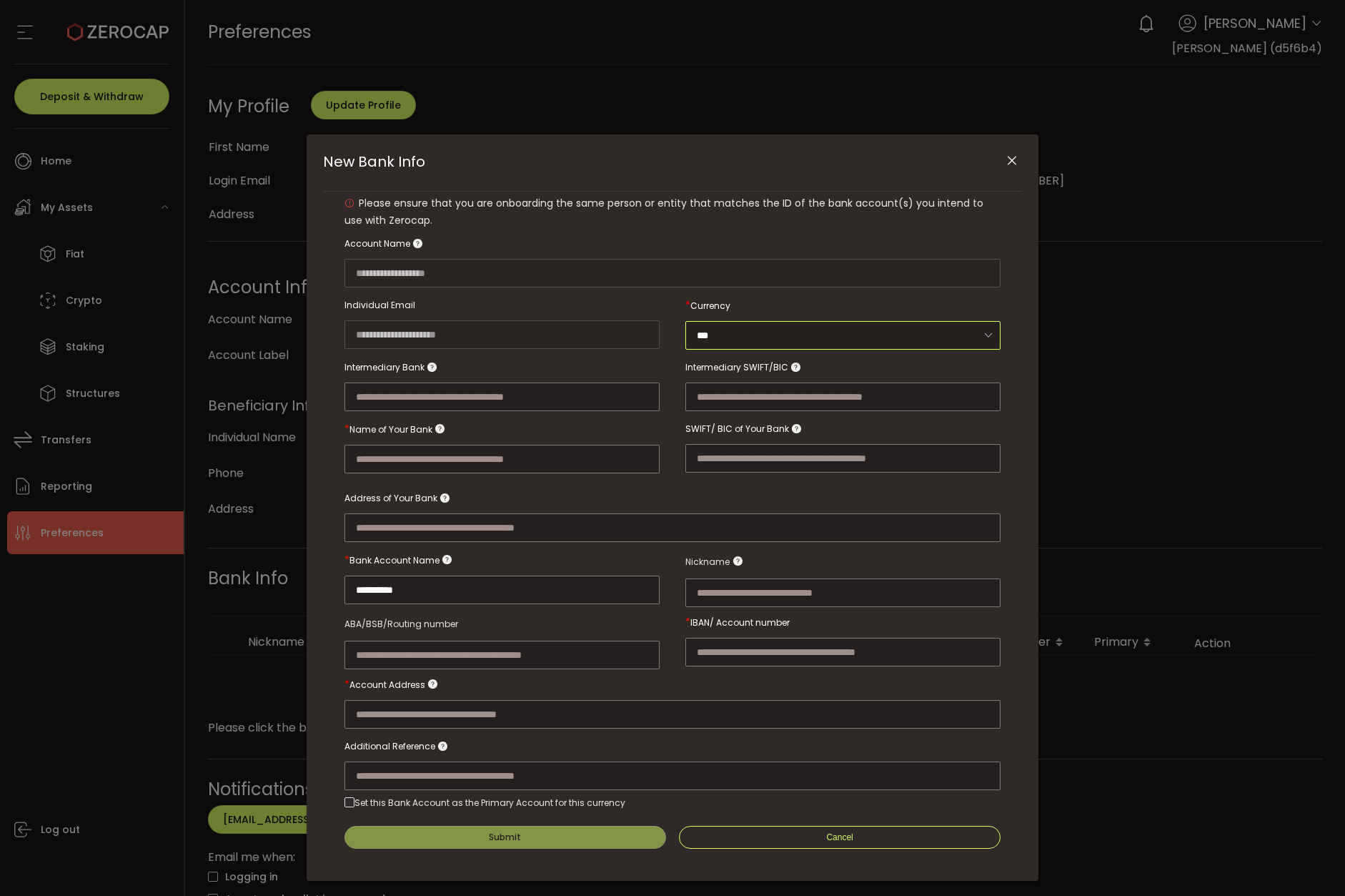
click at [735, 339] on input "***" at bounding box center [842, 335] width 315 height 28
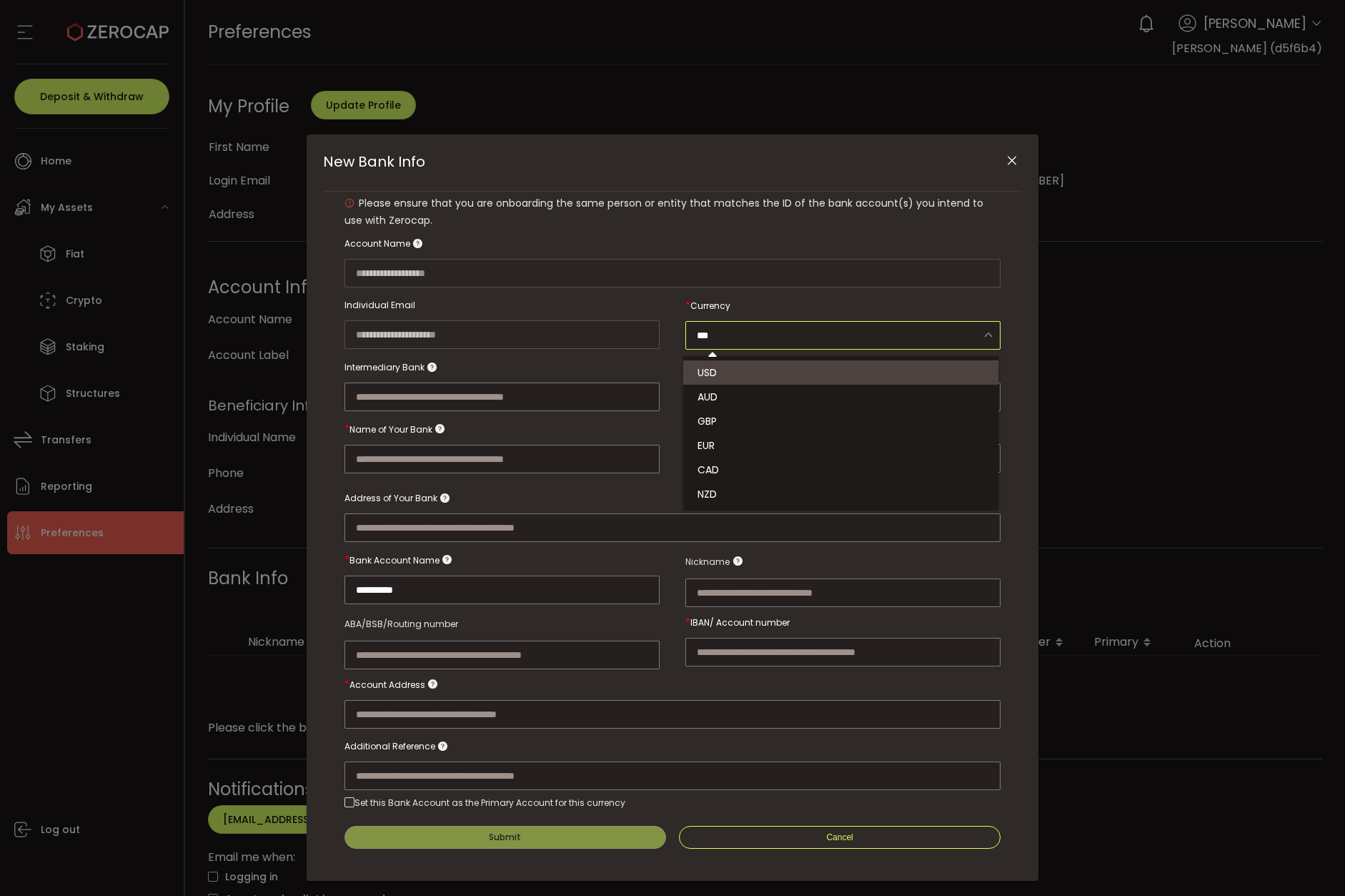
click at [630, 355] on div "New Bank Info" at bounding box center [502, 382] width 315 height 58
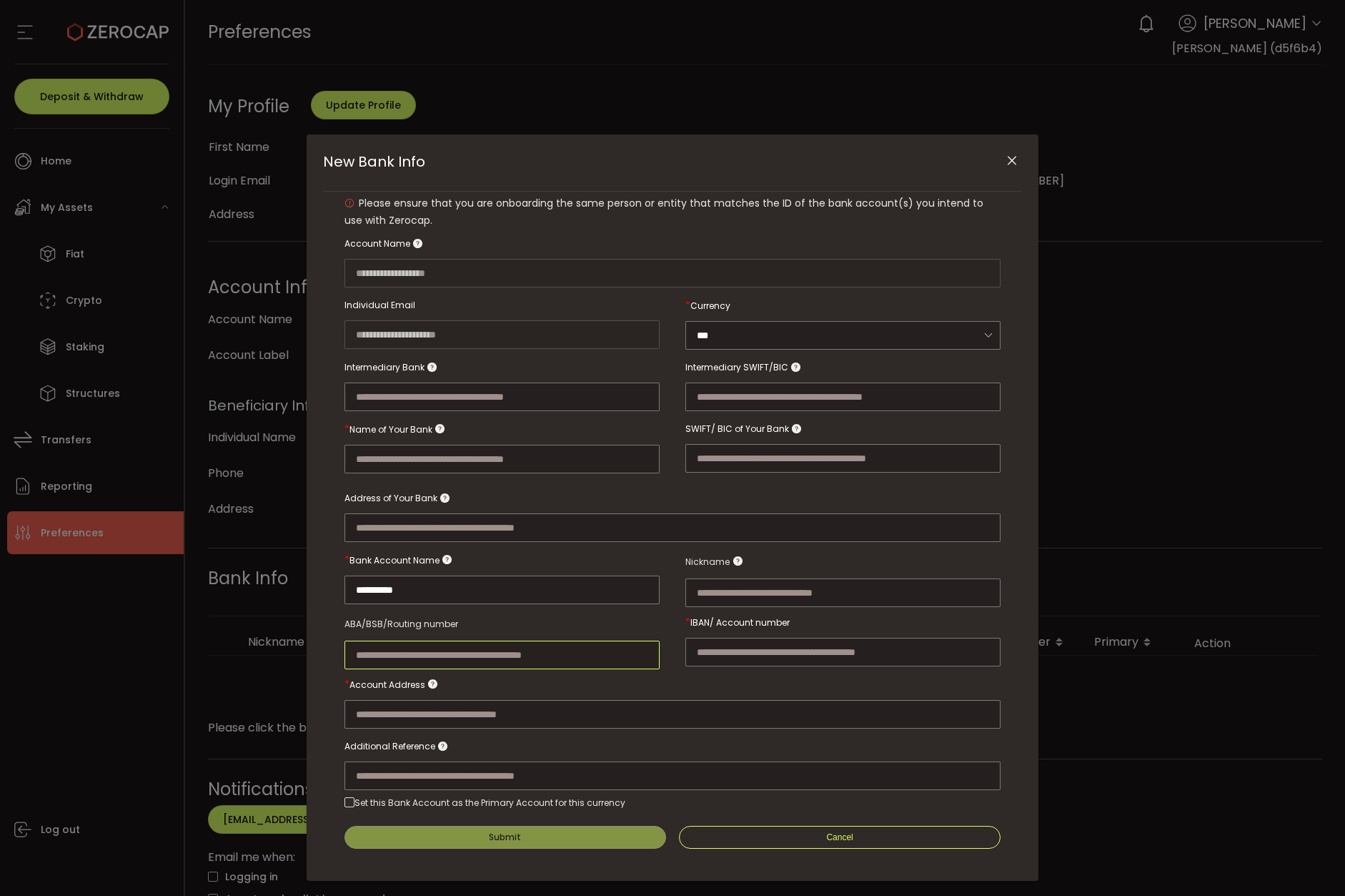
click at [489, 648] on input "New Bank Info" at bounding box center [502, 654] width 315 height 28
click at [491, 658] on input "New Bank Info" at bounding box center [502, 654] width 315 height 28
click at [507, 655] on input "New Bank Info" at bounding box center [502, 654] width 315 height 28
click at [552, 660] on input "New Bank Info" at bounding box center [502, 654] width 315 height 28
click at [728, 349] on div "* Currency ***" at bounding box center [842, 322] width 315 height 63
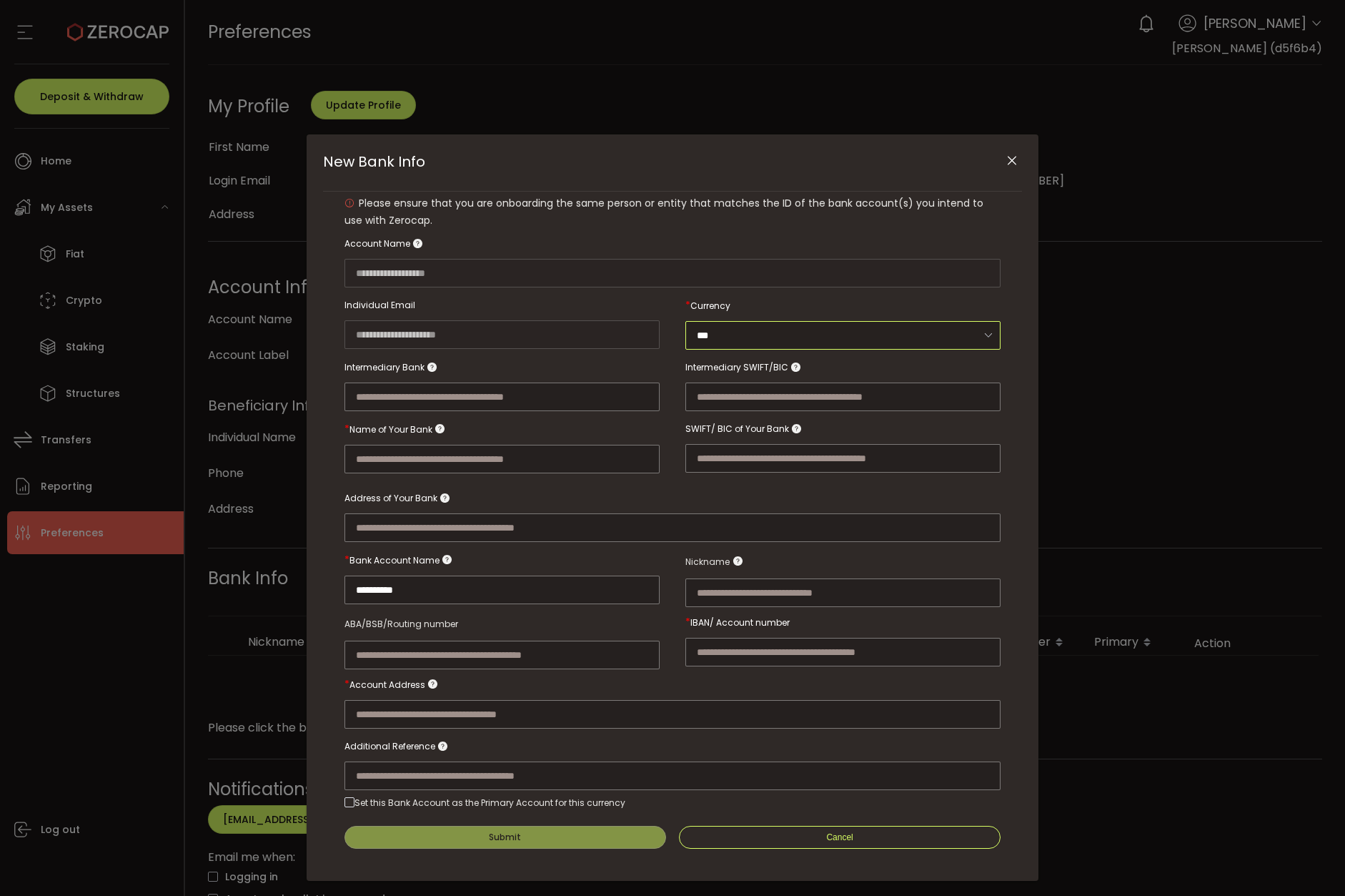
click at [736, 334] on input "***" at bounding box center [842, 335] width 315 height 28
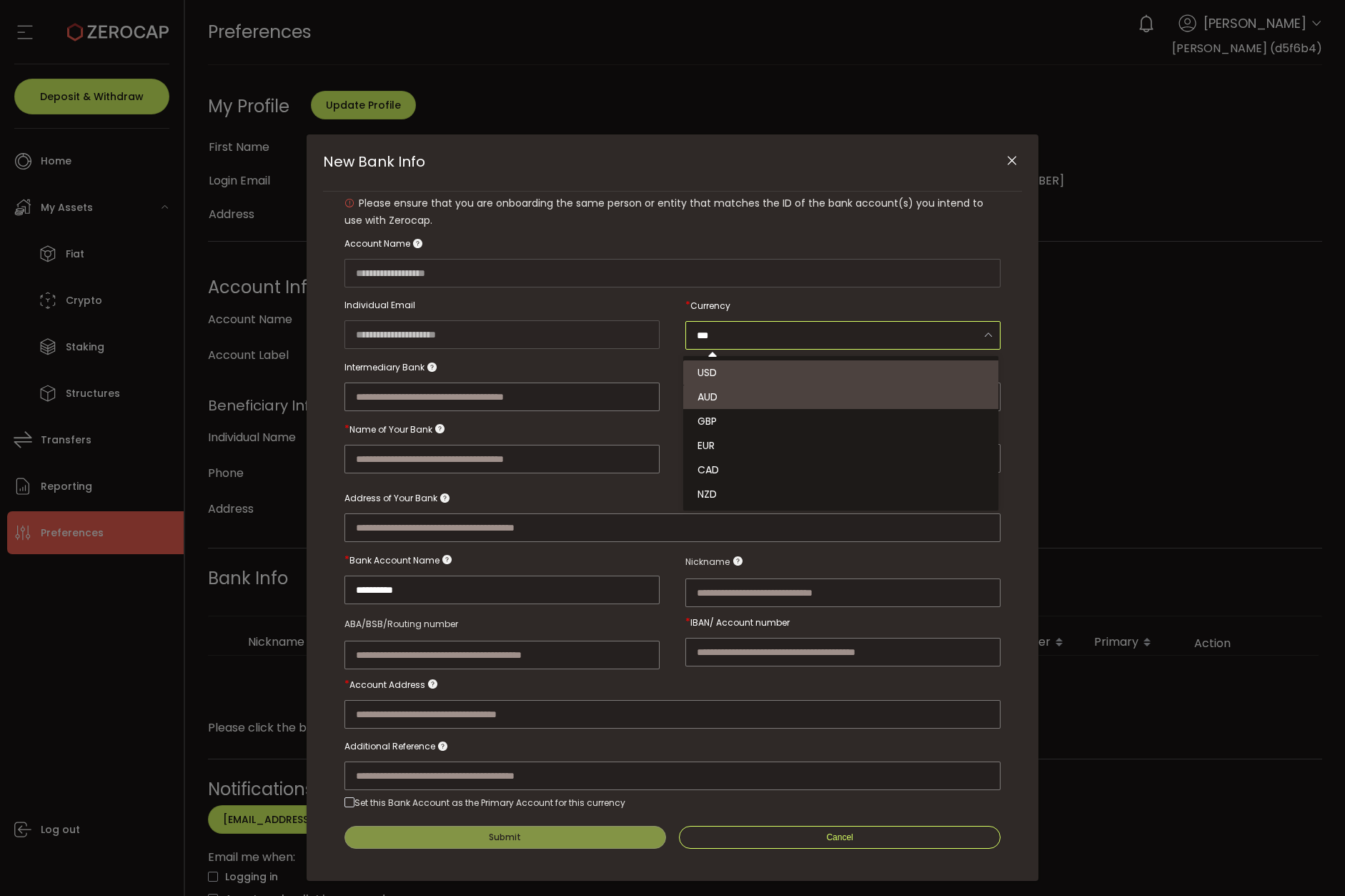
click at [743, 399] on li "AUD" at bounding box center [843, 397] width 319 height 25
type input "***"
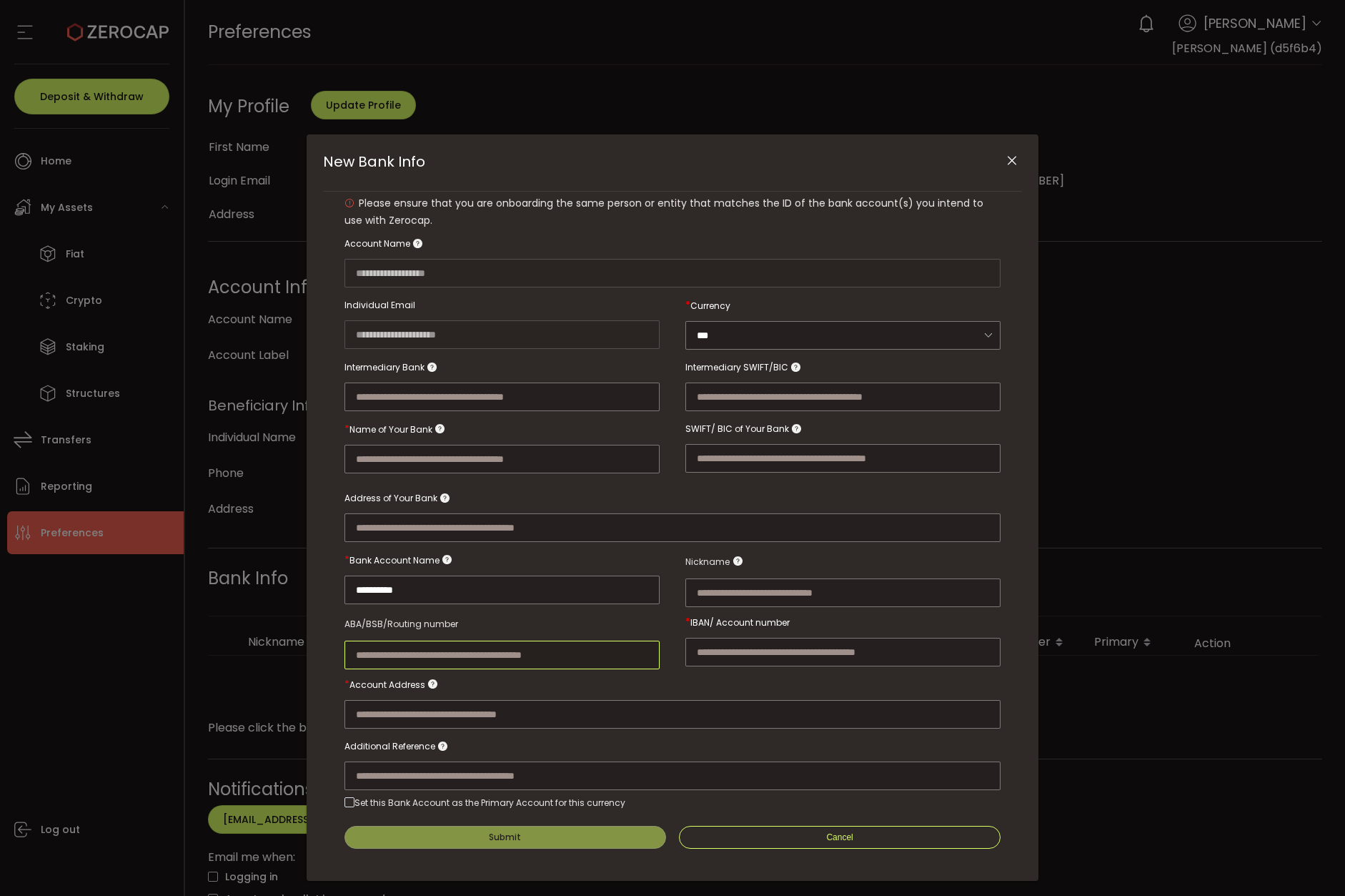
click at [495, 642] on input "New Bank Info" at bounding box center [502, 654] width 315 height 28
click at [516, 469] on input "New Bank Info" at bounding box center [502, 459] width 315 height 28
type input "********"
click at [716, 489] on div "New Bank Info" at bounding box center [673, 513] width 656 height 58
click at [719, 647] on input "New Bank Info" at bounding box center [842, 652] width 315 height 28
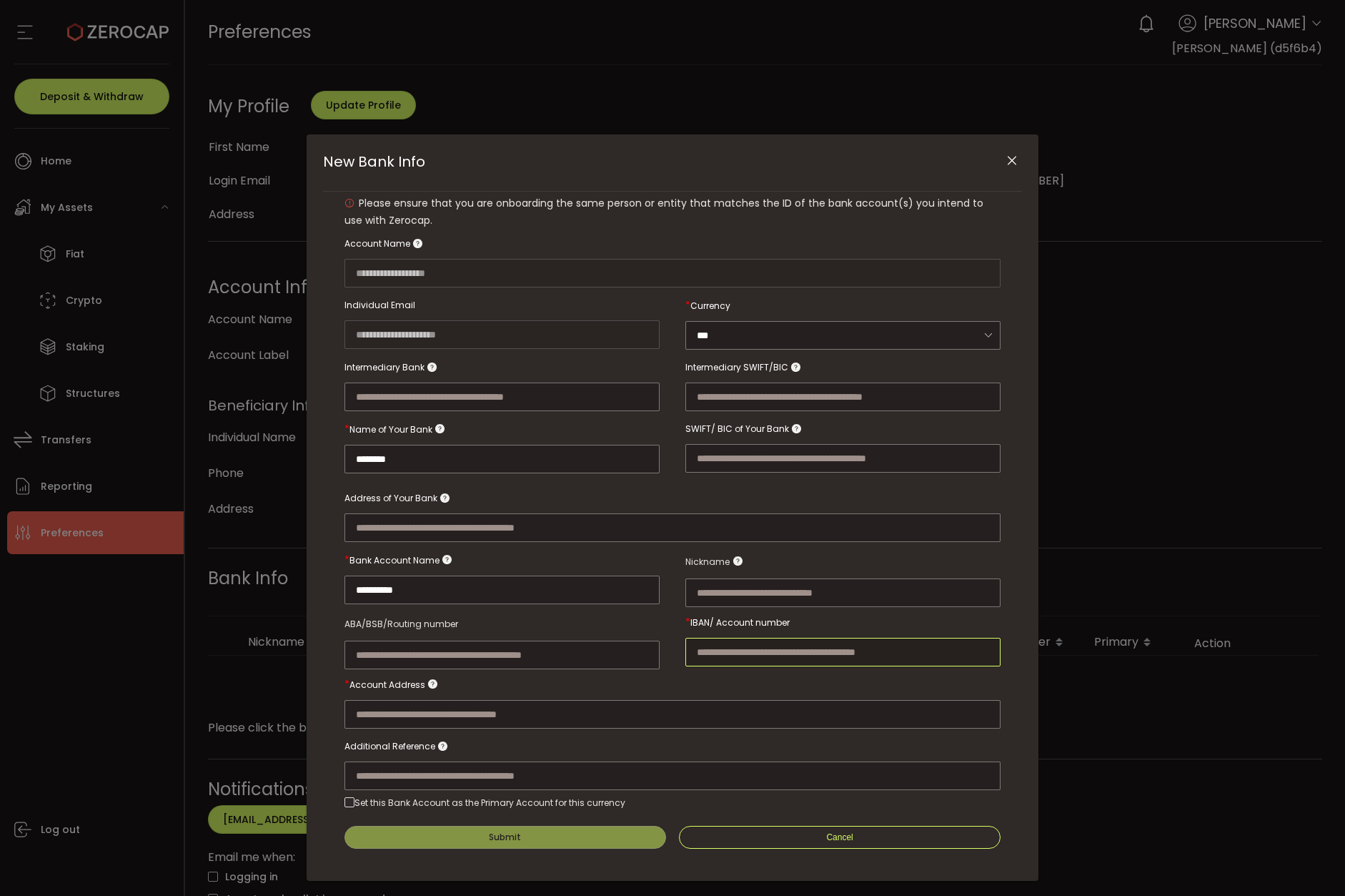
click at [719, 647] on input "New Bank Info" at bounding box center [842, 652] width 315 height 28
click at [714, 699] on input "New Bank Info" at bounding box center [673, 713] width 656 height 28
click at [743, 638] on input "New Bank Info" at bounding box center [842, 652] width 315 height 28
type input "*"
click at [575, 656] on input "New Bank Info" at bounding box center [502, 654] width 315 height 28
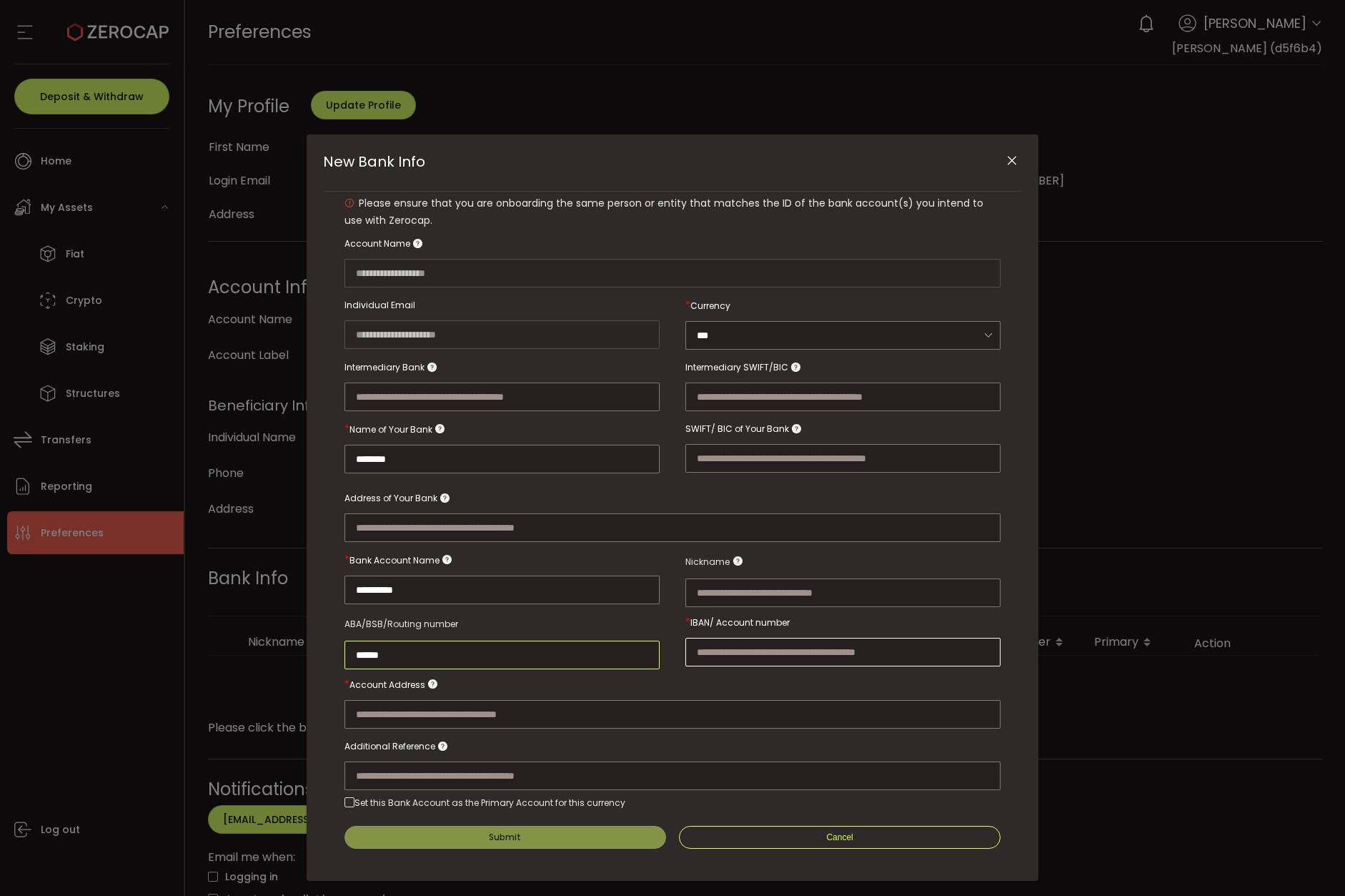
type input "******"
click at [734, 638] on input "New Bank Info" at bounding box center [842, 652] width 315 height 28
type input "*********"
click at [733, 679] on div "New Bank Info" at bounding box center [673, 698] width 656 height 58
click at [639, 671] on div "New Bank Info" at bounding box center [673, 698] width 656 height 58
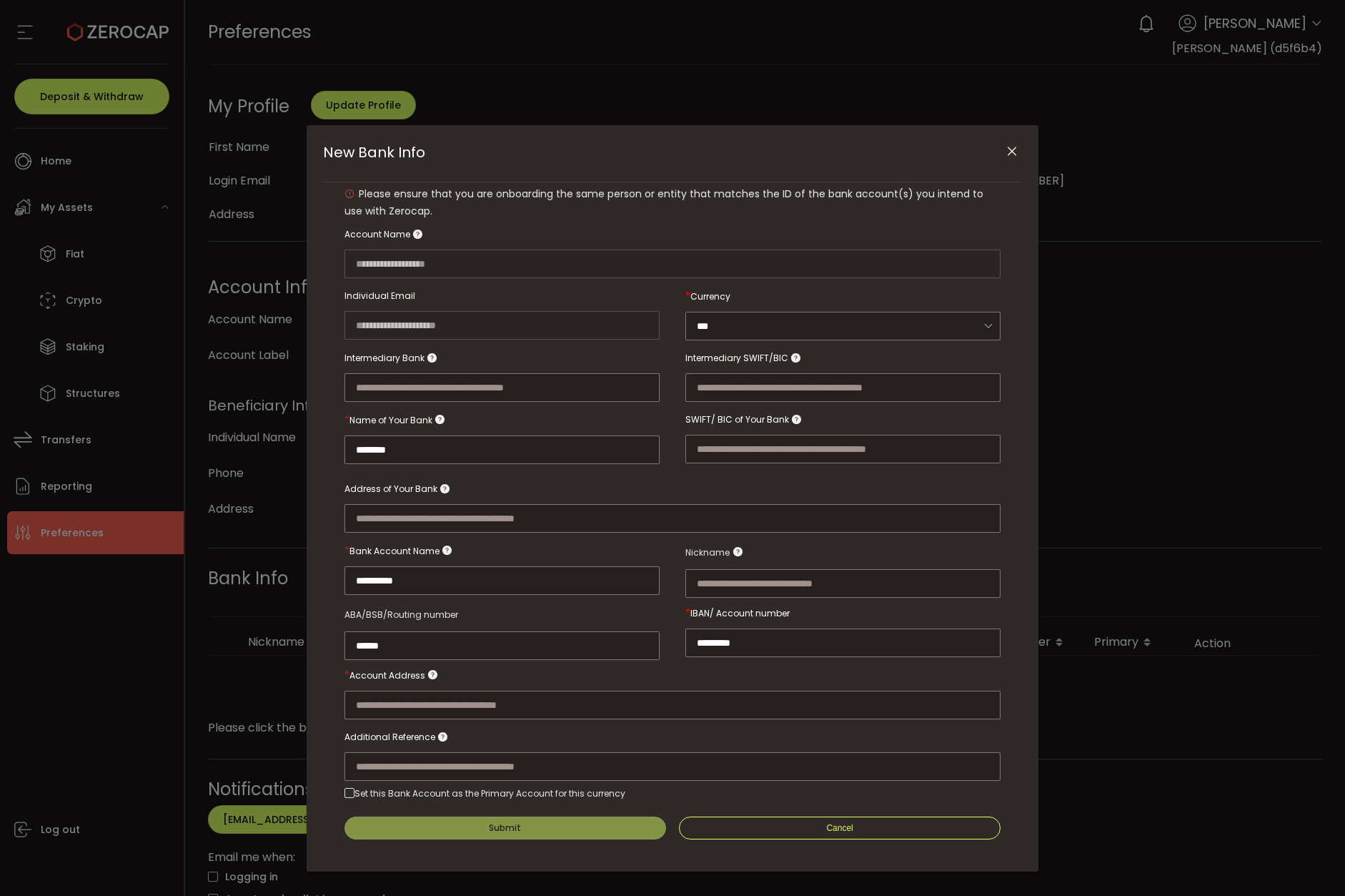
scroll to position [12, 0]
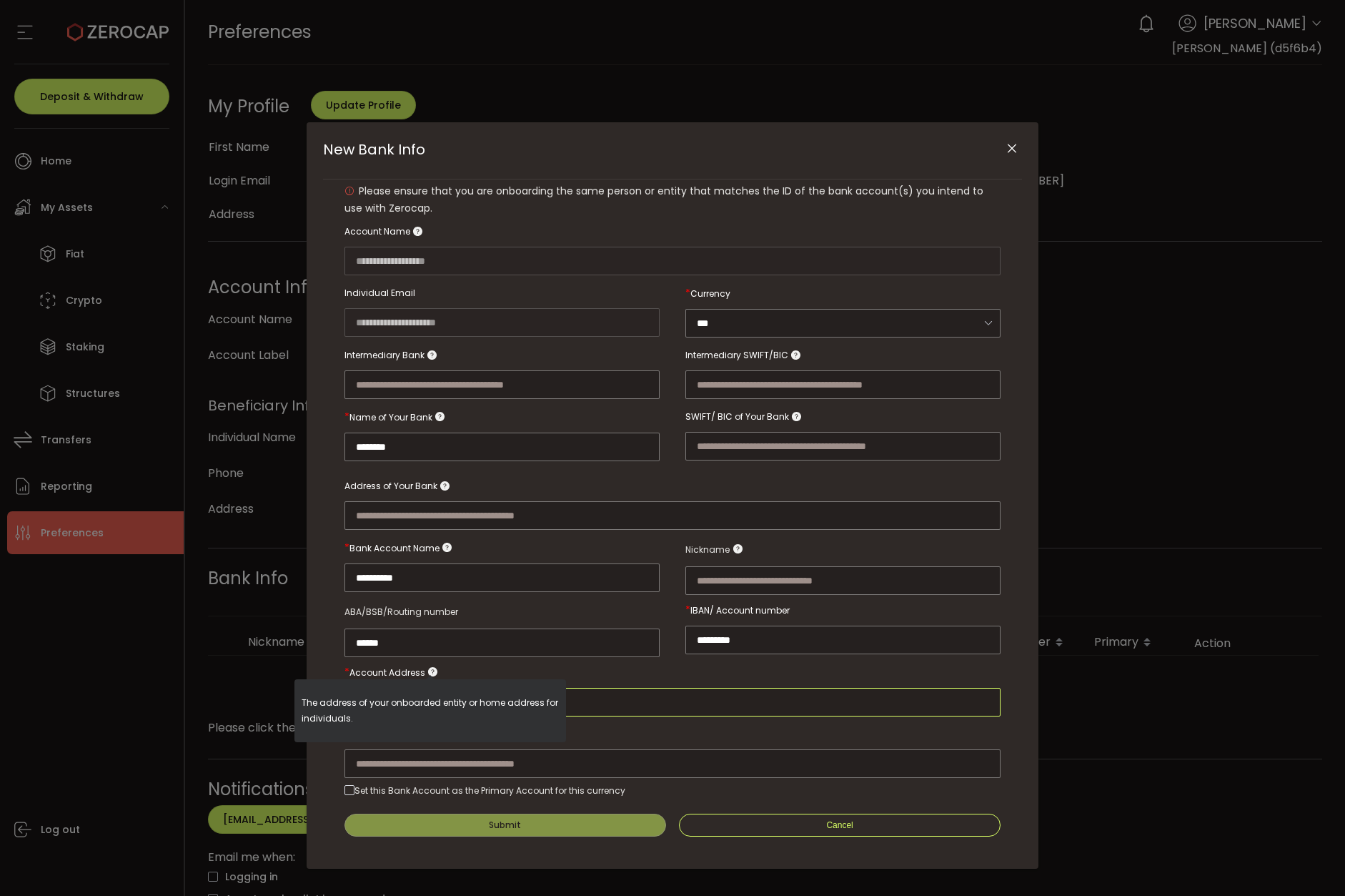
click at [616, 708] on input "New Bank Info" at bounding box center [673, 702] width 656 height 28
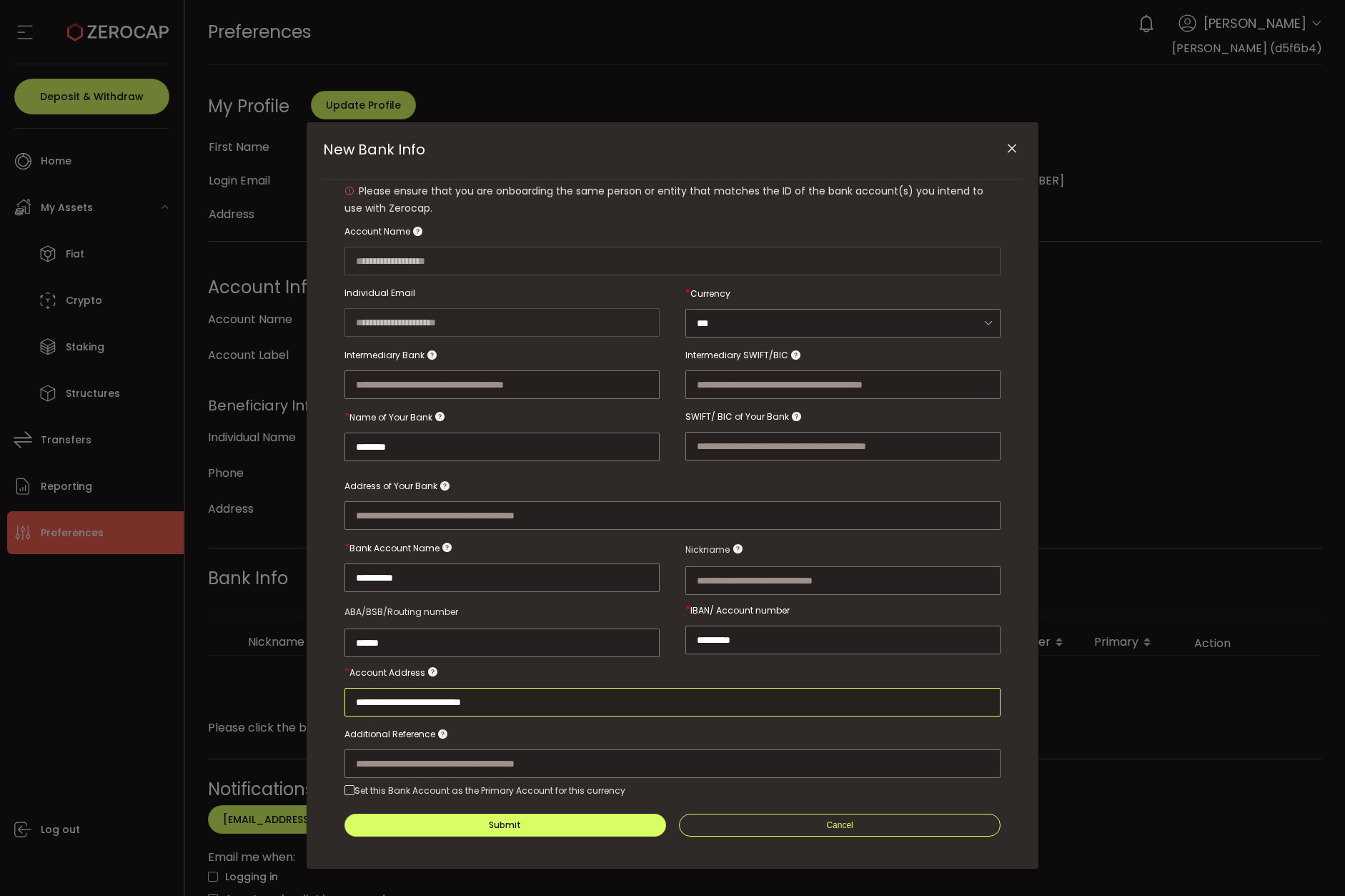
type input "**********"
click at [589, 722] on div "New Bank Info" at bounding box center [673, 749] width 656 height 58
click at [724, 575] on input "New Bank Info" at bounding box center [842, 580] width 315 height 28
type input "*"
type input "***"
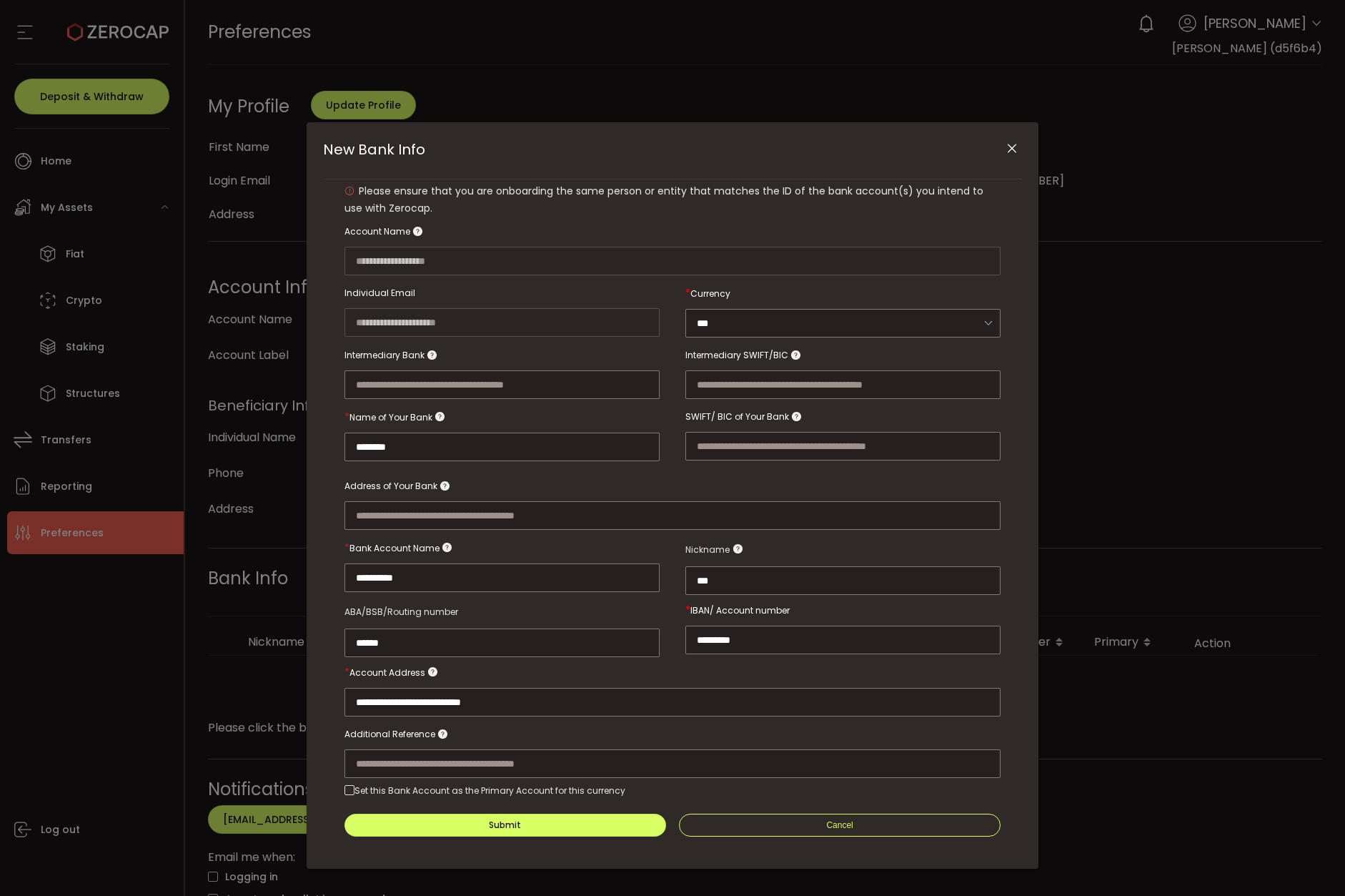
click at [669, 477] on div "New Bank Info" at bounding box center [673, 501] width 656 height 58
click at [543, 813] on button "Submit" at bounding box center [505, 825] width 322 height 23
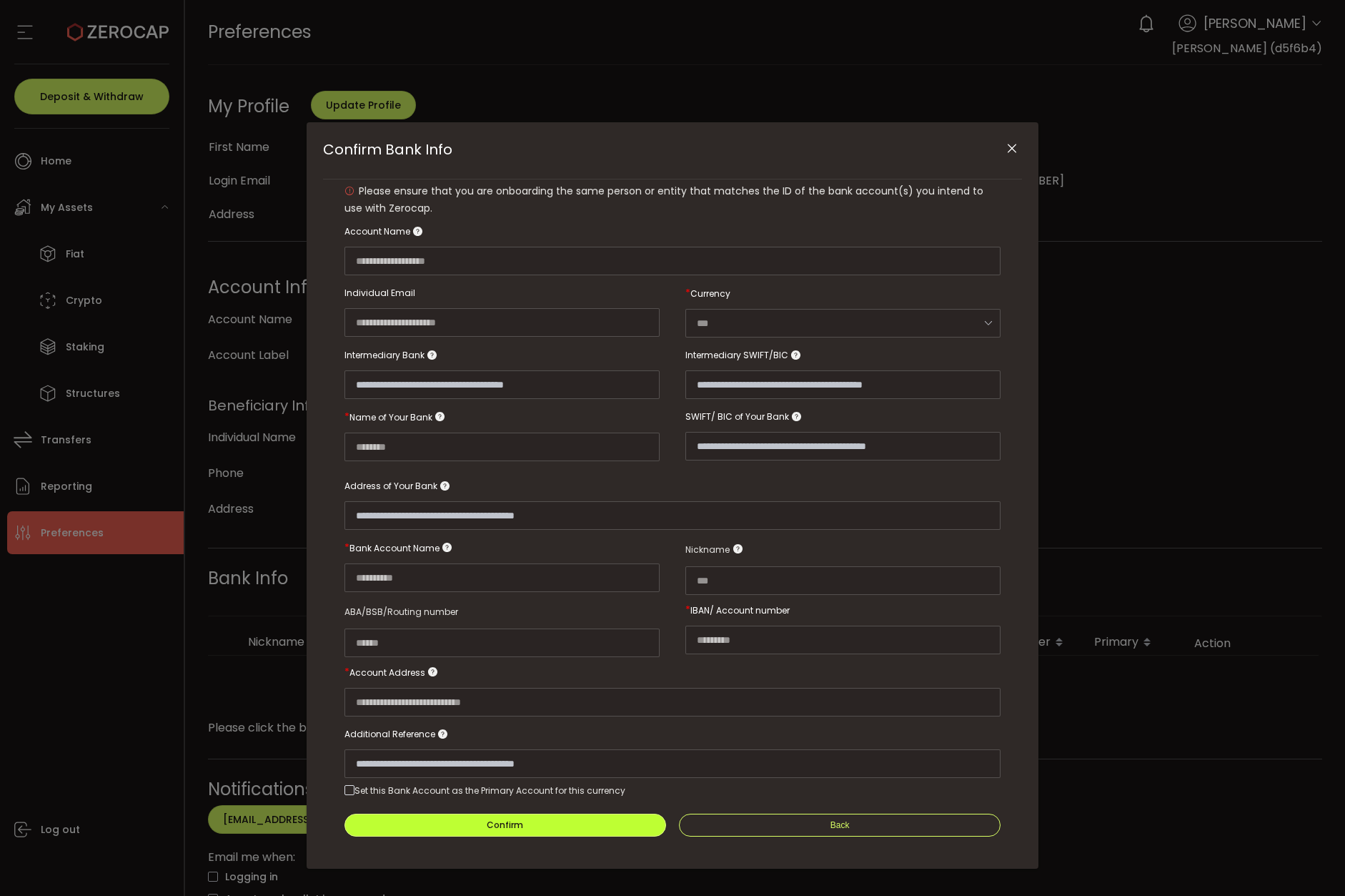
click at [527, 818] on button "Confirm" at bounding box center [505, 825] width 322 height 23
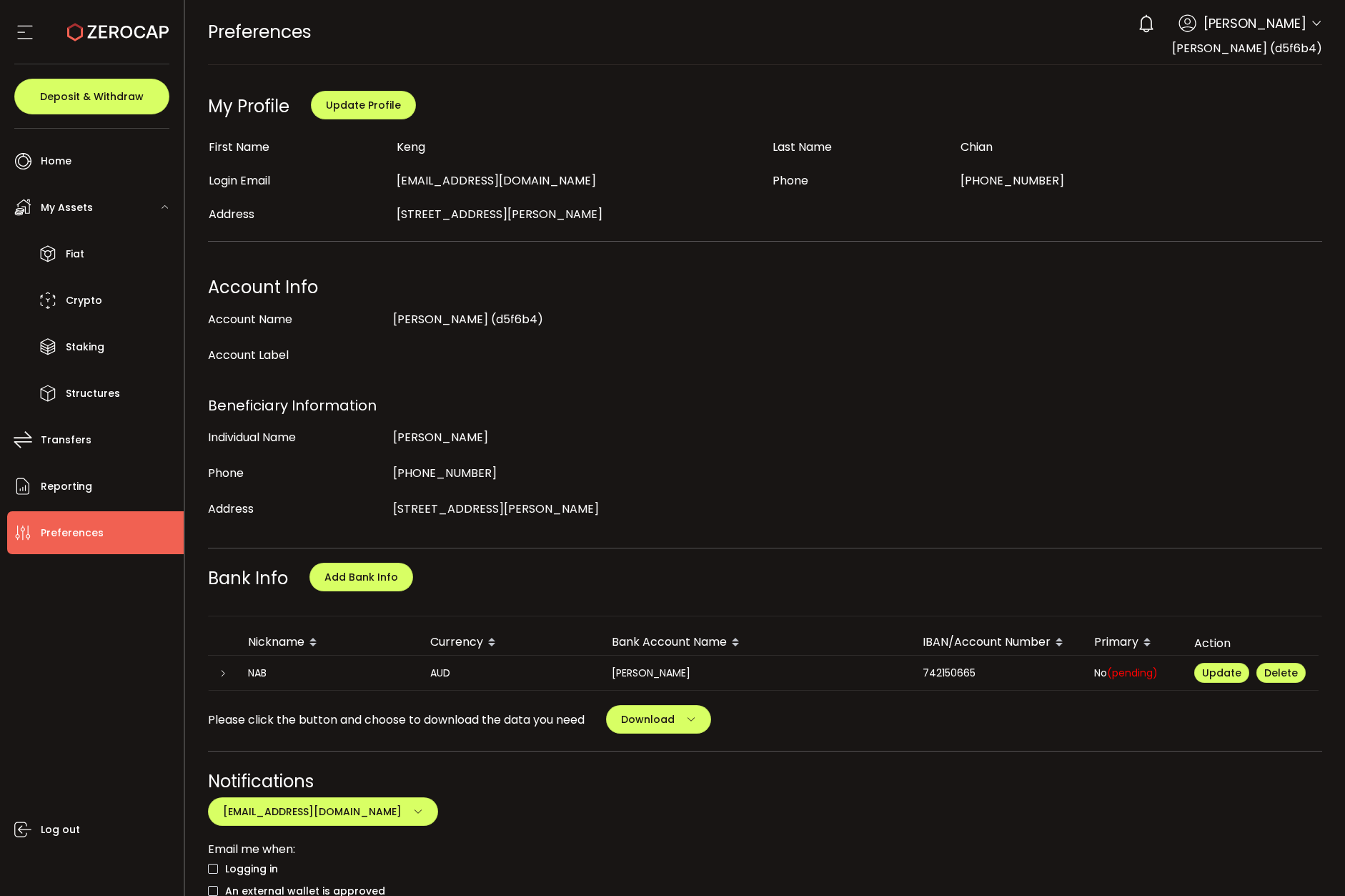
scroll to position [143, 0]
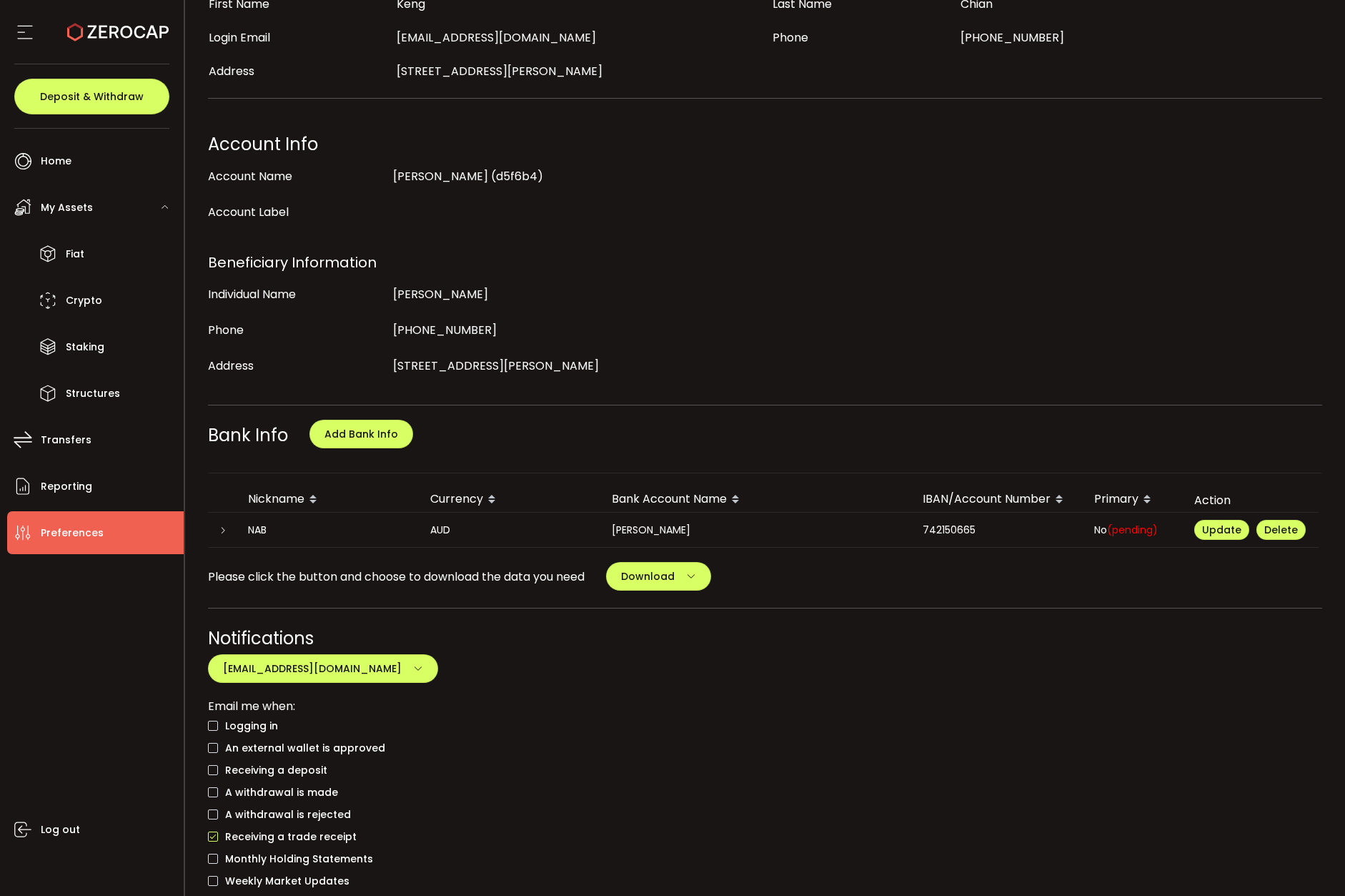
click at [1125, 523] on span "(pending)" at bounding box center [1132, 529] width 51 height 14
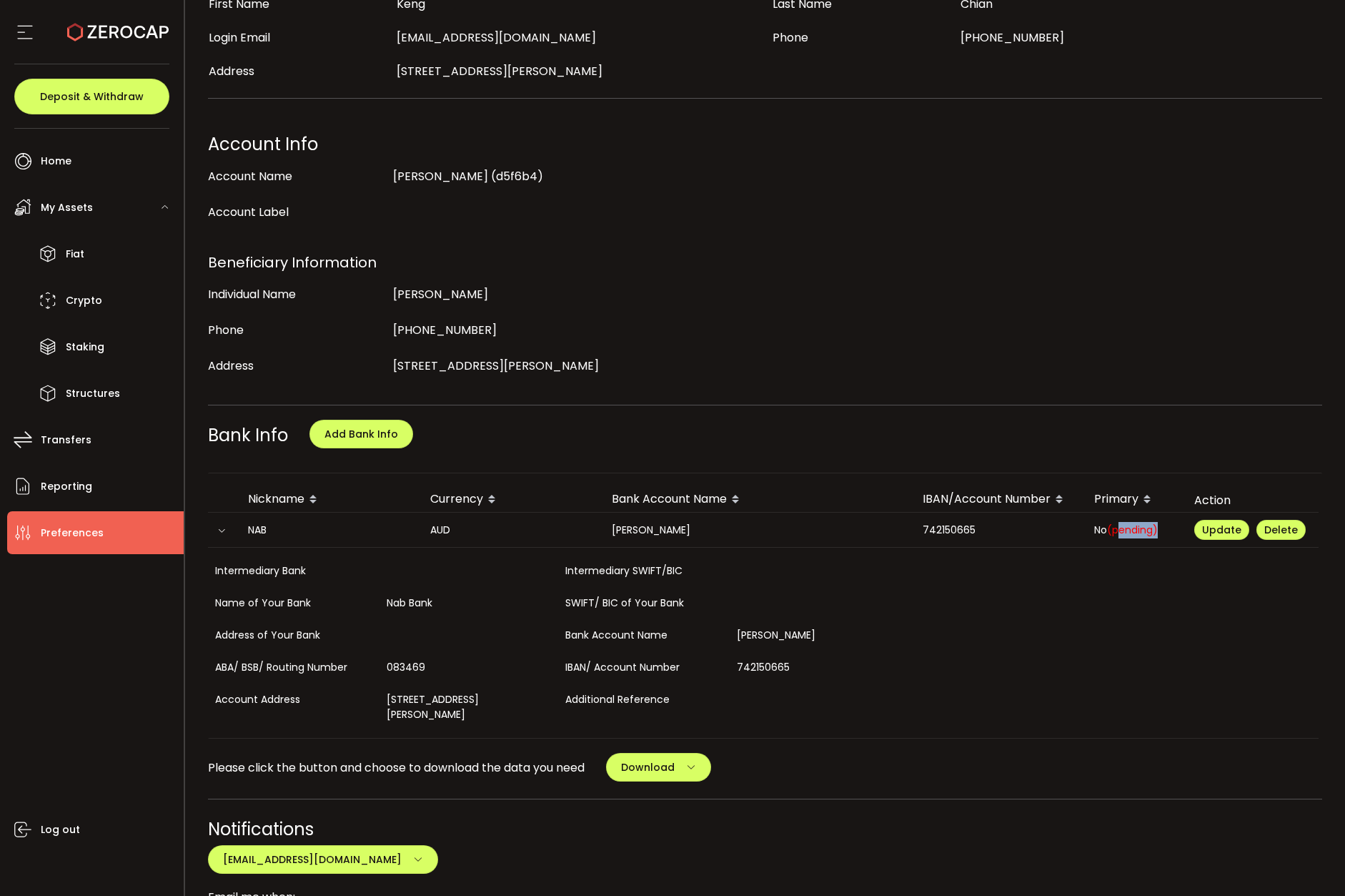
click at [1125, 523] on span "(pending)" at bounding box center [1132, 529] width 51 height 14
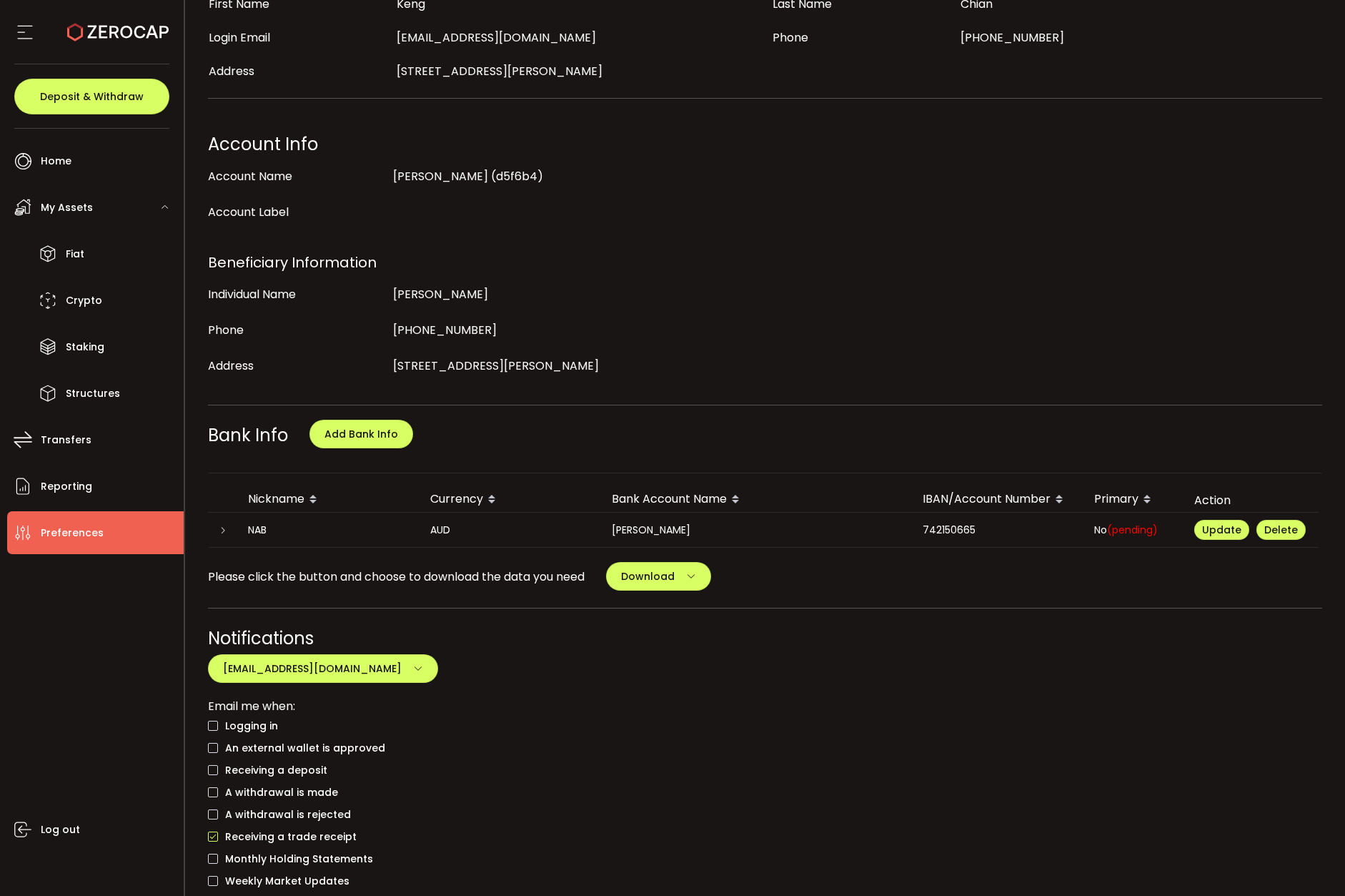
click at [836, 562] on div "Please click the button and choose to download the data you need Download All B…" at bounding box center [766, 576] width 1115 height 28
click at [663, 572] on span "Download" at bounding box center [647, 576] width 54 height 14
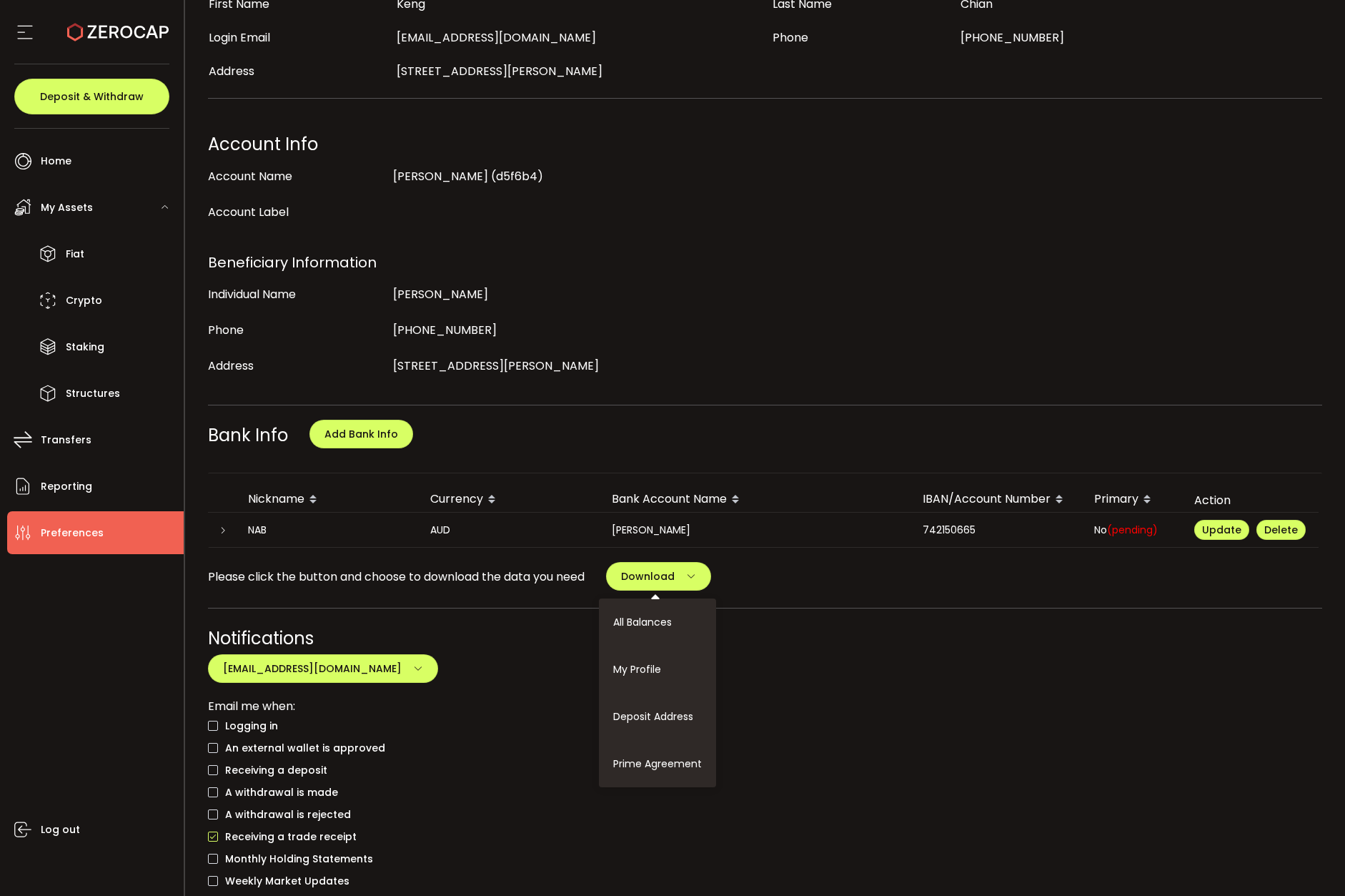
click at [550, 577] on span "Please click the button and choose to download the data you need" at bounding box center [396, 577] width 377 height 18
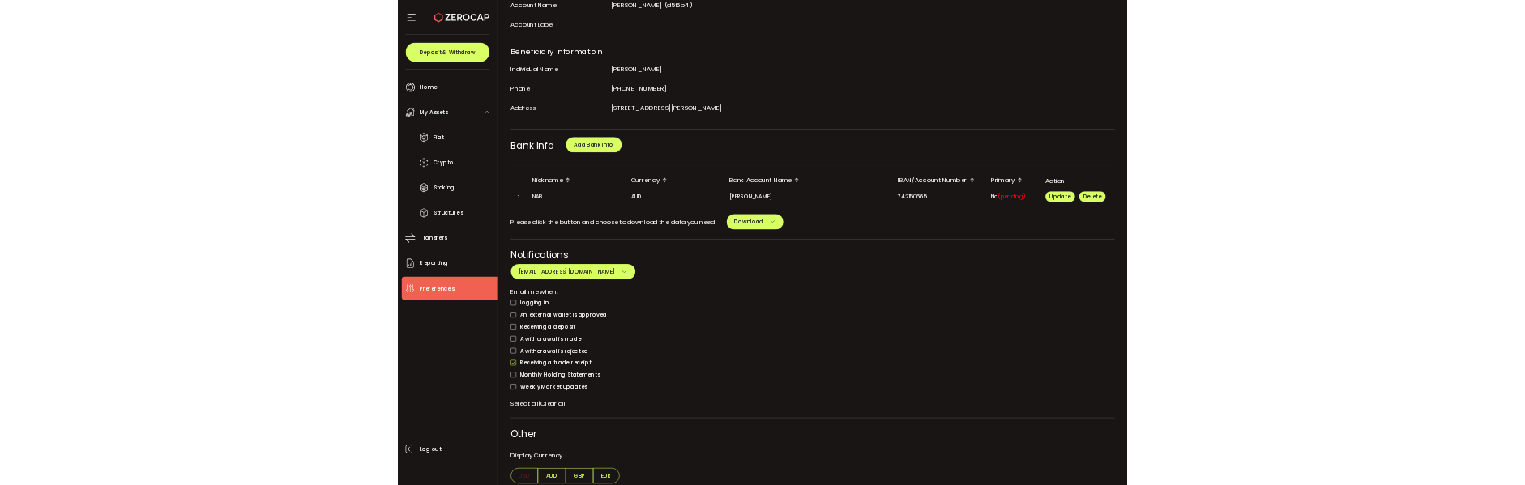
scroll to position [190, 0]
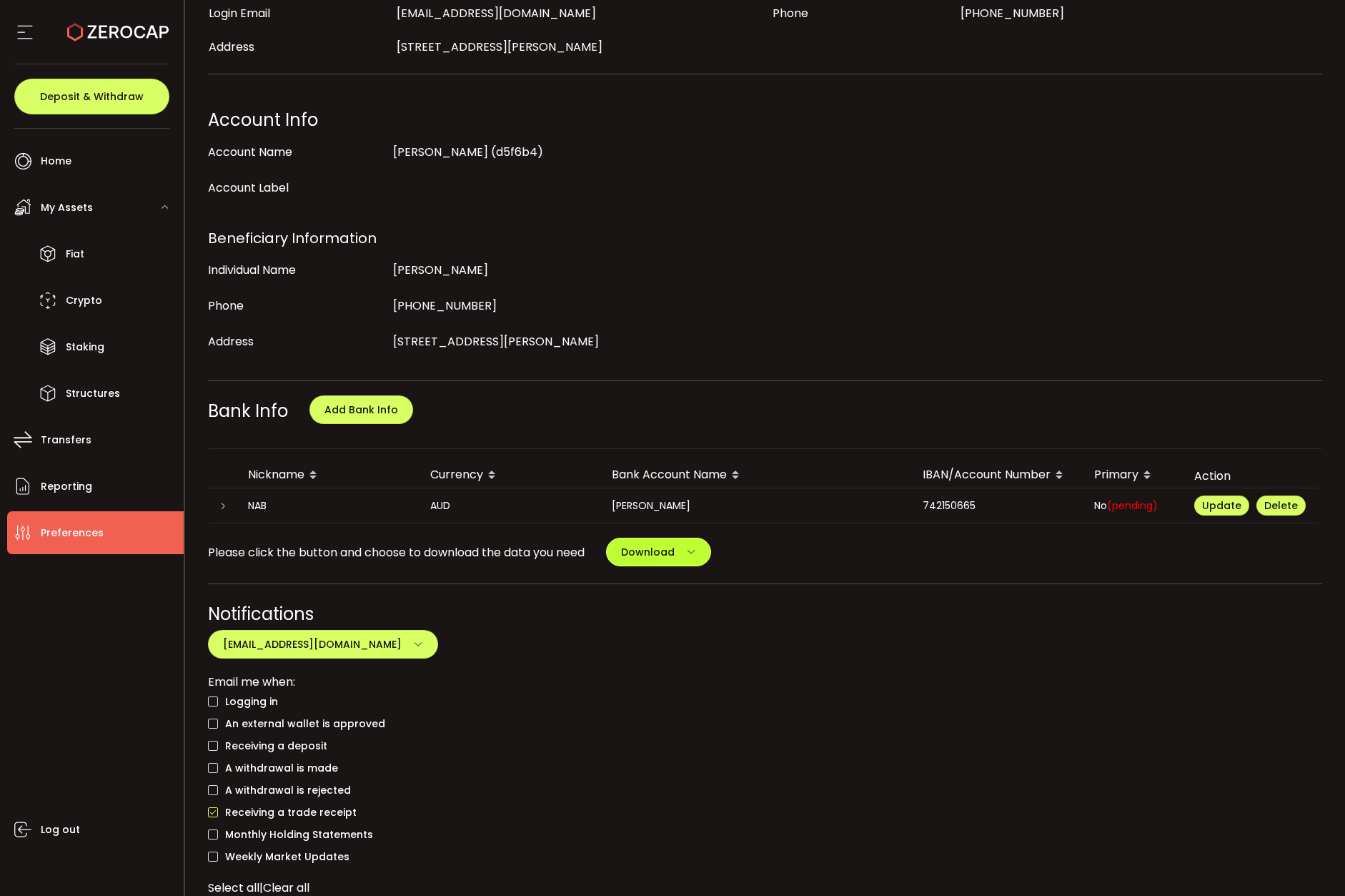
click at [693, 549] on icon "button" at bounding box center [691, 551] width 10 height 10
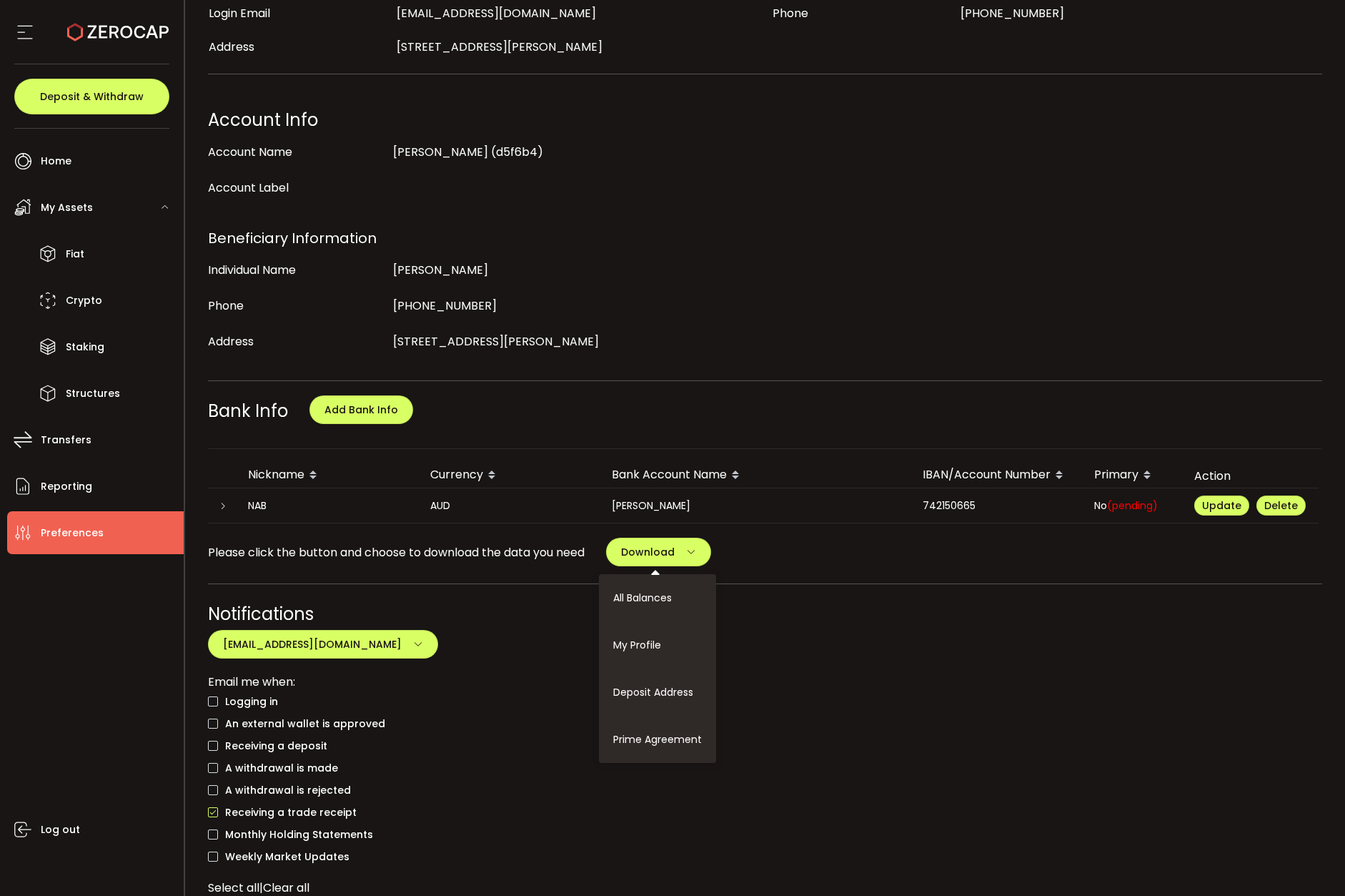
click at [530, 567] on div "My Profile Update Profile First Name Keng Last Name Chian Login Email keng.chia…" at bounding box center [766, 481] width 1115 height 1109
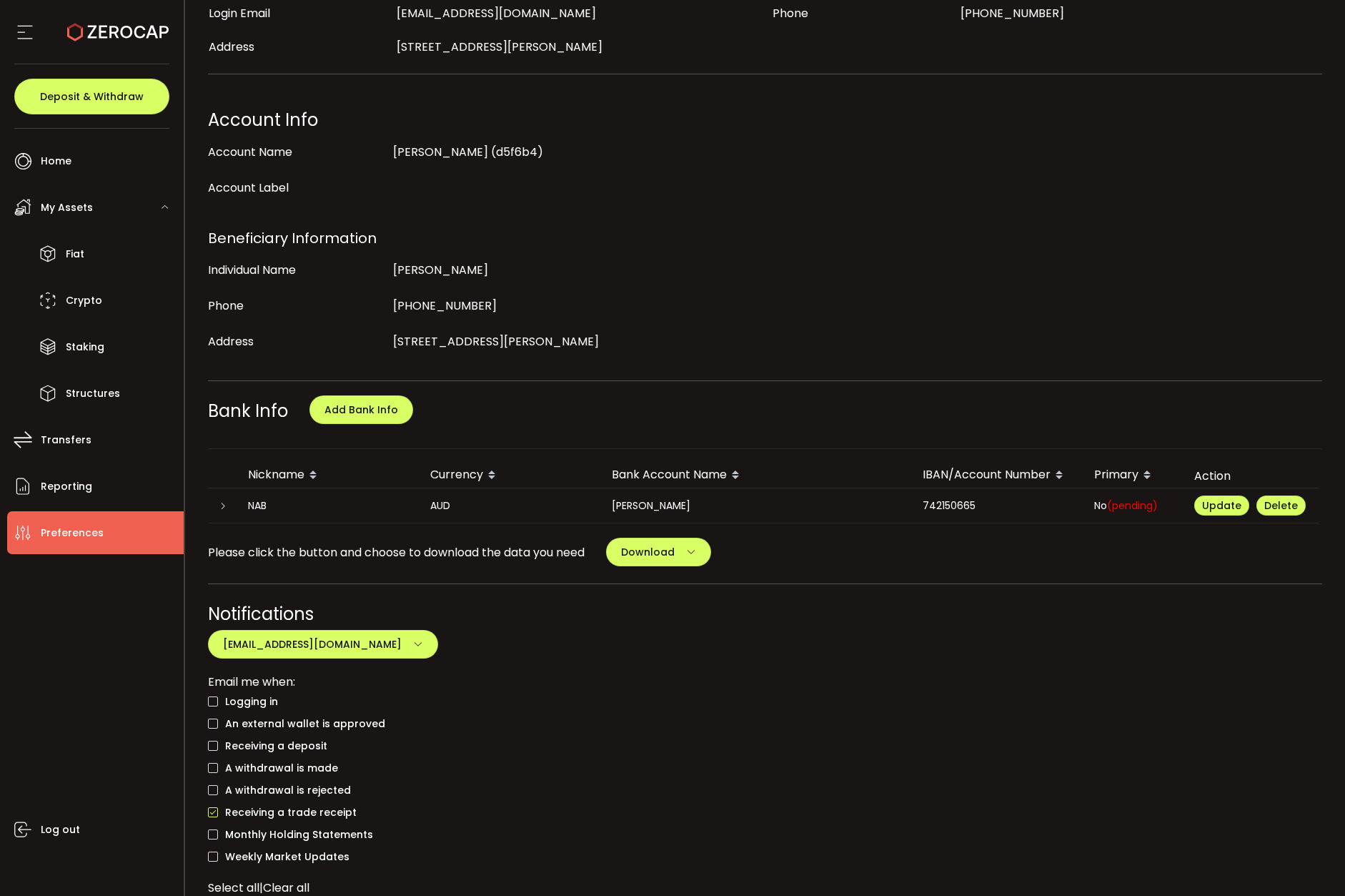
click at [1115, 558] on div "Please click the button and choose to download the data you need Download All B…" at bounding box center [766, 552] width 1115 height 28
click at [672, 545] on span "Download" at bounding box center [647, 552] width 54 height 14
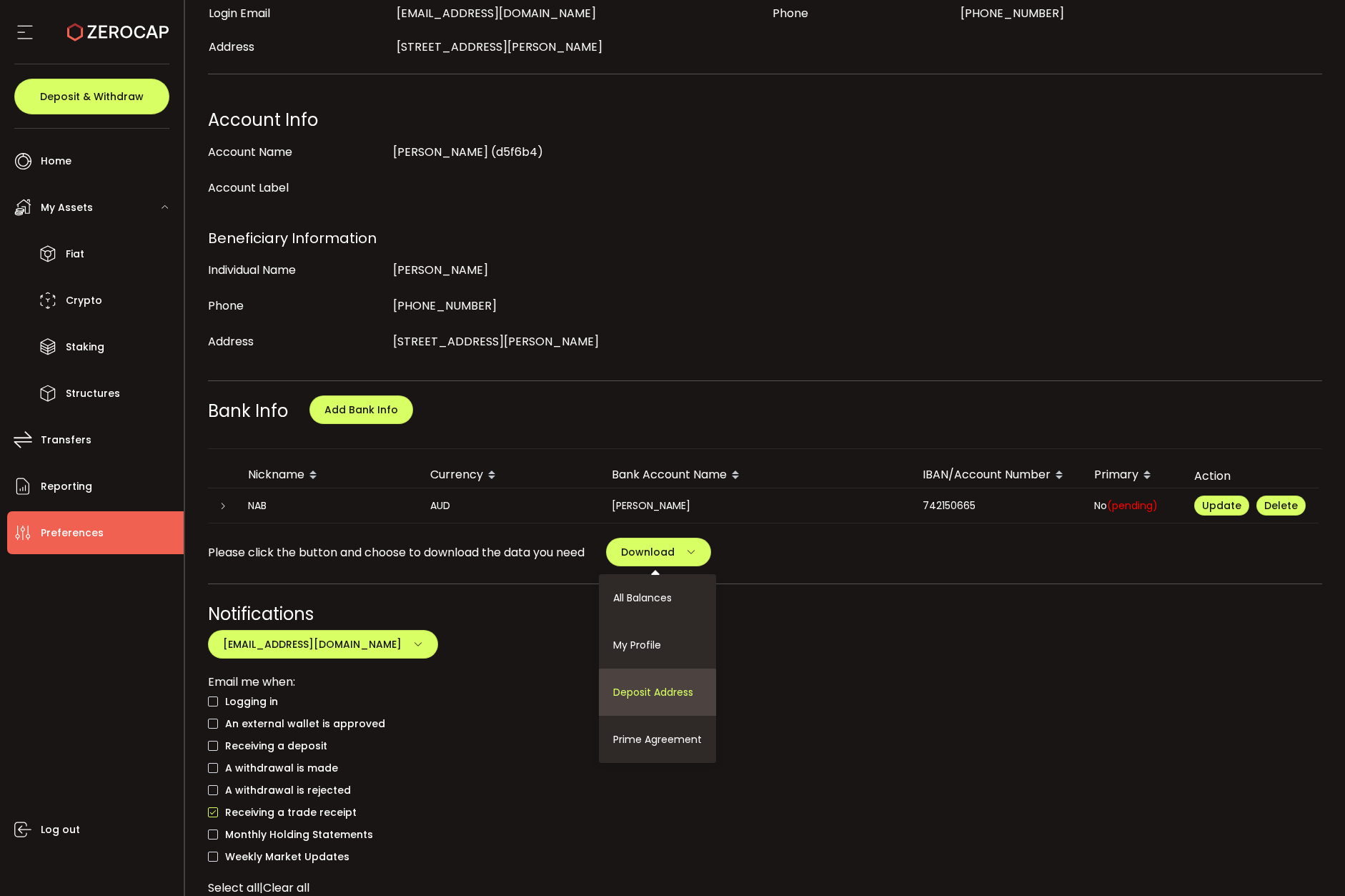
click at [680, 677] on li "Deposit Address" at bounding box center [657, 691] width 117 height 47
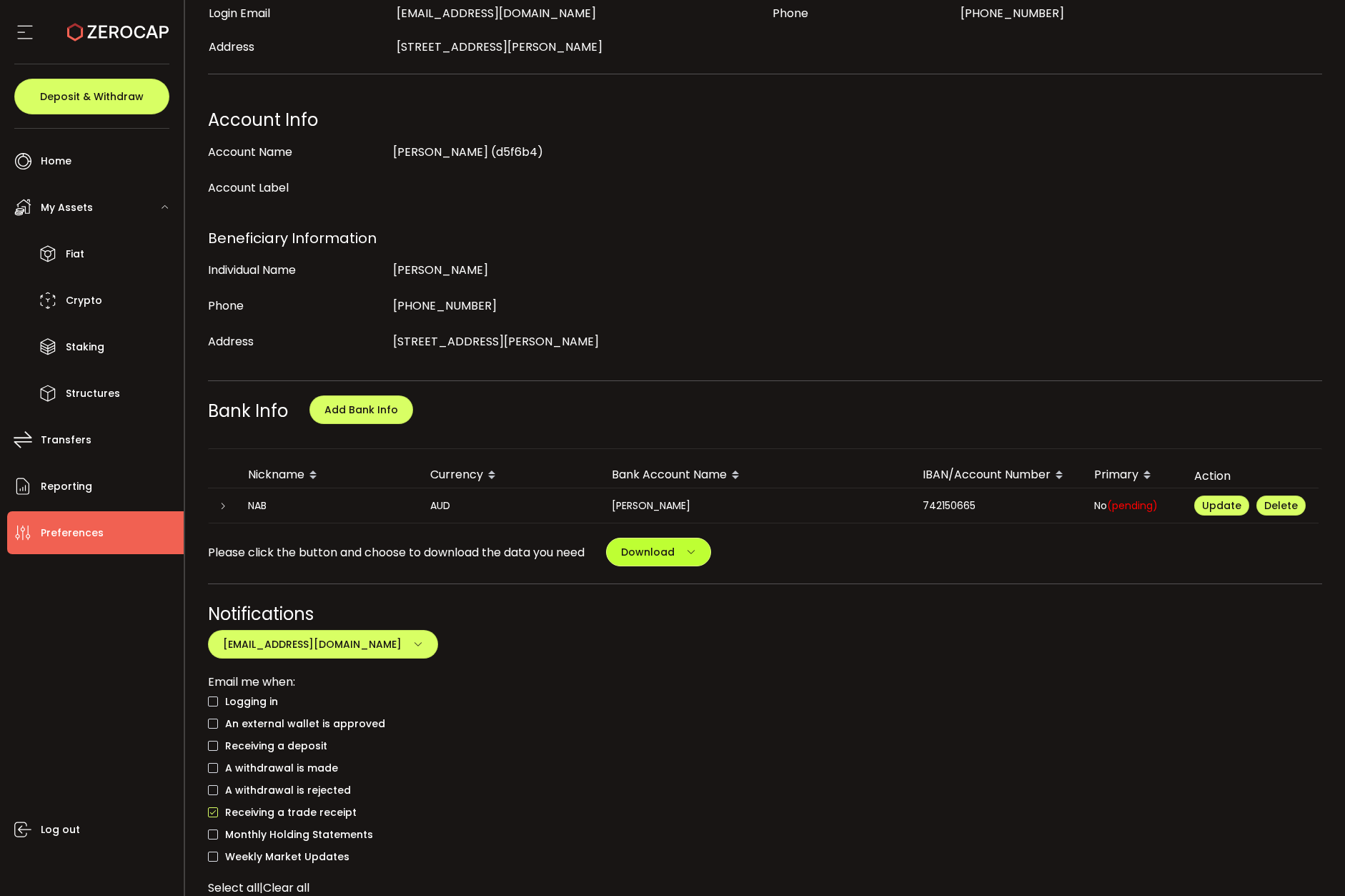
click at [661, 551] on span "Download" at bounding box center [647, 552] width 54 height 14
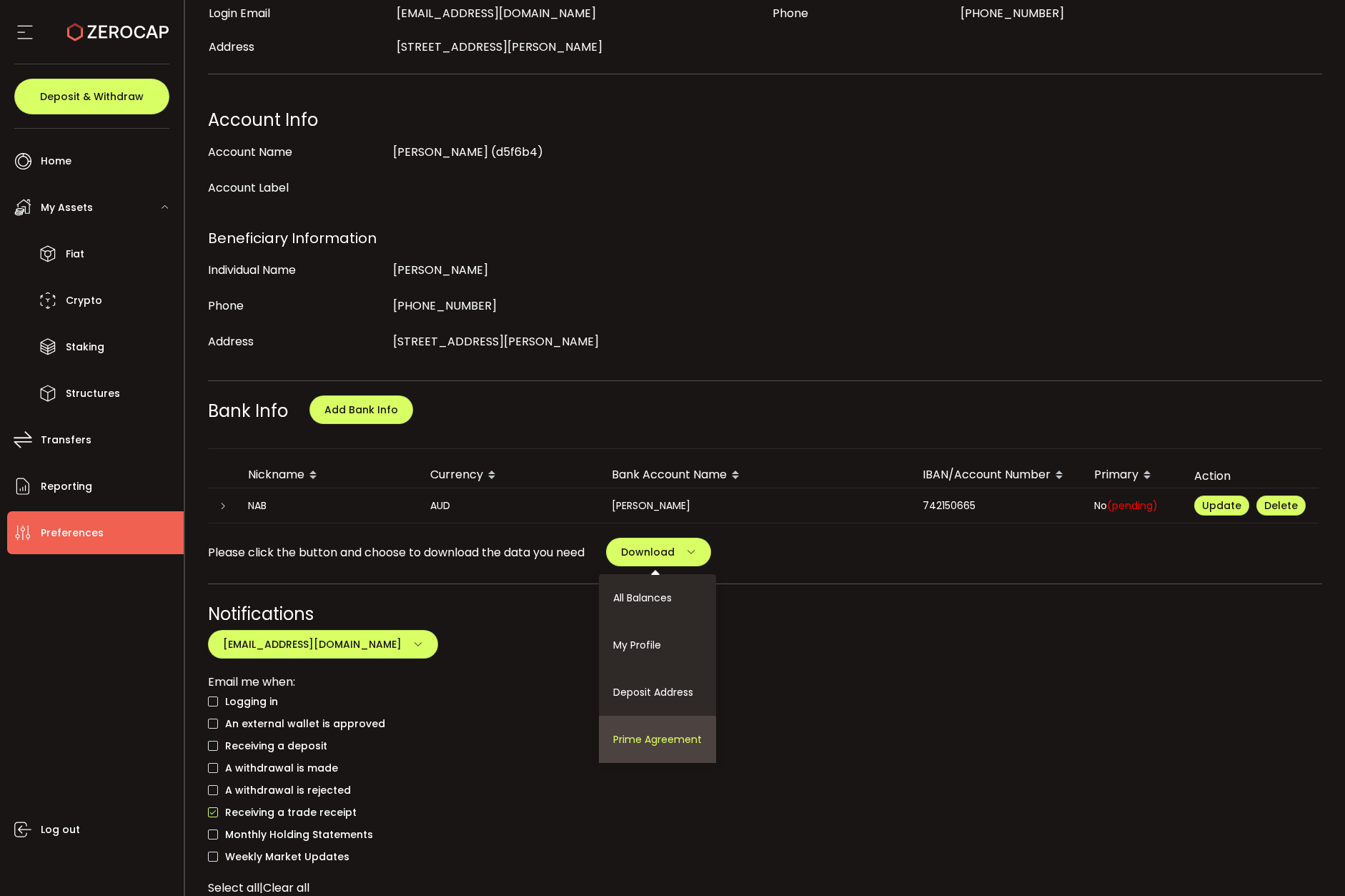
click at [668, 732] on span "Prime Agreement" at bounding box center [657, 739] width 89 height 14
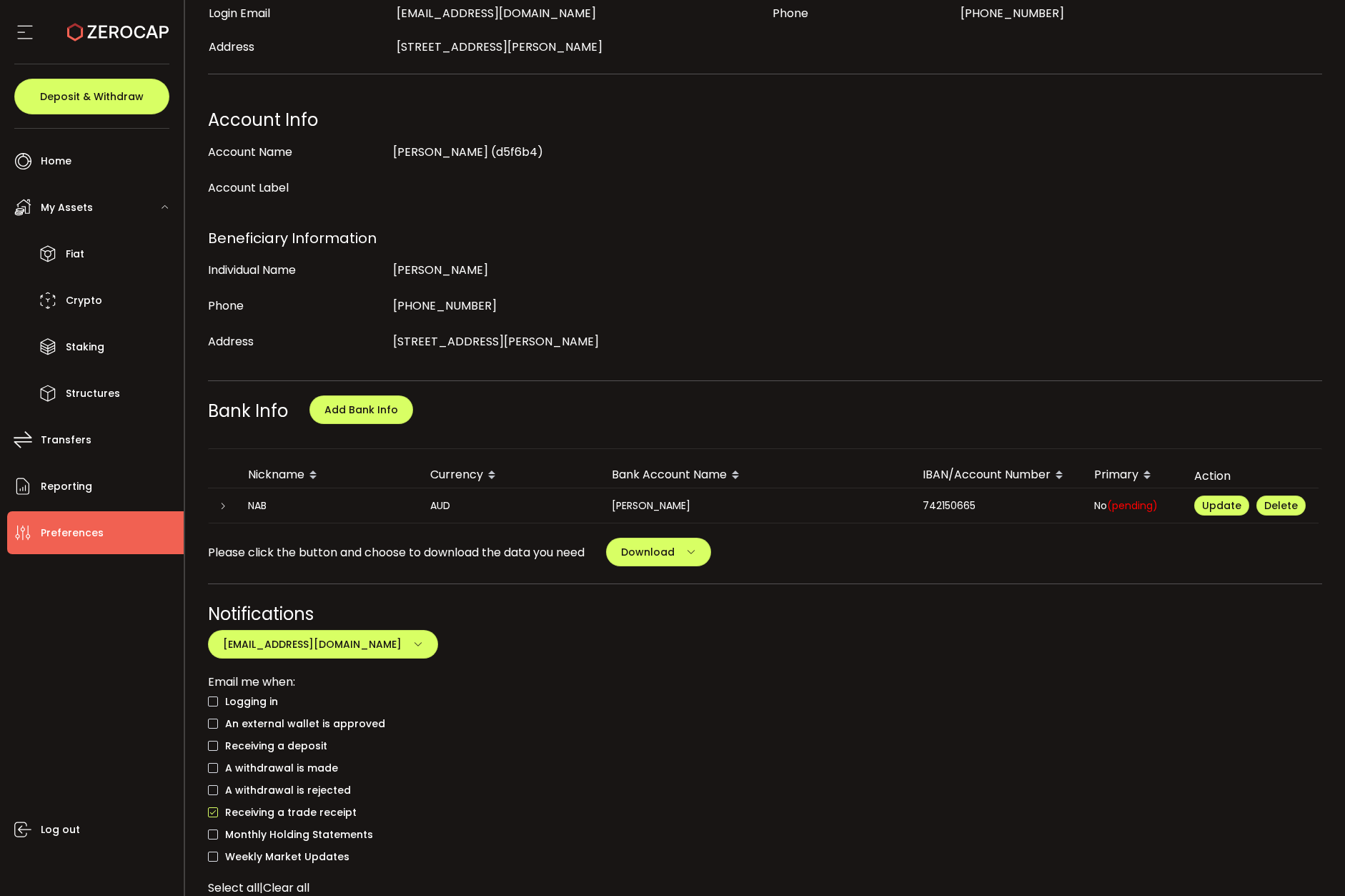
click at [776, 398] on div "Bank Info Add Bank Info" at bounding box center [766, 415] width 1115 height 36
